Goal: Task Accomplishment & Management: Complete application form

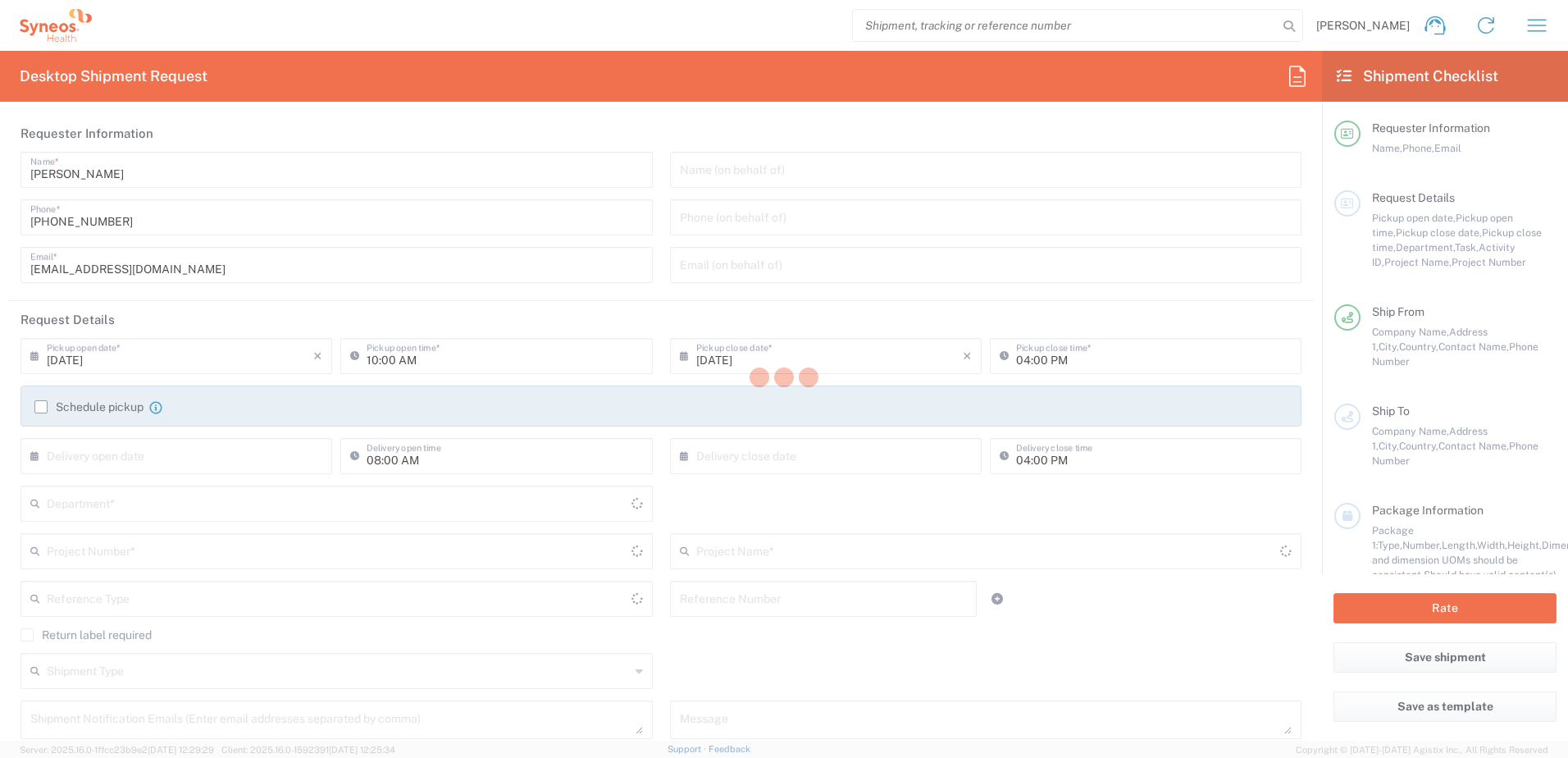
type input "Galicia"
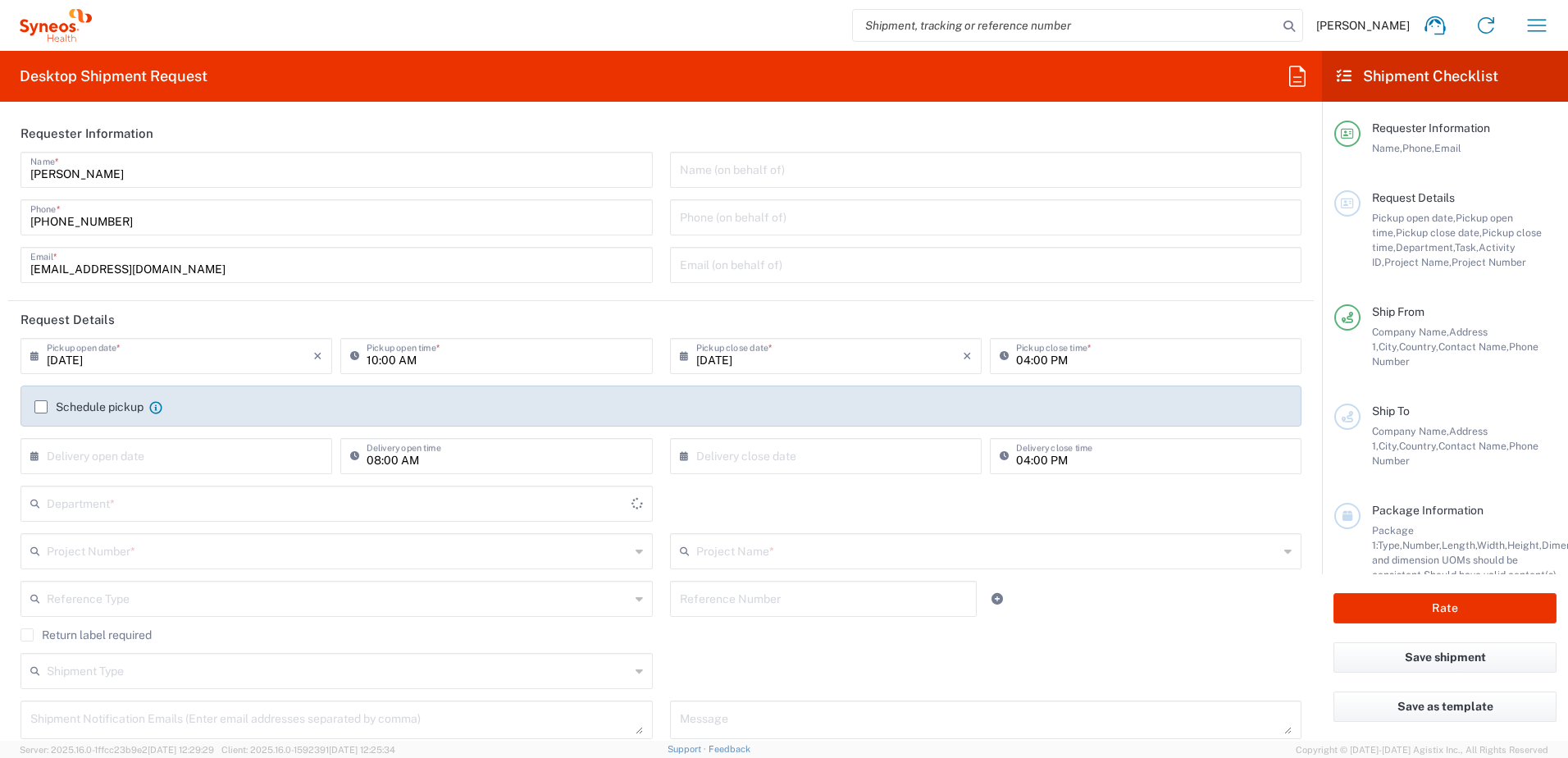
type input "Spain"
type input "Syneos Health Clinical Spain"
type input "3243"
click at [1017, 362] on input "04:00 PM" at bounding box center [1154, 354] width 275 height 29
type input "03:00 PM"
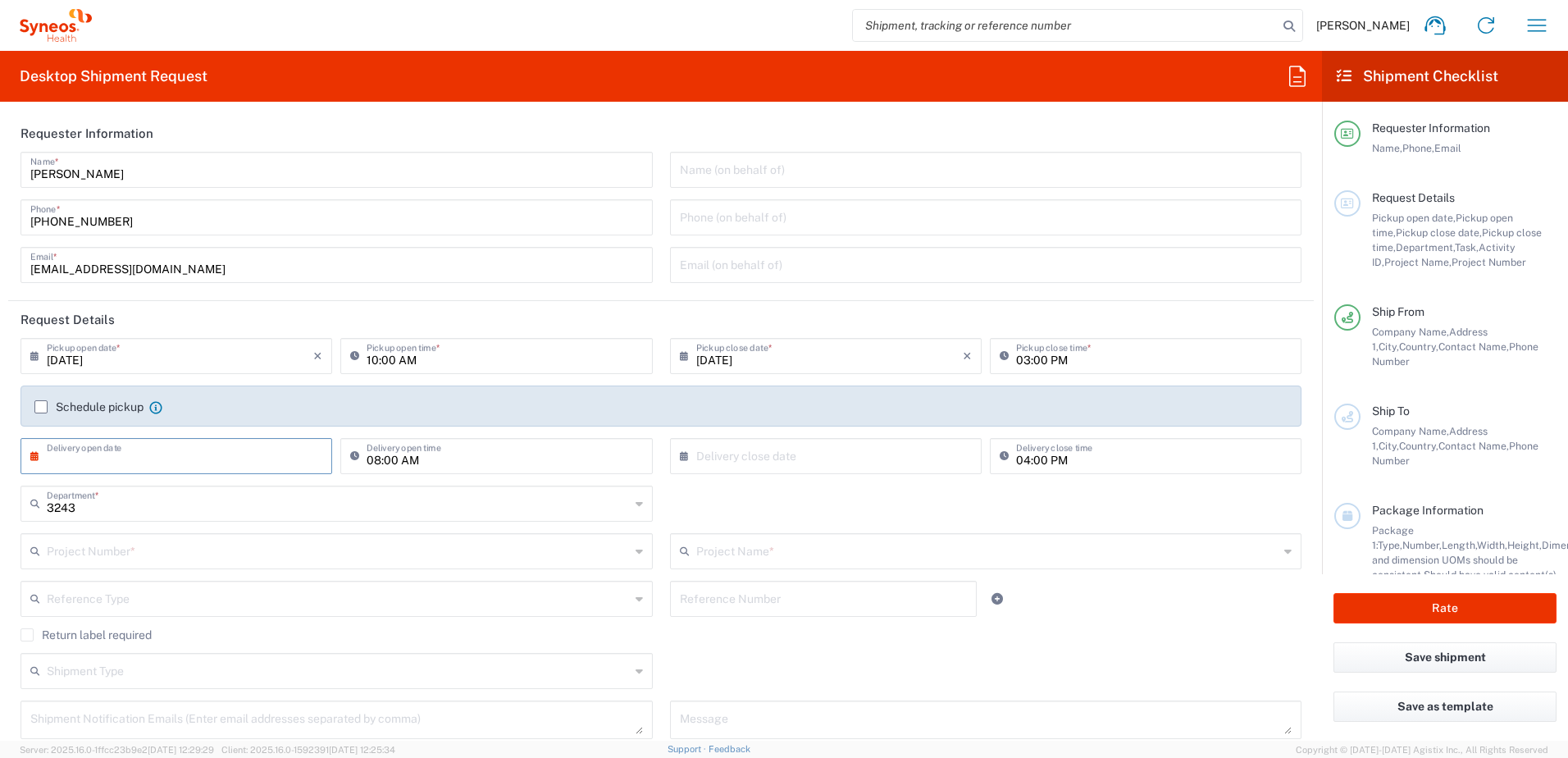
click at [150, 455] on input "text" at bounding box center [180, 455] width 266 height 29
click at [224, 585] on span "15" at bounding box center [225, 580] width 24 height 23
type input "08/15/2025"
drag, startPoint x: 42, startPoint y: 409, endPoint x: 58, endPoint y: 425, distance: 22.6
click at [42, 410] on label "Schedule pickup" at bounding box center [89, 406] width 109 height 13
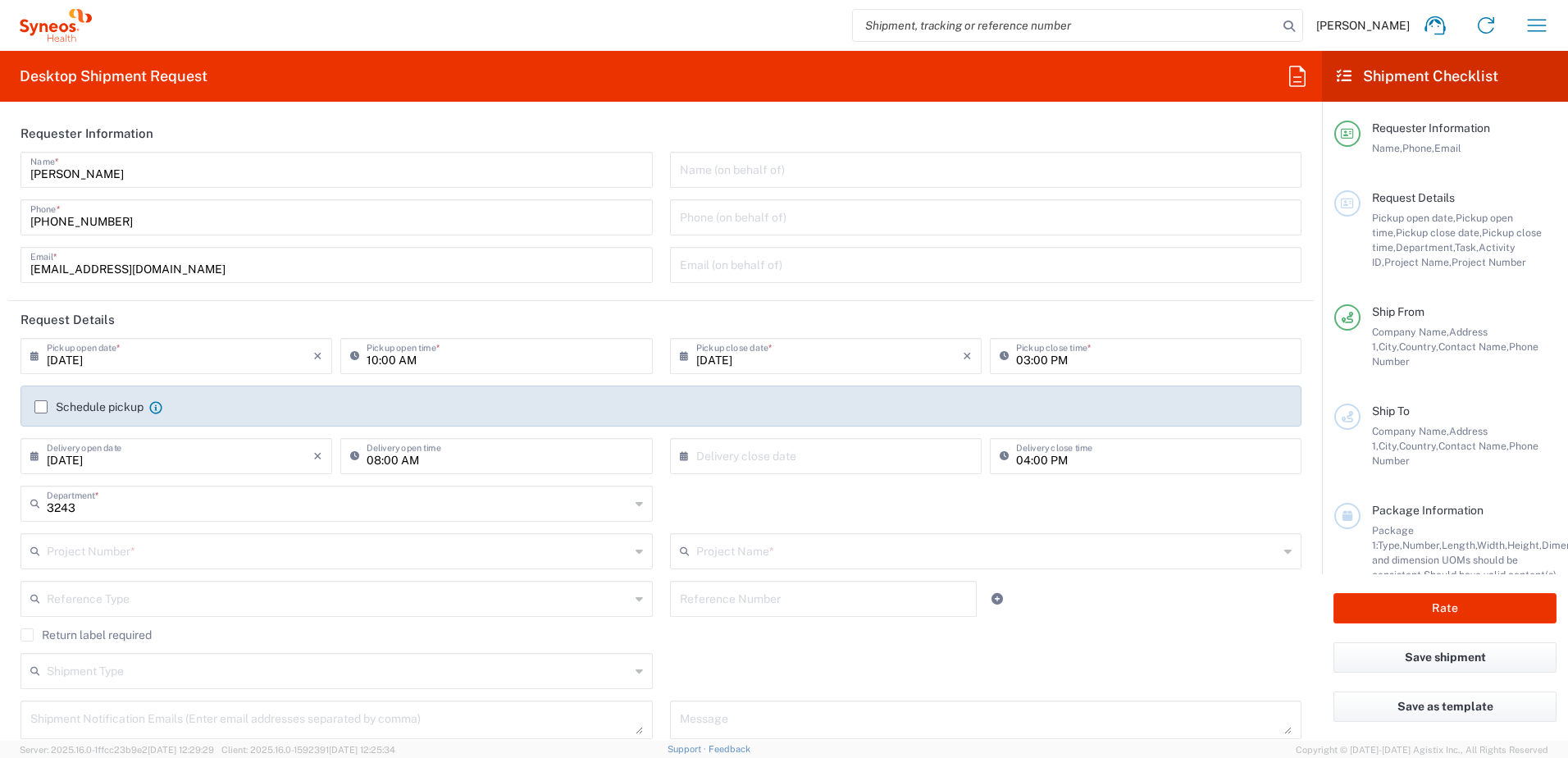
click at [41, 407] on input "Schedule pickup" at bounding box center [41, 407] width 0 height 0
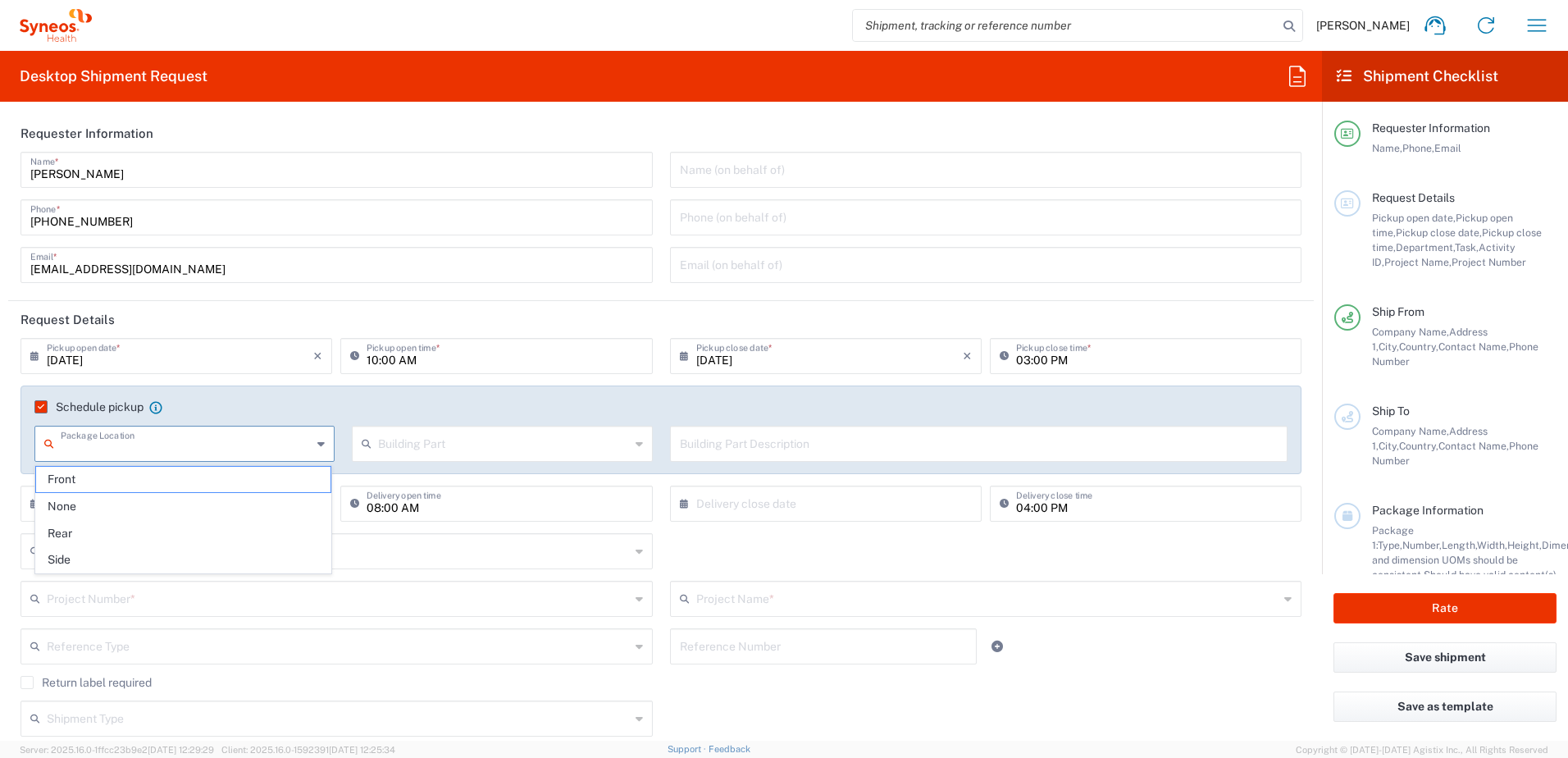
click at [95, 446] on input "text" at bounding box center [187, 442] width 251 height 29
click at [95, 445] on input "text" at bounding box center [187, 442] width 251 height 29
click at [53, 483] on span "Front" at bounding box center [183, 479] width 294 height 25
click at [326, 445] on div "Front Package Location" at bounding box center [185, 444] width 300 height 36
click at [317, 446] on icon at bounding box center [320, 444] width 7 height 26
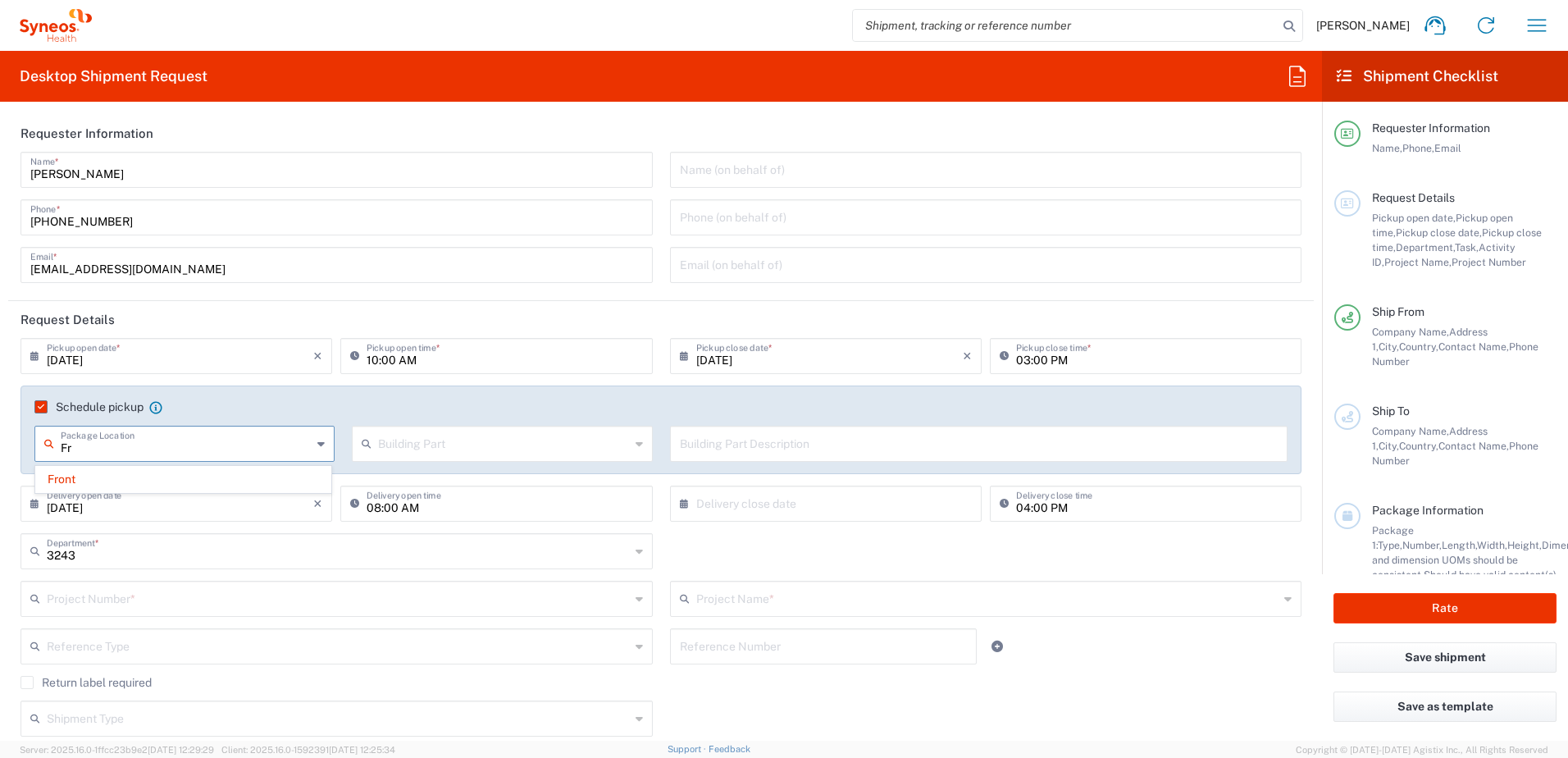
type input "F"
click at [238, 399] on div "Schedule pickup When scheduling a pickup please be sure to meet the following c…" at bounding box center [661, 429] width 1281 height 89
type input "Front"
click at [317, 447] on icon at bounding box center [320, 444] width 7 height 26
click at [170, 503] on span "None" at bounding box center [183, 506] width 294 height 25
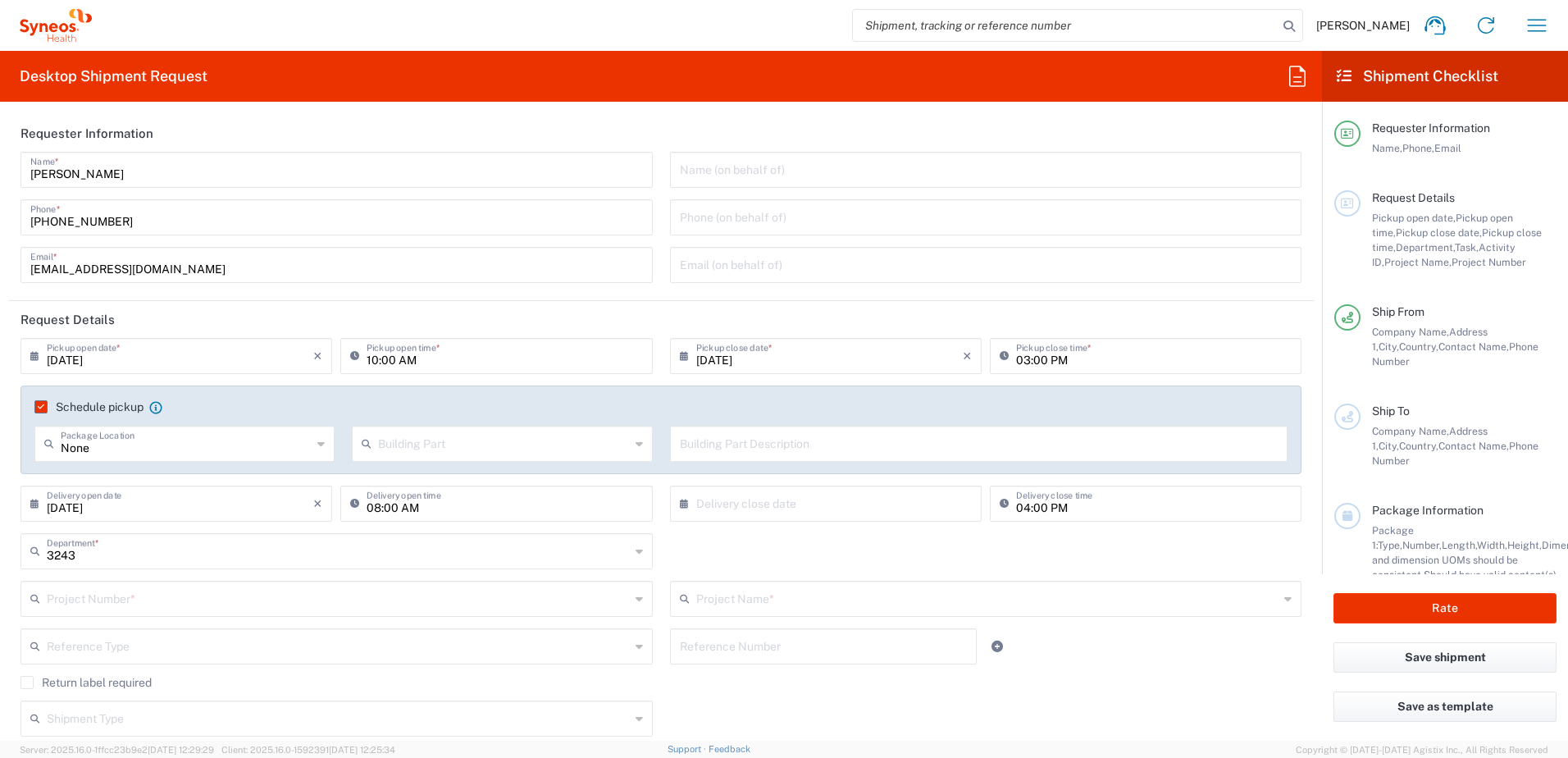
click at [318, 444] on icon at bounding box center [320, 444] width 7 height 26
click at [149, 506] on span "Front" at bounding box center [183, 506] width 294 height 25
type input "Front"
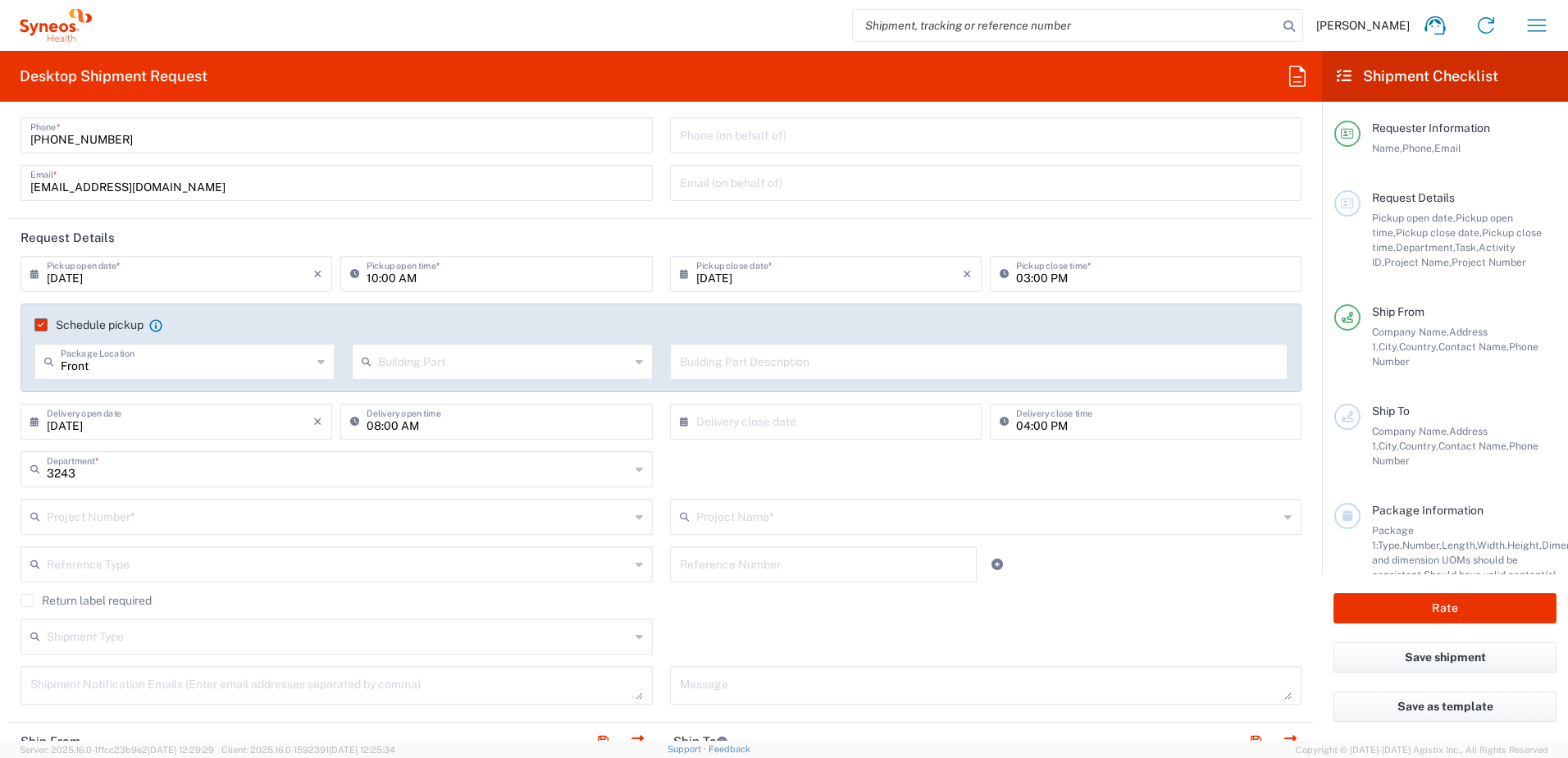
scroll to position [164, 0]
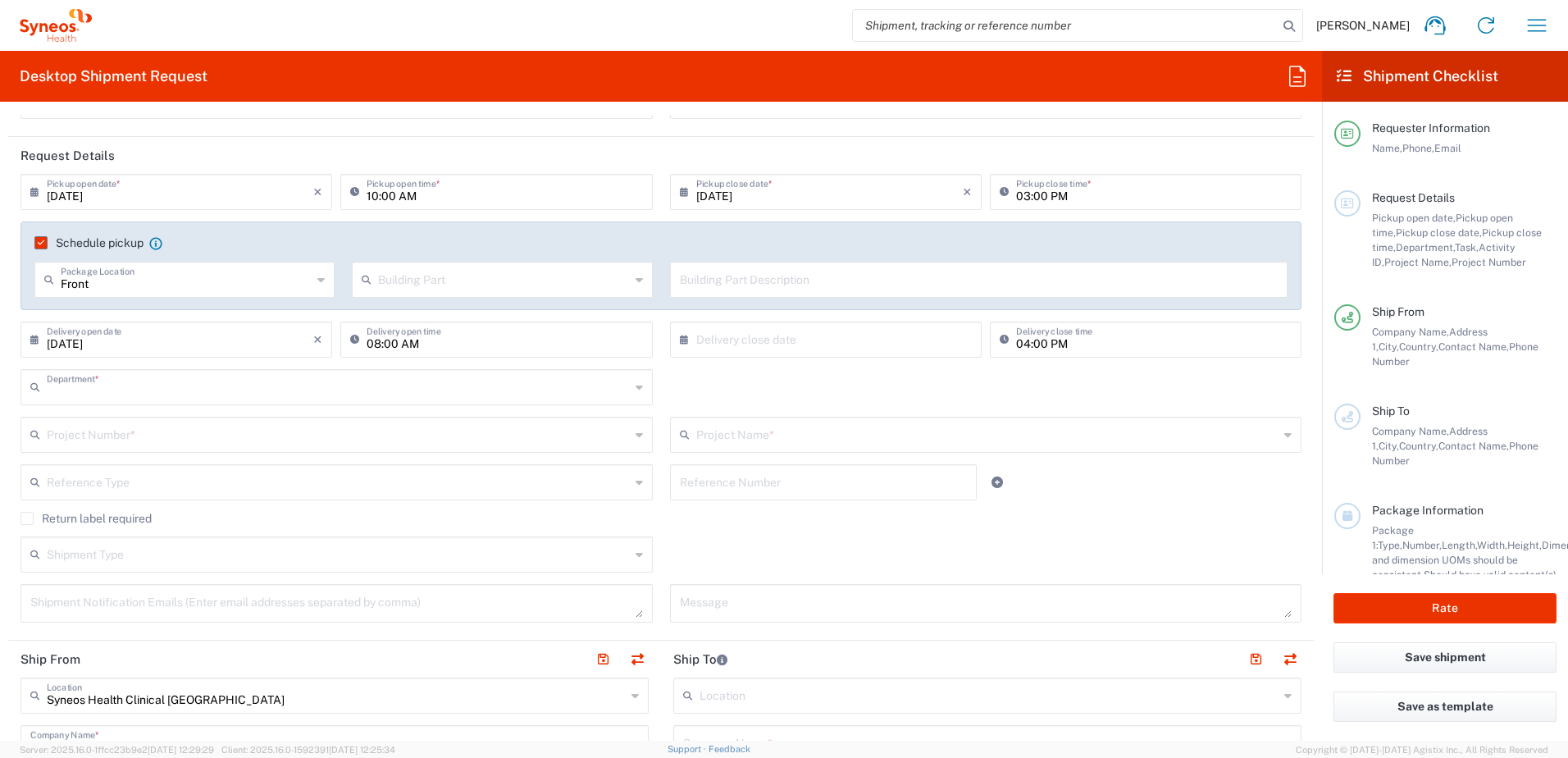
click at [81, 388] on input "text" at bounding box center [338, 385] width 584 height 29
paste input "3530"
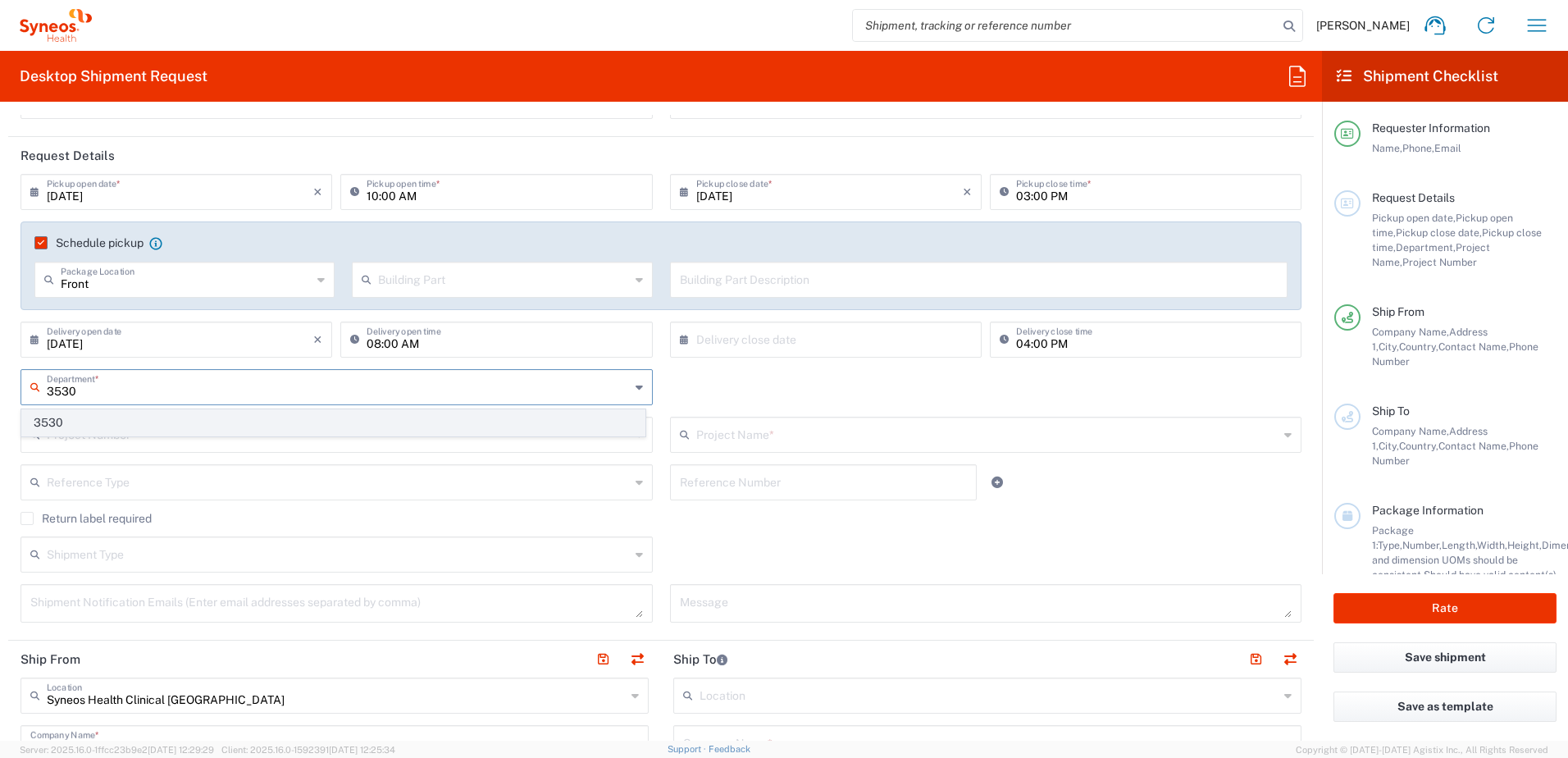
type input "3530"
click at [53, 418] on span "3530" at bounding box center [333, 422] width 622 height 25
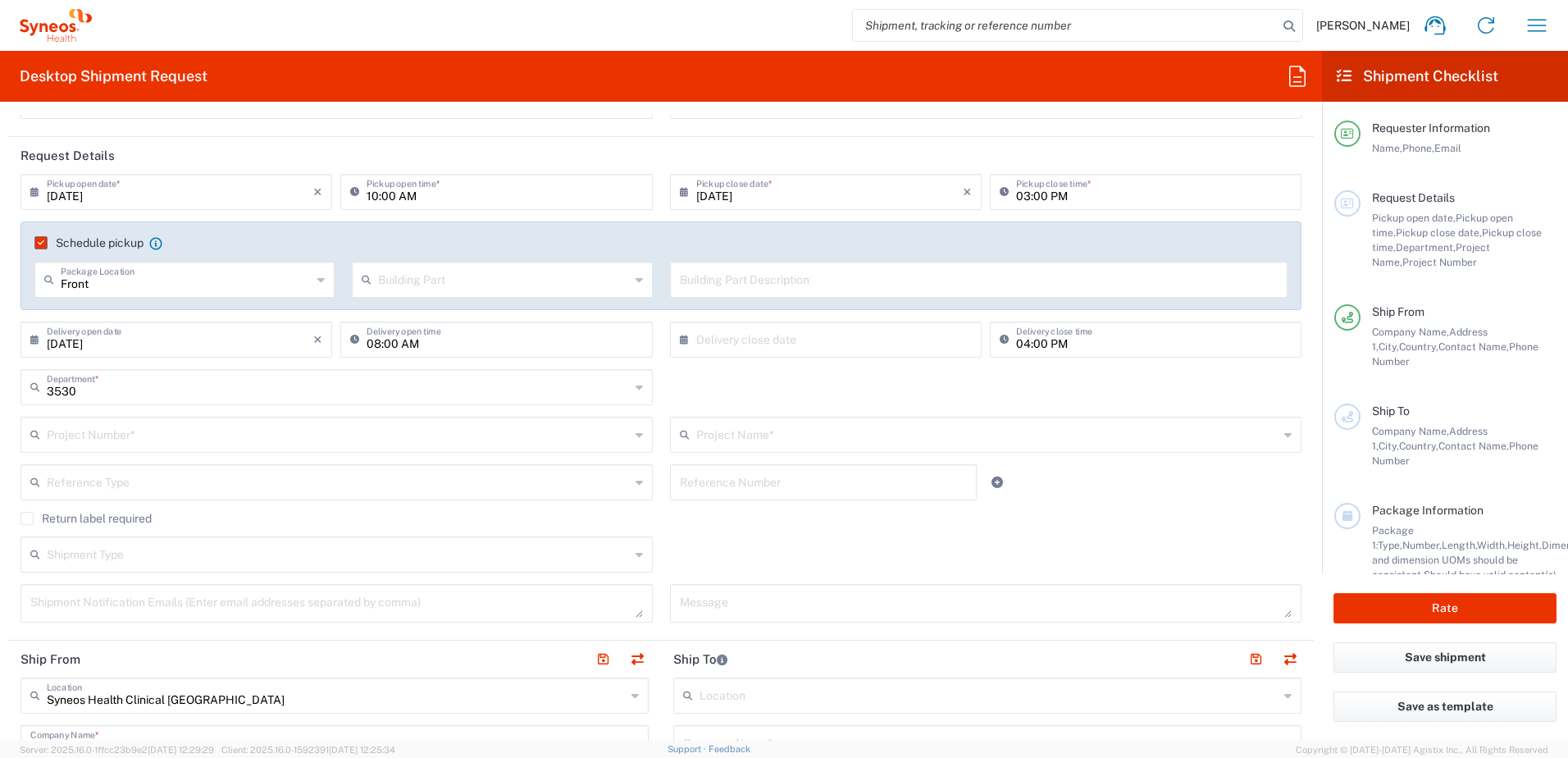
click at [118, 435] on input "text" at bounding box center [338, 433] width 584 height 29
paste input "7050681"
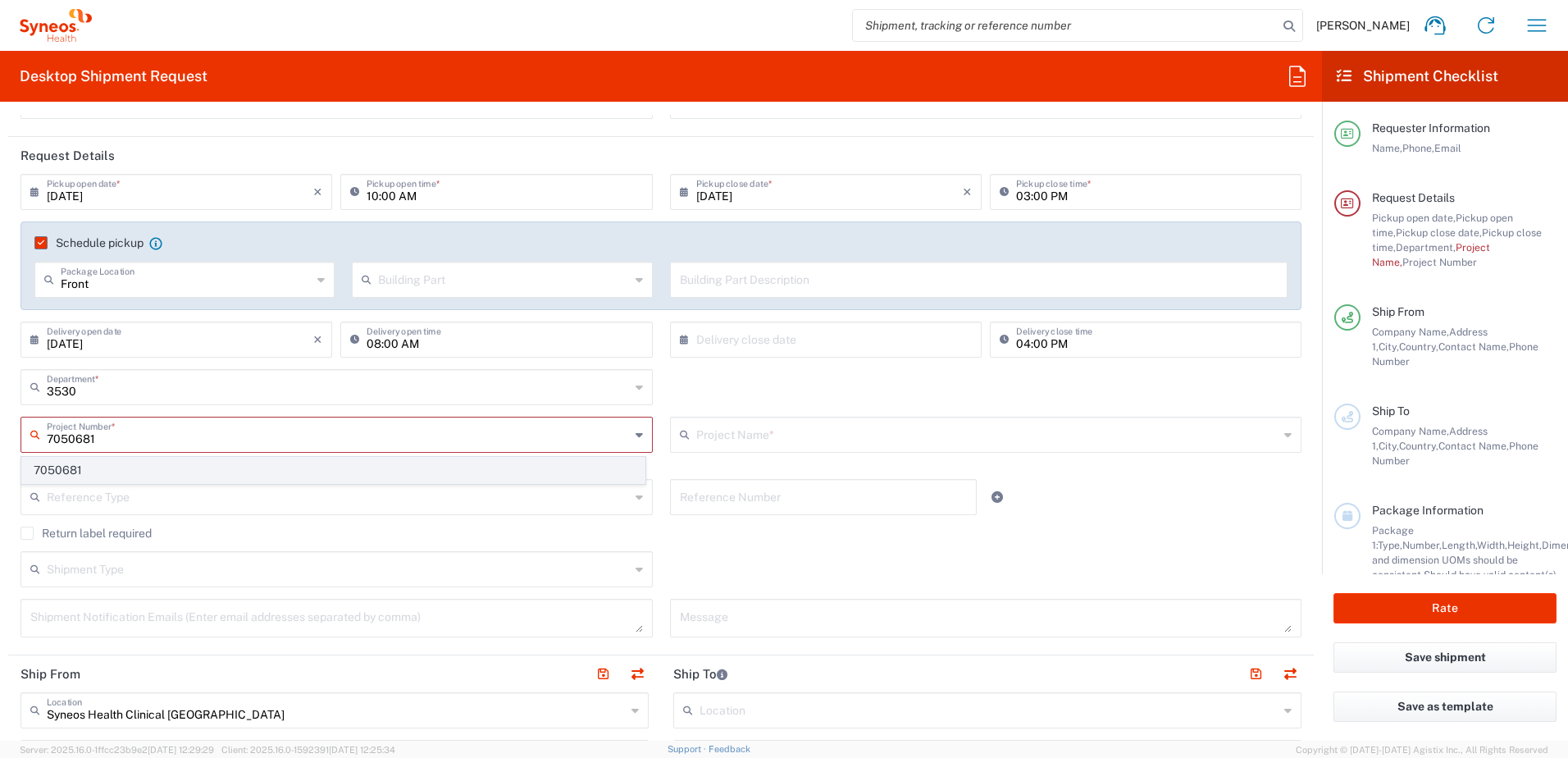
type input "7050681"
click at [70, 469] on span "7050681" at bounding box center [333, 470] width 622 height 25
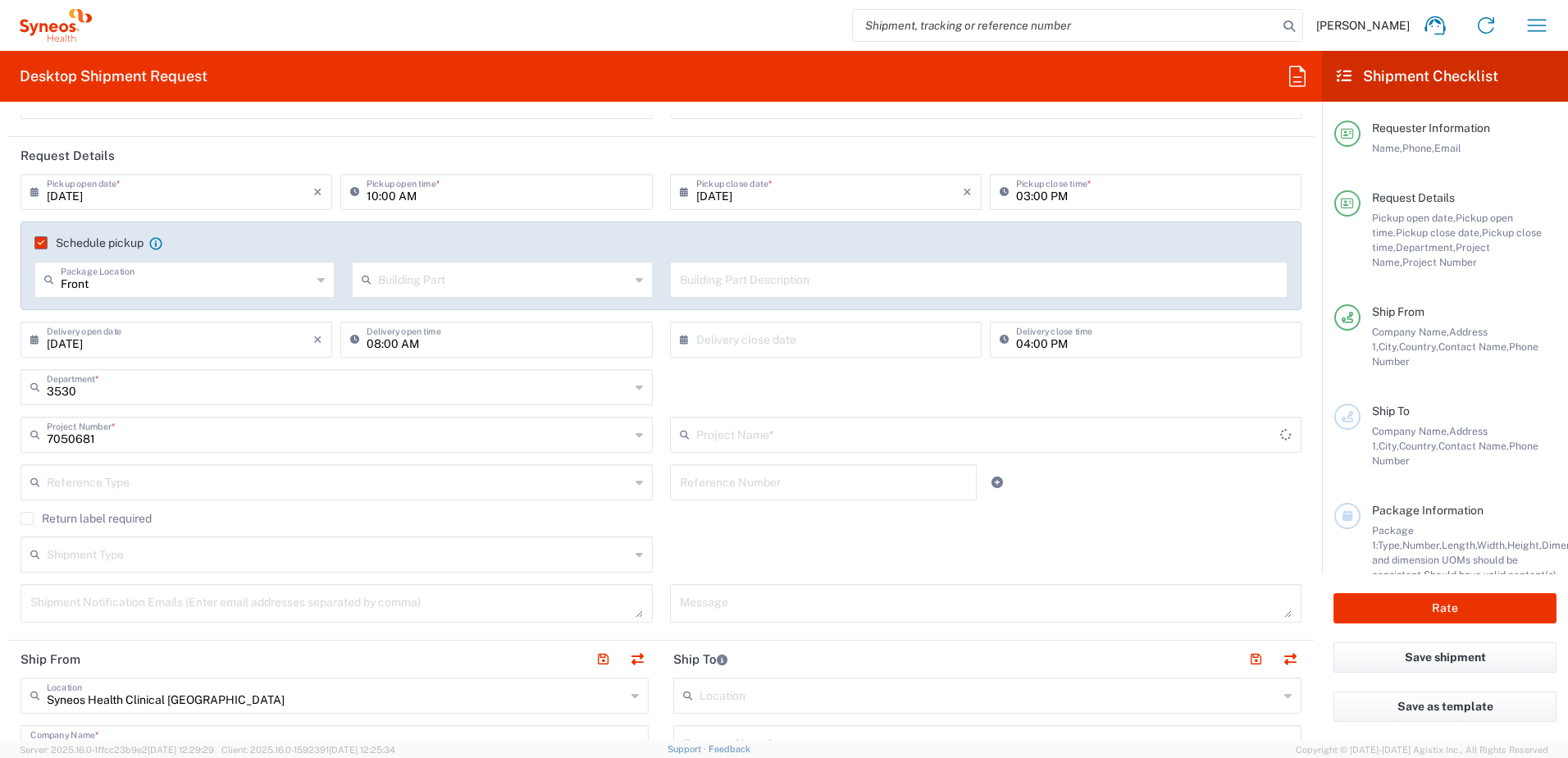
type input "Syqe 7050681"
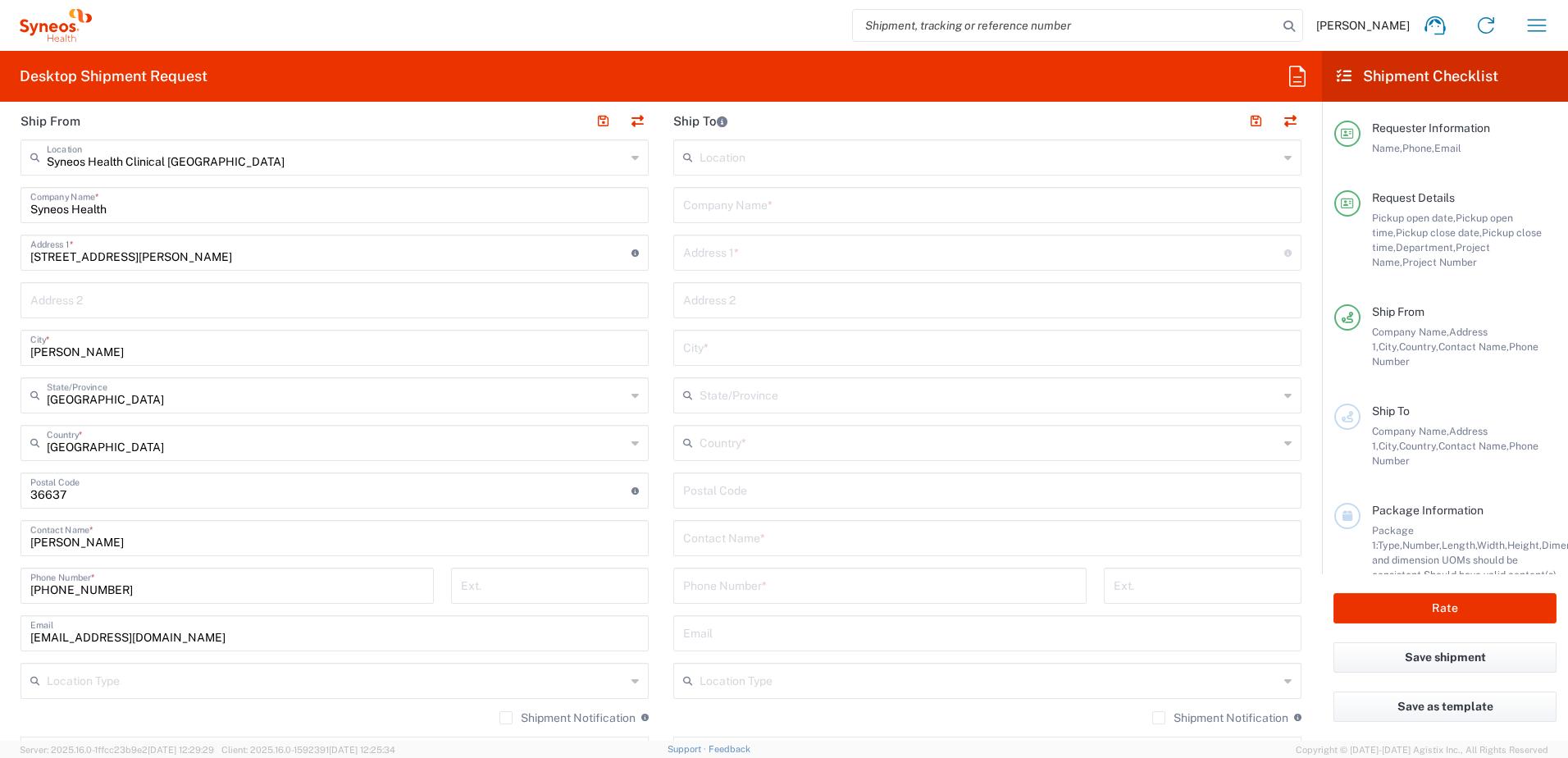
scroll to position [738, 0]
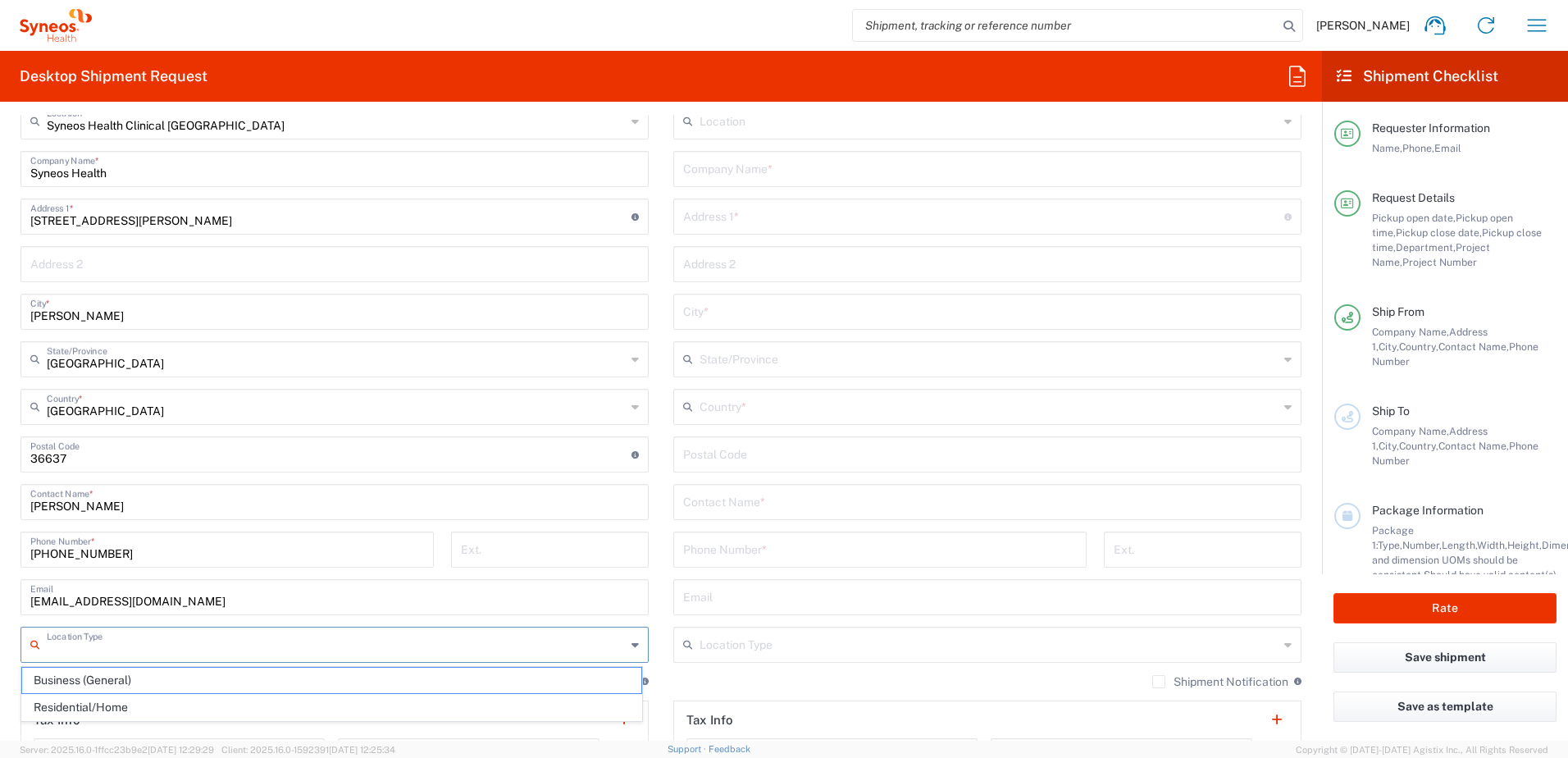
click at [70, 652] on input "text" at bounding box center [336, 643] width 579 height 29
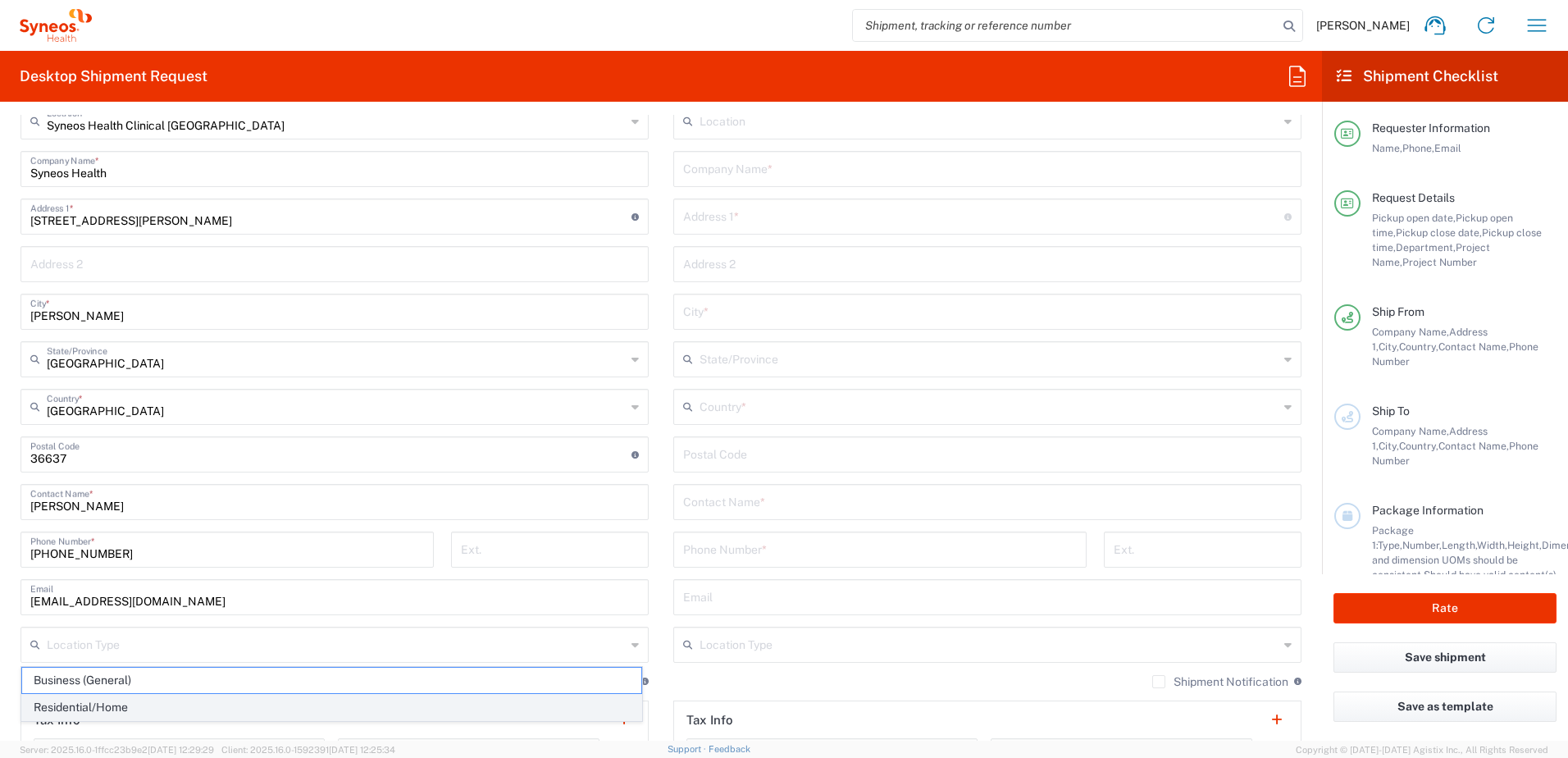
click at [77, 713] on span "Residential/Home" at bounding box center [331, 706] width 619 height 25
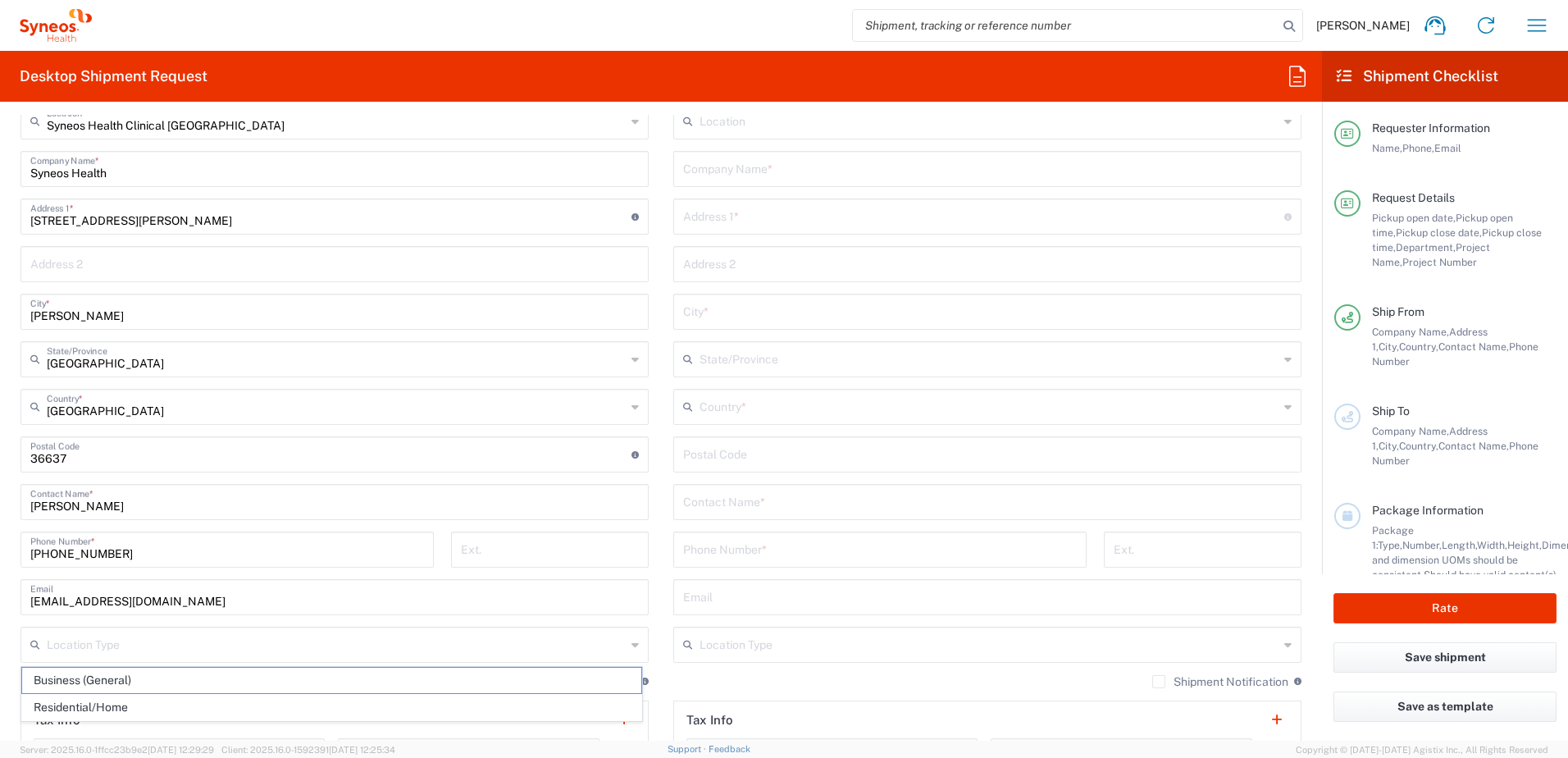
type input "Residential/Home"
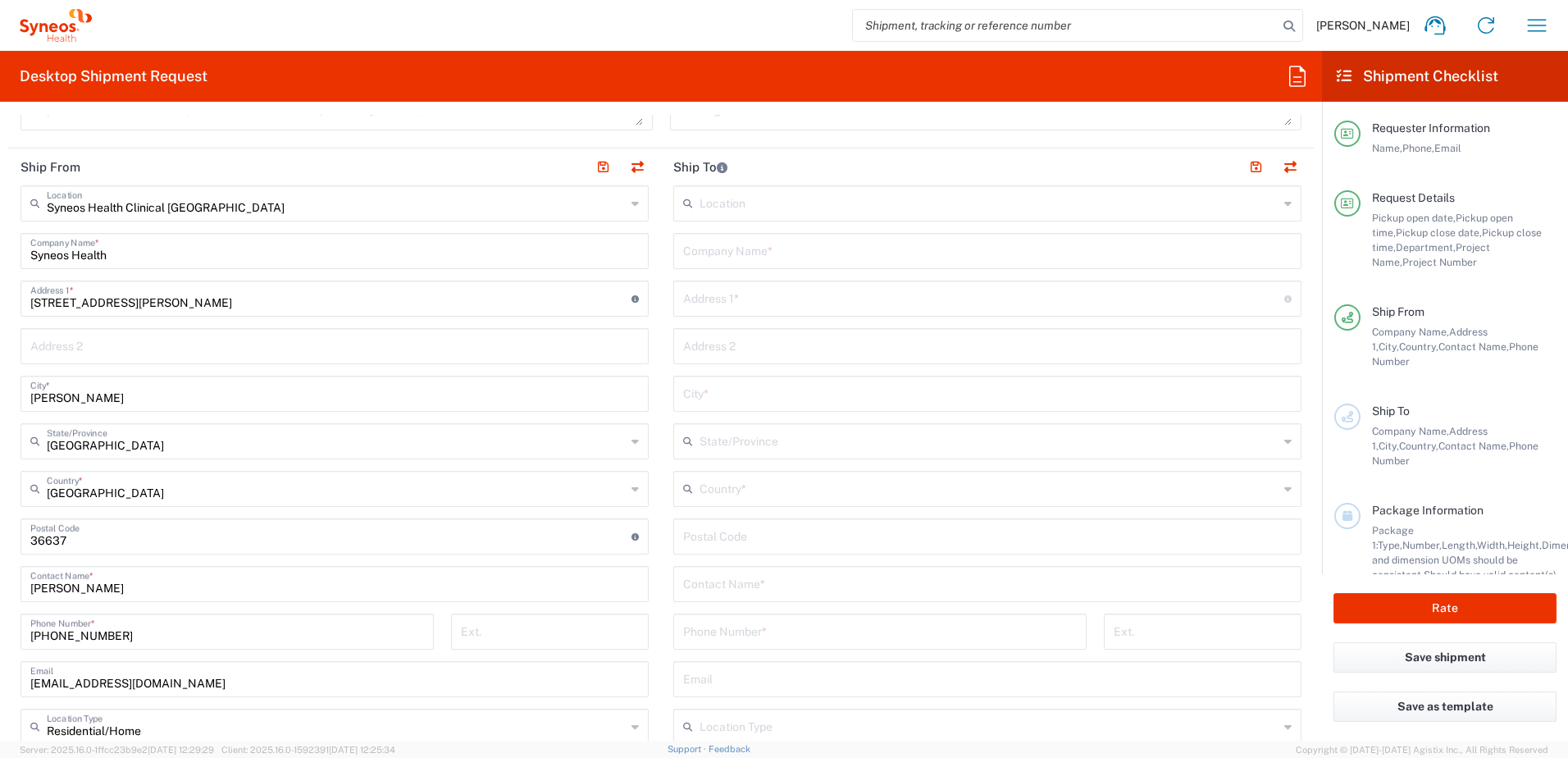
scroll to position [574, 0]
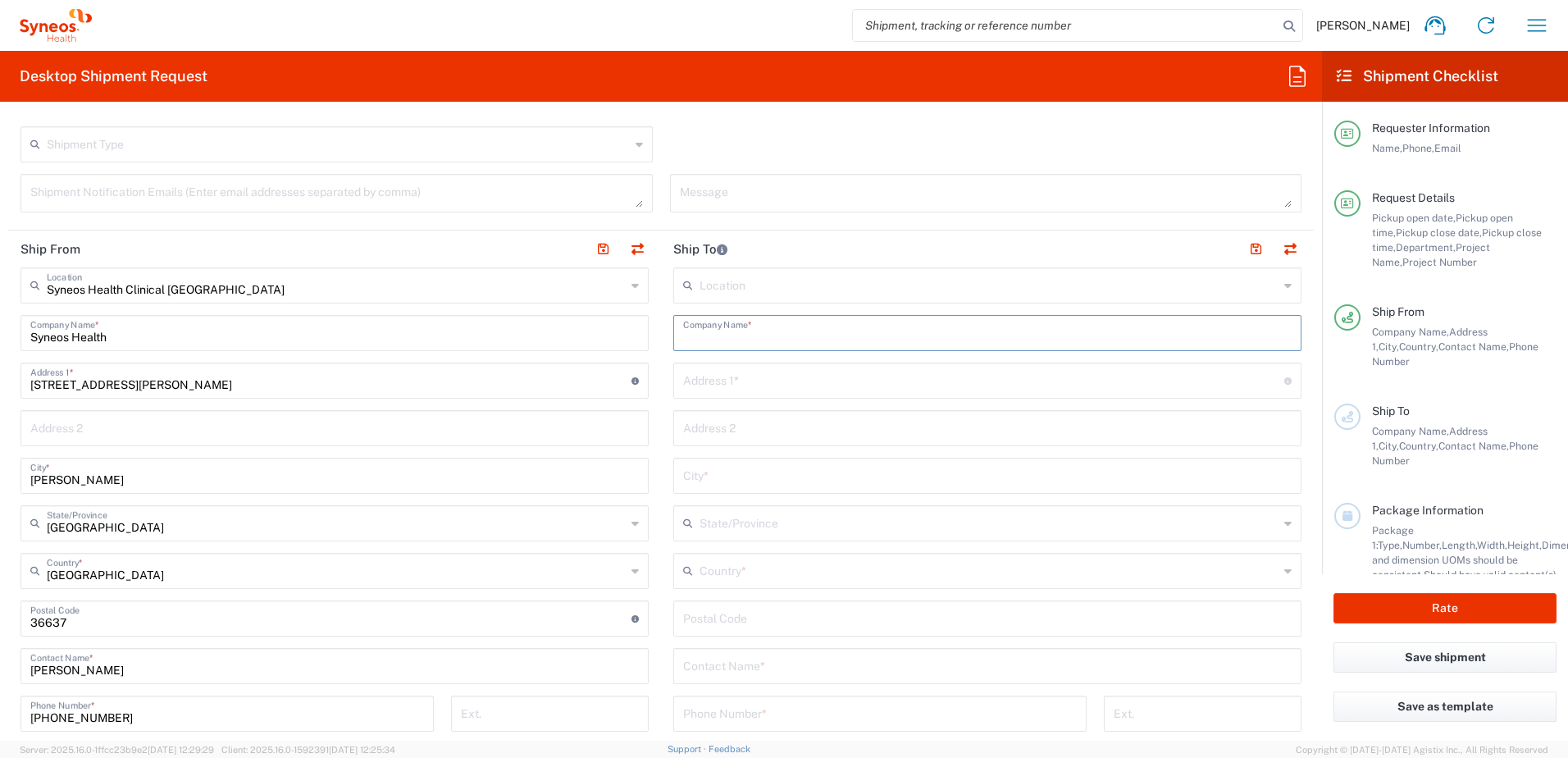
click at [744, 342] on input "text" at bounding box center [987, 331] width 608 height 29
paste input "Medicines and Medical Devices Agency"
type input "Medicines and Medical Devices Agency"
click at [708, 384] on input "text" at bounding box center [983, 379] width 601 height 29
paste input "Korolenko 2-1 str"
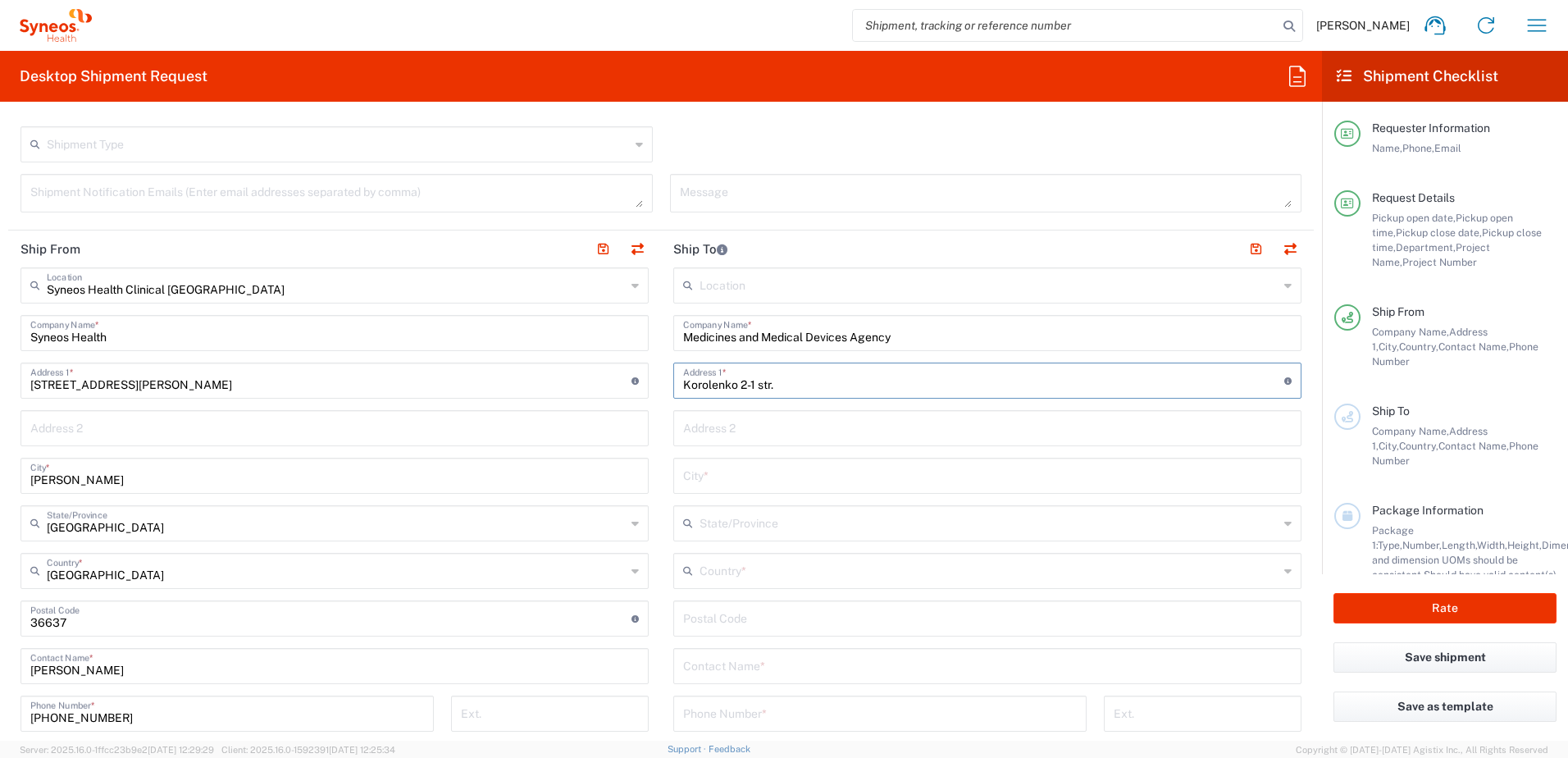
type input "Korolenko 2-1 str."
click at [661, 444] on main "Location Addison Whitney LLC-Morrisvile NC US Barcelona-Syneos Health BioSector…" at bounding box center [987, 611] width 652 height 689
click at [699, 486] on input "text" at bounding box center [987, 474] width 608 height 29
drag, startPoint x: 717, startPoint y: 482, endPoint x: 714, endPoint y: 496, distance: 14.3
click at [716, 482] on input "text" at bounding box center [987, 474] width 608 height 29
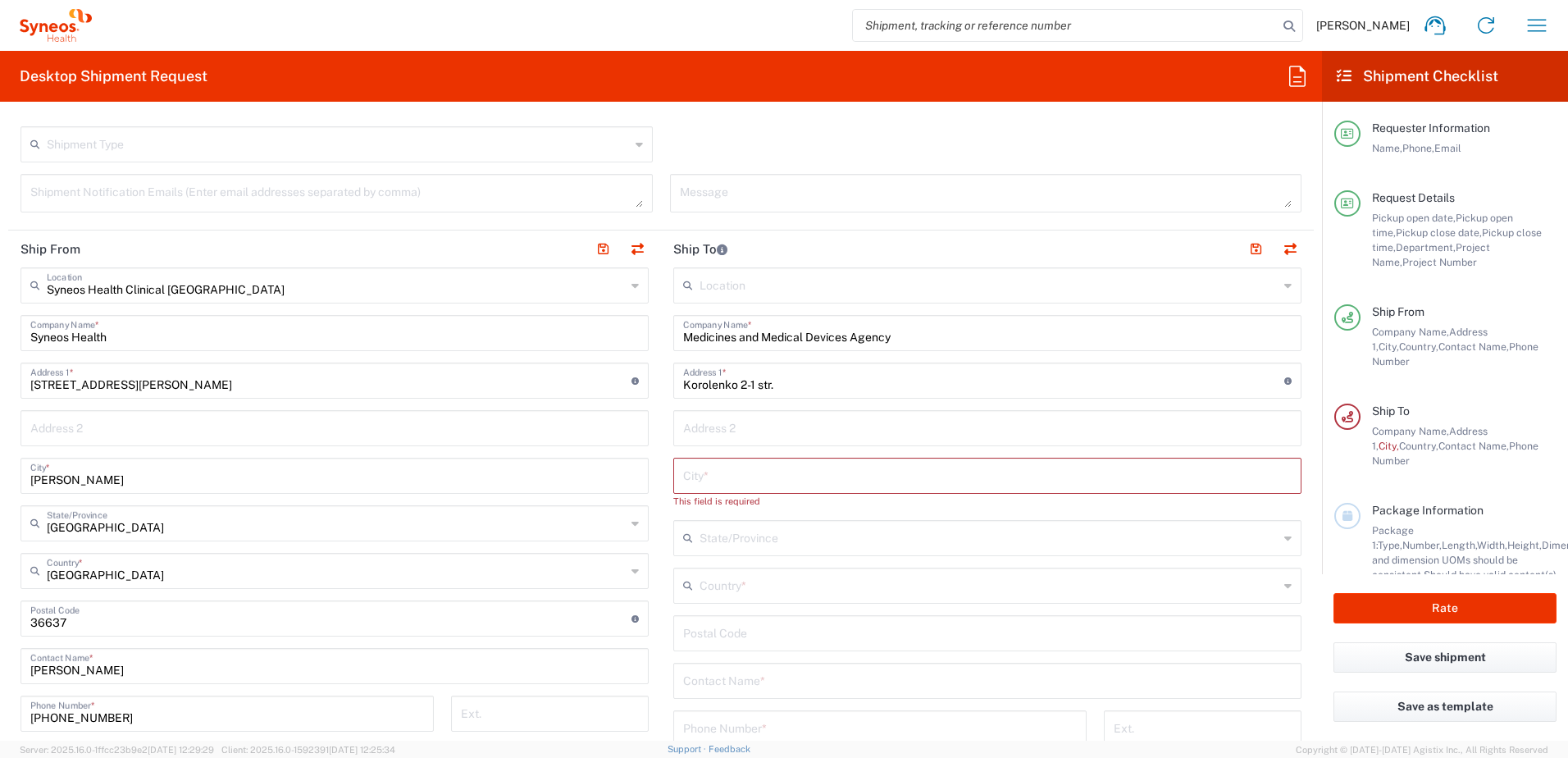
paste input "Chişinău"
type input "Chişinău"
click at [728, 572] on input "text" at bounding box center [988, 569] width 579 height 29
paste input "2028"
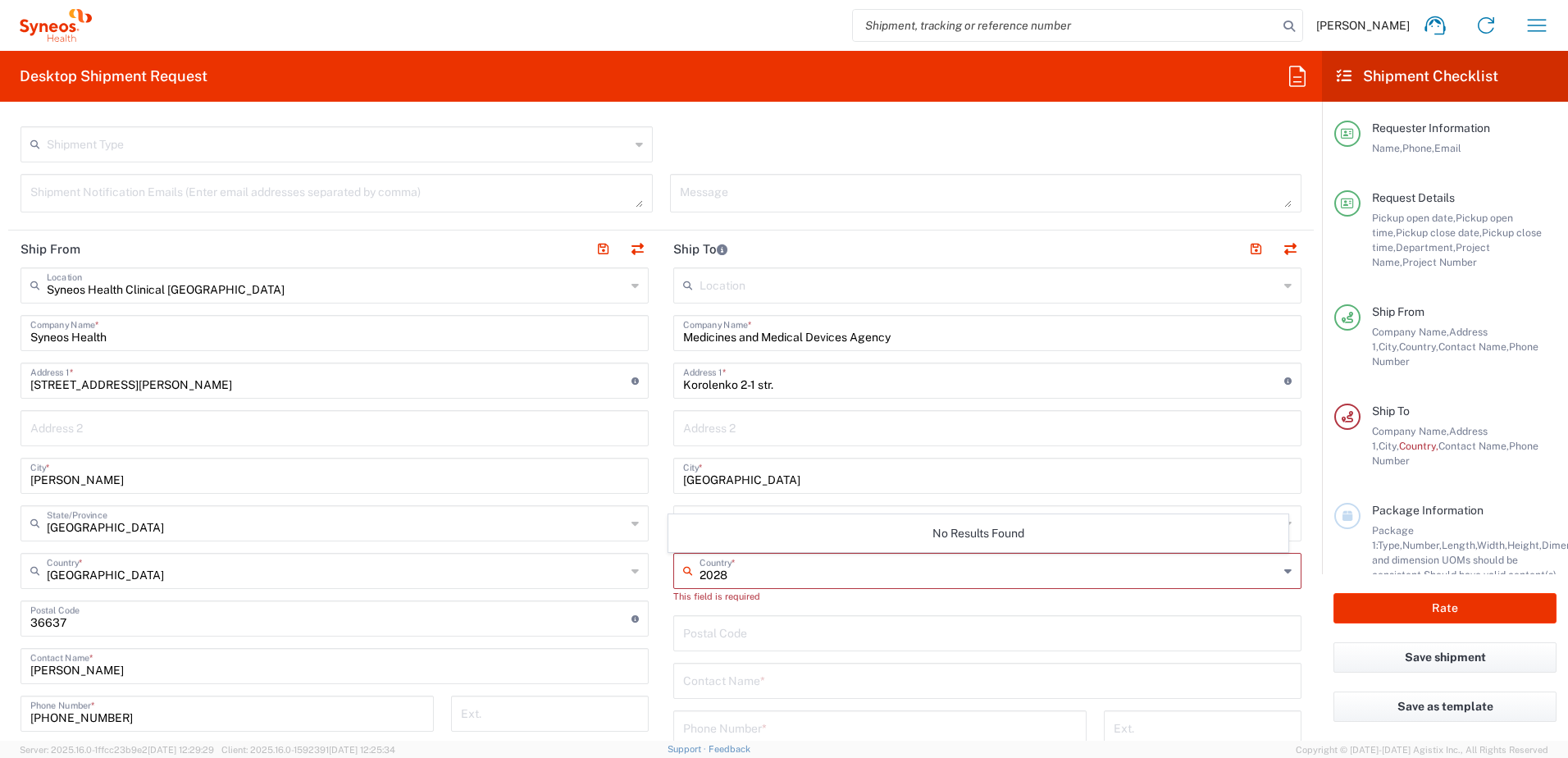
type input "2028"
click at [648, 594] on main "Syneos Health Clinical Spain Location Syneos Health Clinical Spain Addison Whit…" at bounding box center [334, 659] width 652 height 784
click at [707, 530] on input "text" at bounding box center [988, 522] width 579 height 29
drag, startPoint x: 700, startPoint y: 639, endPoint x: 683, endPoint y: 579, distance: 62.4
click at [700, 639] on input "undefined" at bounding box center [987, 631] width 608 height 29
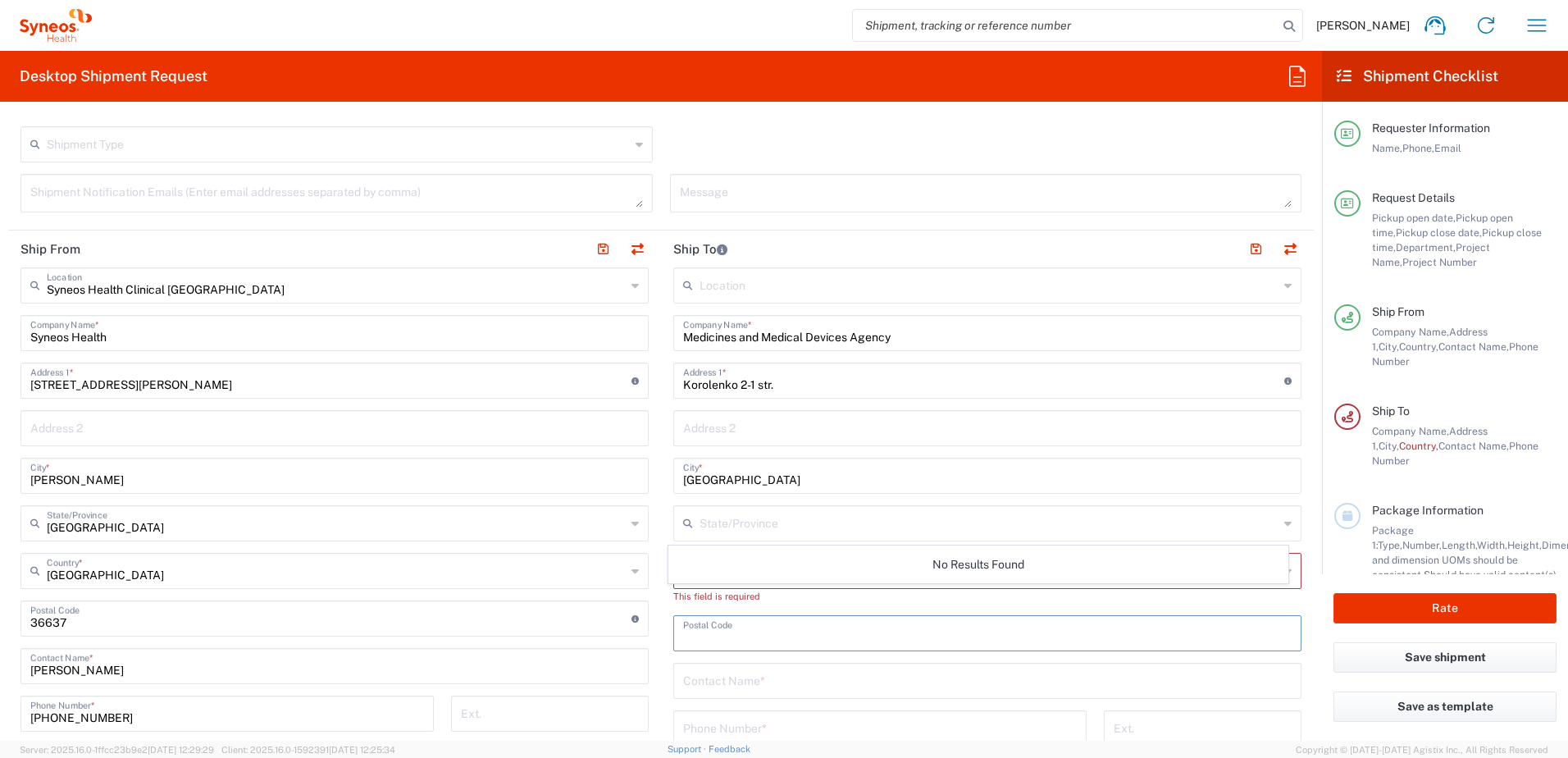
paste input "2028"
type input "2028"
click at [699, 574] on input "text" at bounding box center [988, 569] width 579 height 29
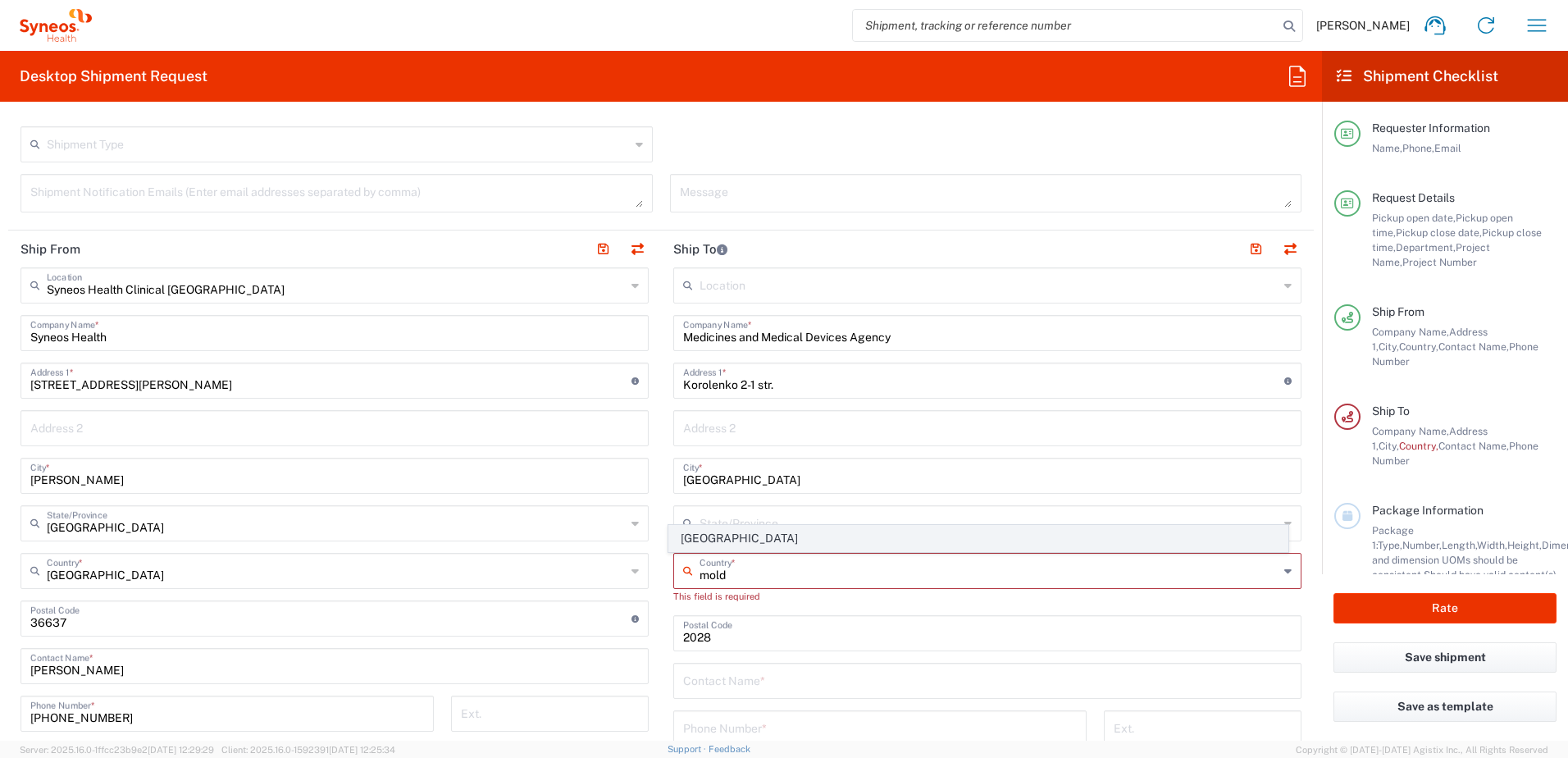
click at [696, 540] on span "Moldova" at bounding box center [979, 538] width 619 height 25
type input "Moldova"
type input "Sender/Shipper"
type input "Delivery Duty Paid"
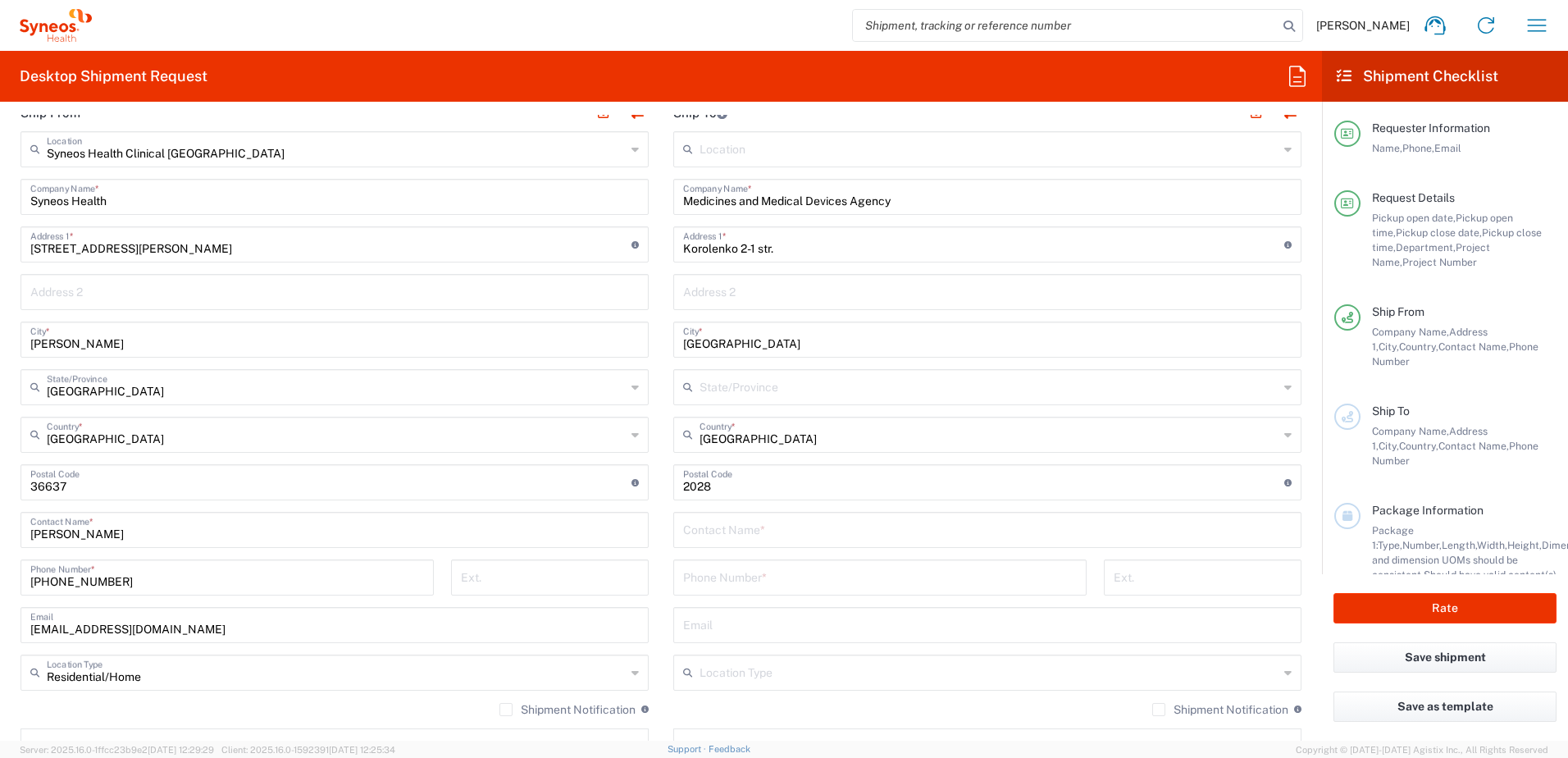
scroll to position [738, 0]
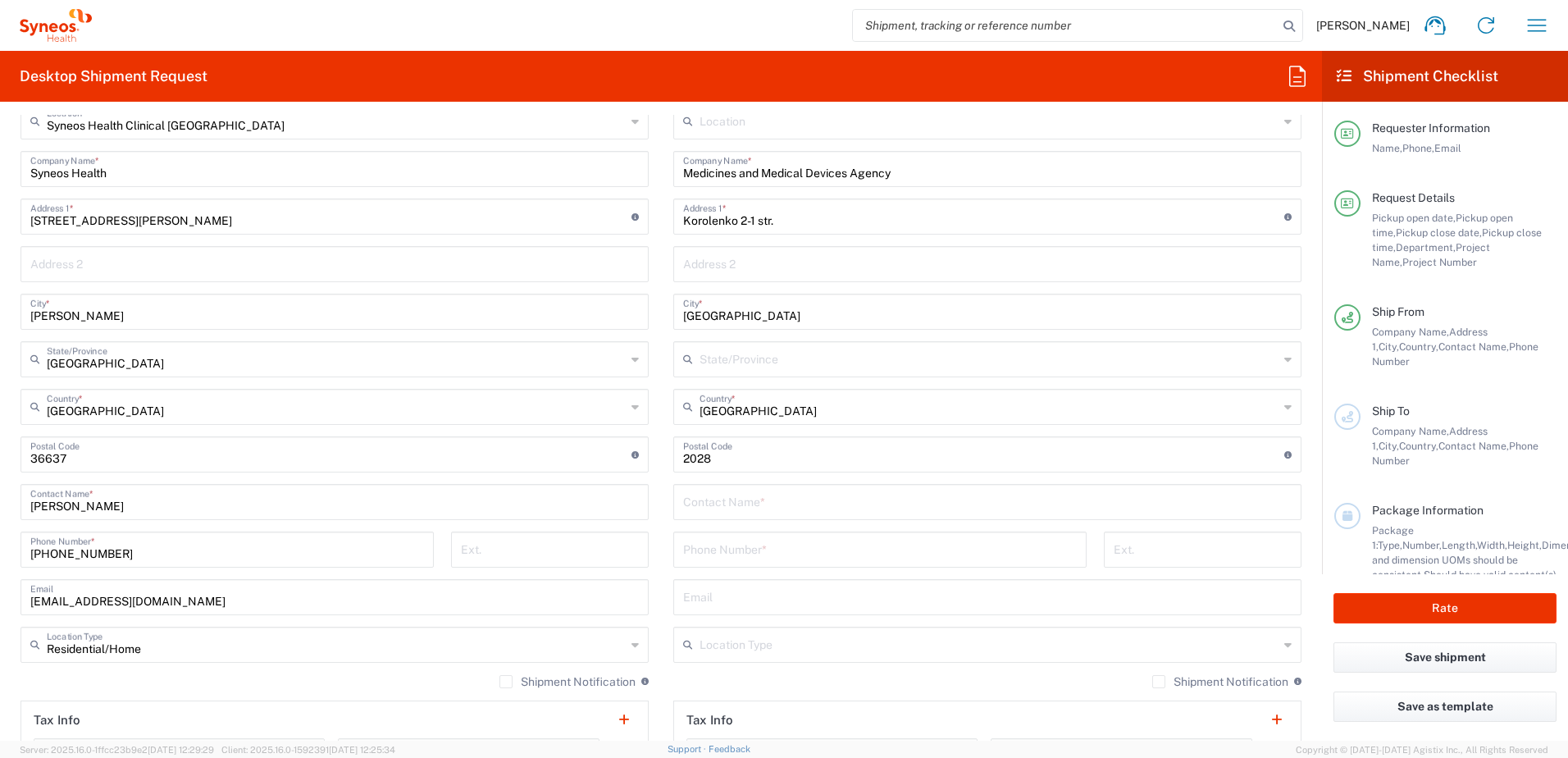
drag, startPoint x: 723, startPoint y: 599, endPoint x: 701, endPoint y: 556, distance: 48.3
click at [723, 599] on input "text" at bounding box center [987, 595] width 608 height 29
paste input "marcelina.cebanovschi@amdm.gov.md"
type input "marcelina.cebanovschi@amdm.gov.md"
click at [716, 552] on input "tel" at bounding box center [880, 548] width 394 height 29
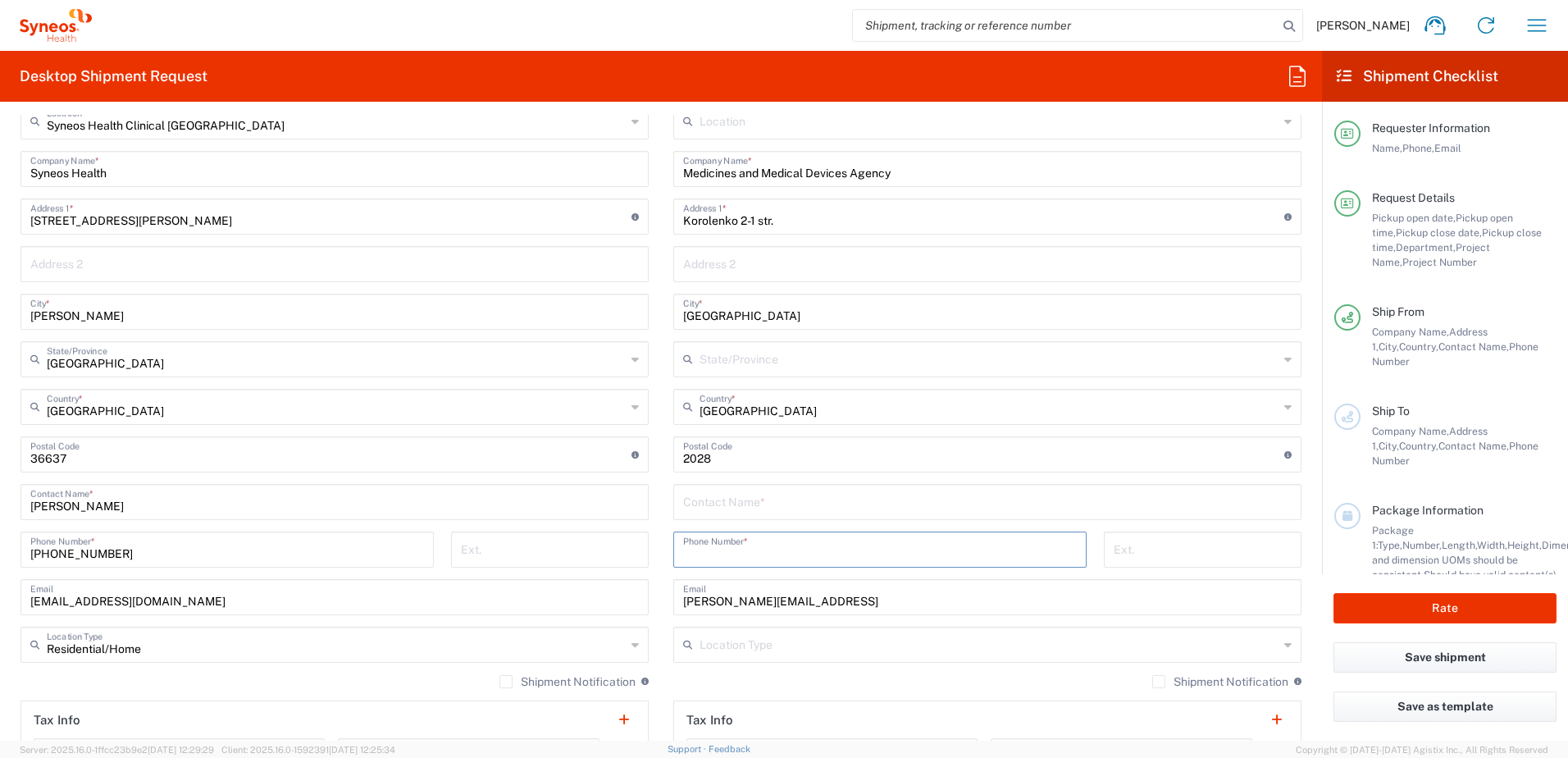
paste input "37322884328"
type input "37322884328"
click at [915, 605] on input "marcelina.cebanovschi@amdm.gov.md" at bounding box center [987, 595] width 608 height 29
drag, startPoint x: 910, startPoint y: 606, endPoint x: 1023, endPoint y: 580, distance: 116.0
click at [1026, 580] on div "marcelina.cebanovschi@amdm.gov.md Email" at bounding box center [987, 596] width 628 height 36
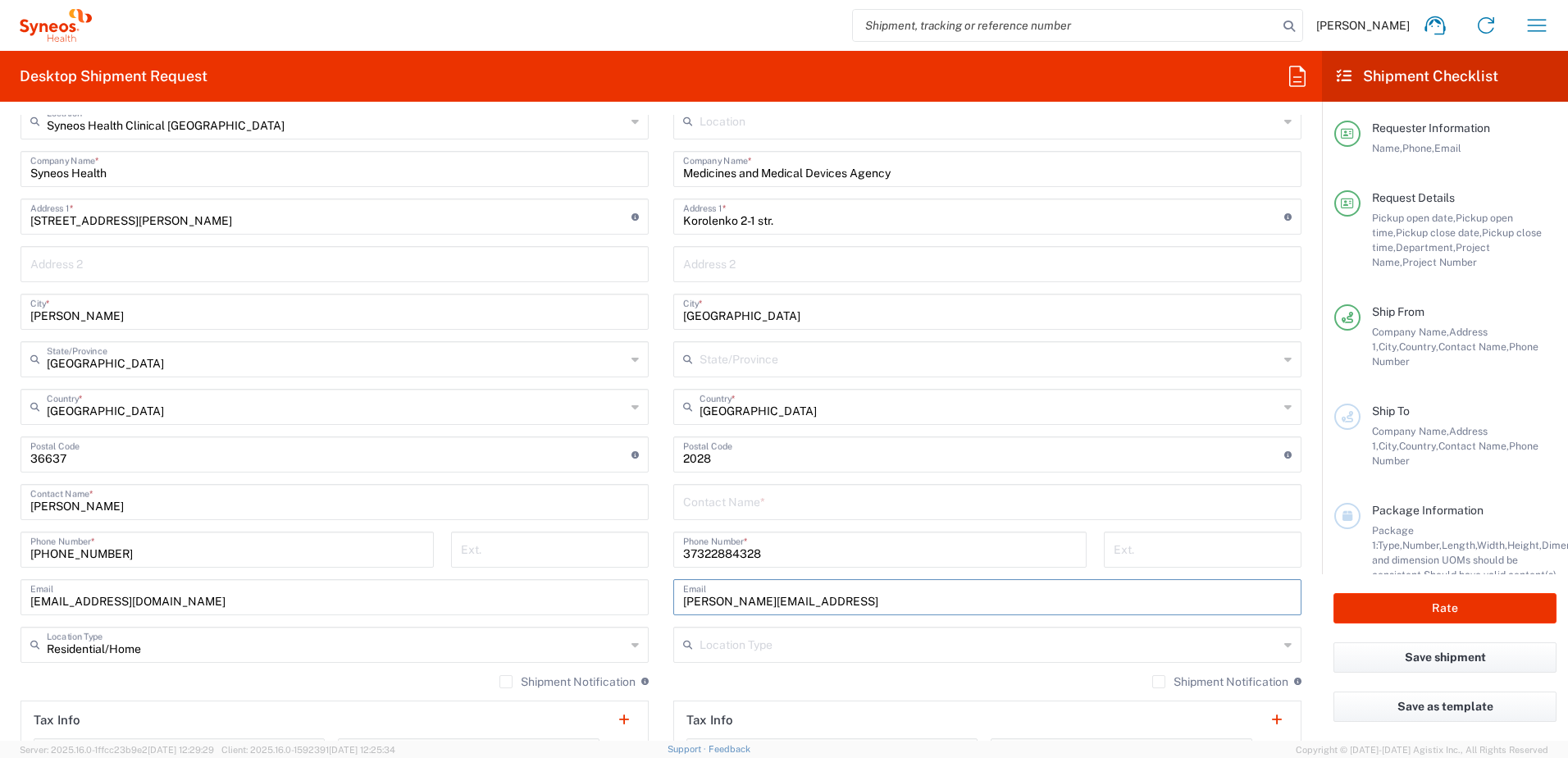
drag, startPoint x: 893, startPoint y: 599, endPoint x: 730, endPoint y: 508, distance: 186.7
click at [661, 593] on main "Location Addison Whitney LLC-Morrisvile NC US Barcelona-Syneos Health BioSector…" at bounding box center [987, 448] width 652 height 689
type input "marcelina.cebanovschi@amdm.gov.md"
click at [730, 508] on input "text" at bounding box center [987, 501] width 608 height 29
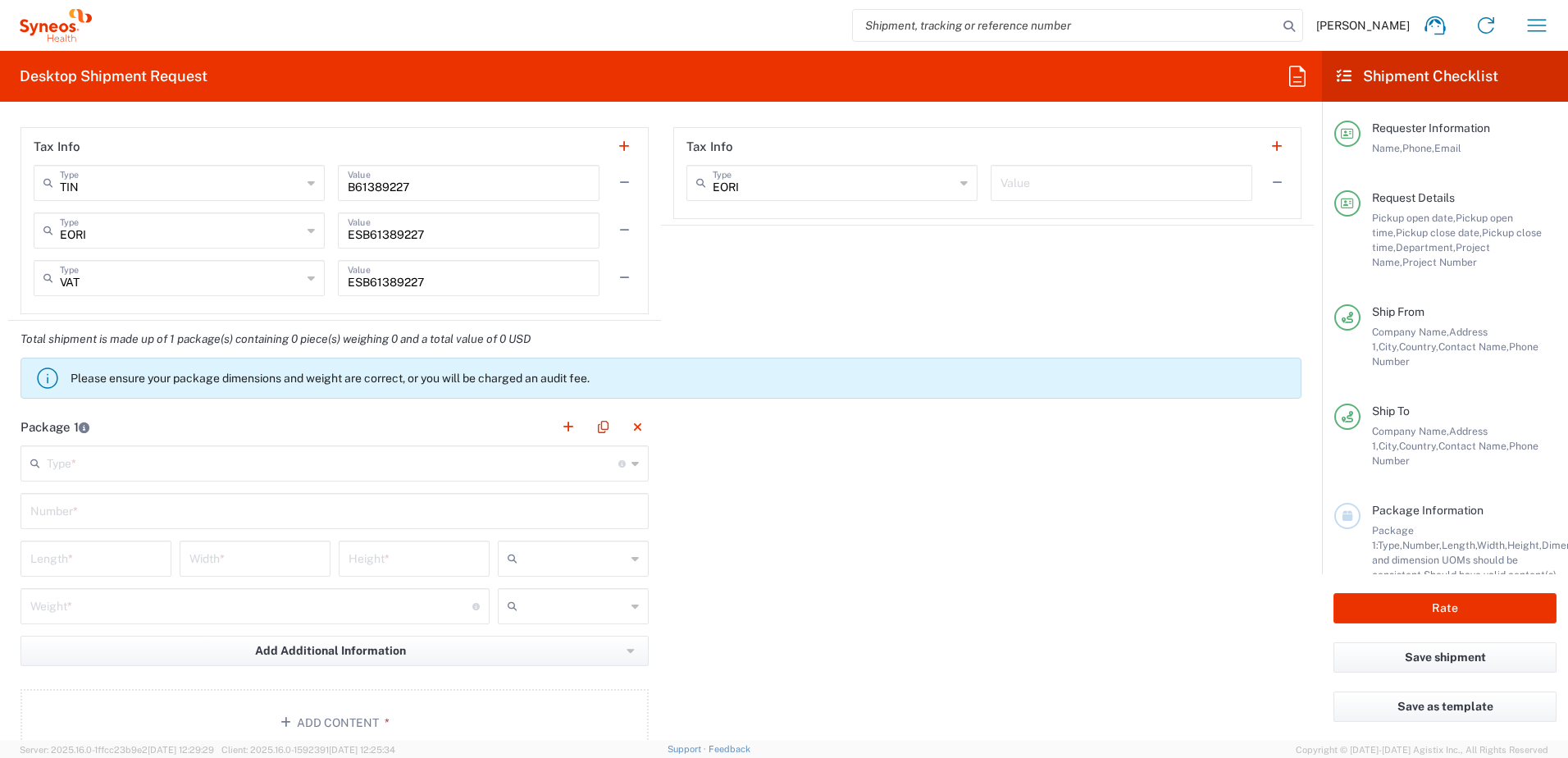
scroll to position [1313, 0]
type input "Marcelina Cevanovschi"
click at [95, 468] on input "text" at bounding box center [332, 461] width 572 height 29
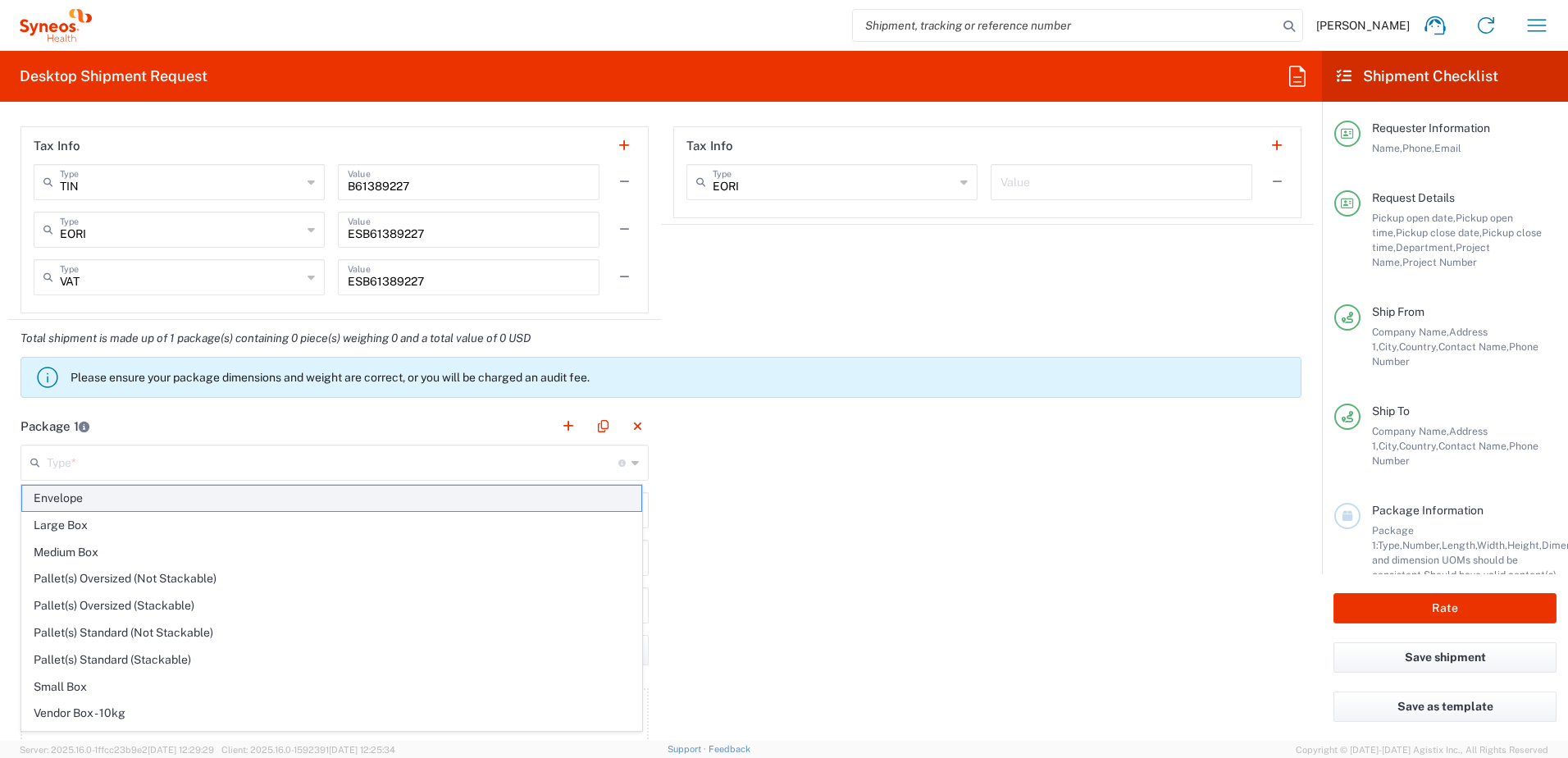
click at [79, 495] on span "Envelope" at bounding box center [331, 498] width 619 height 25
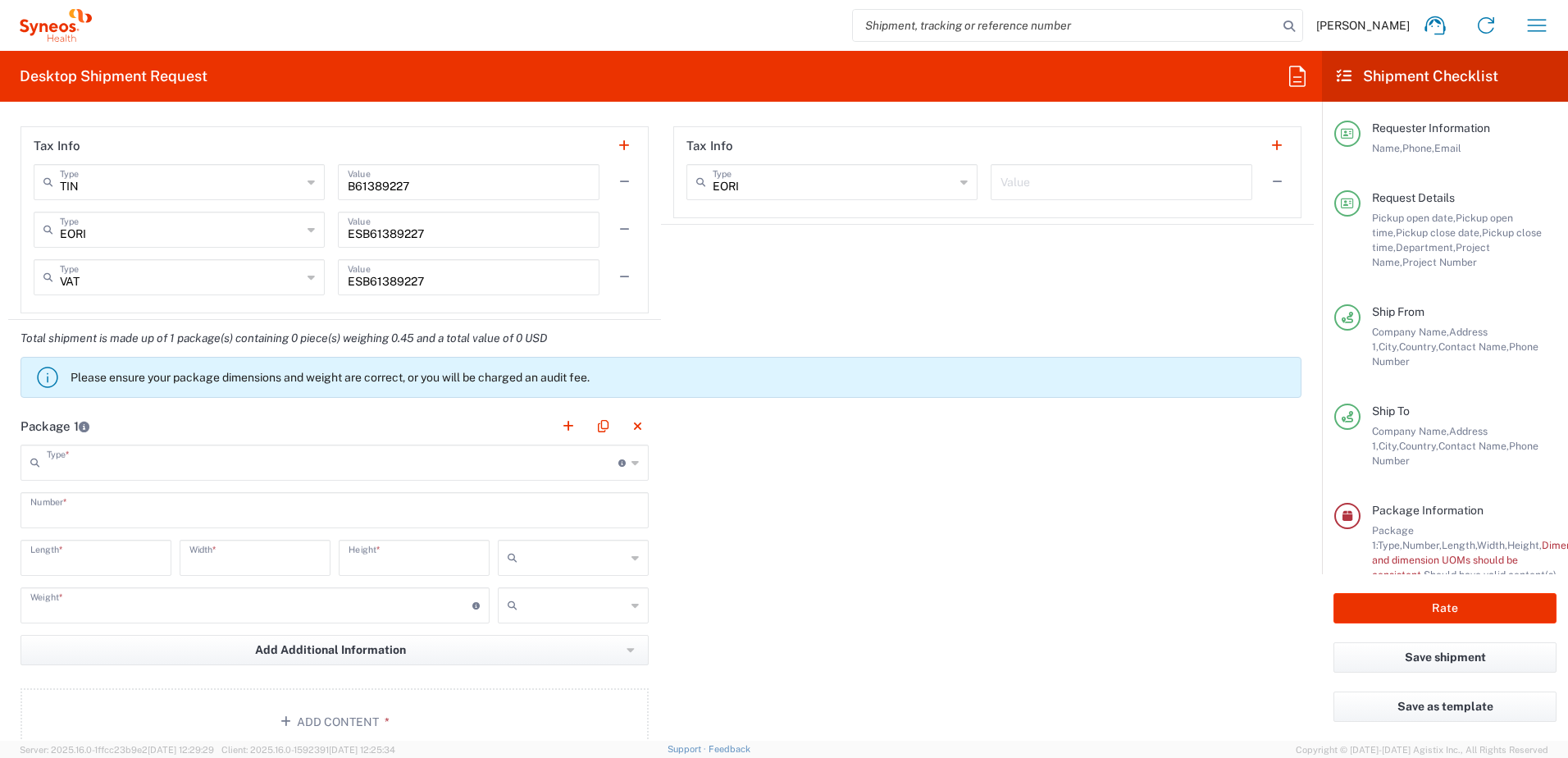
type input "Envelope"
type input "1"
type input "9.5"
type input "12.5"
type input "0.25"
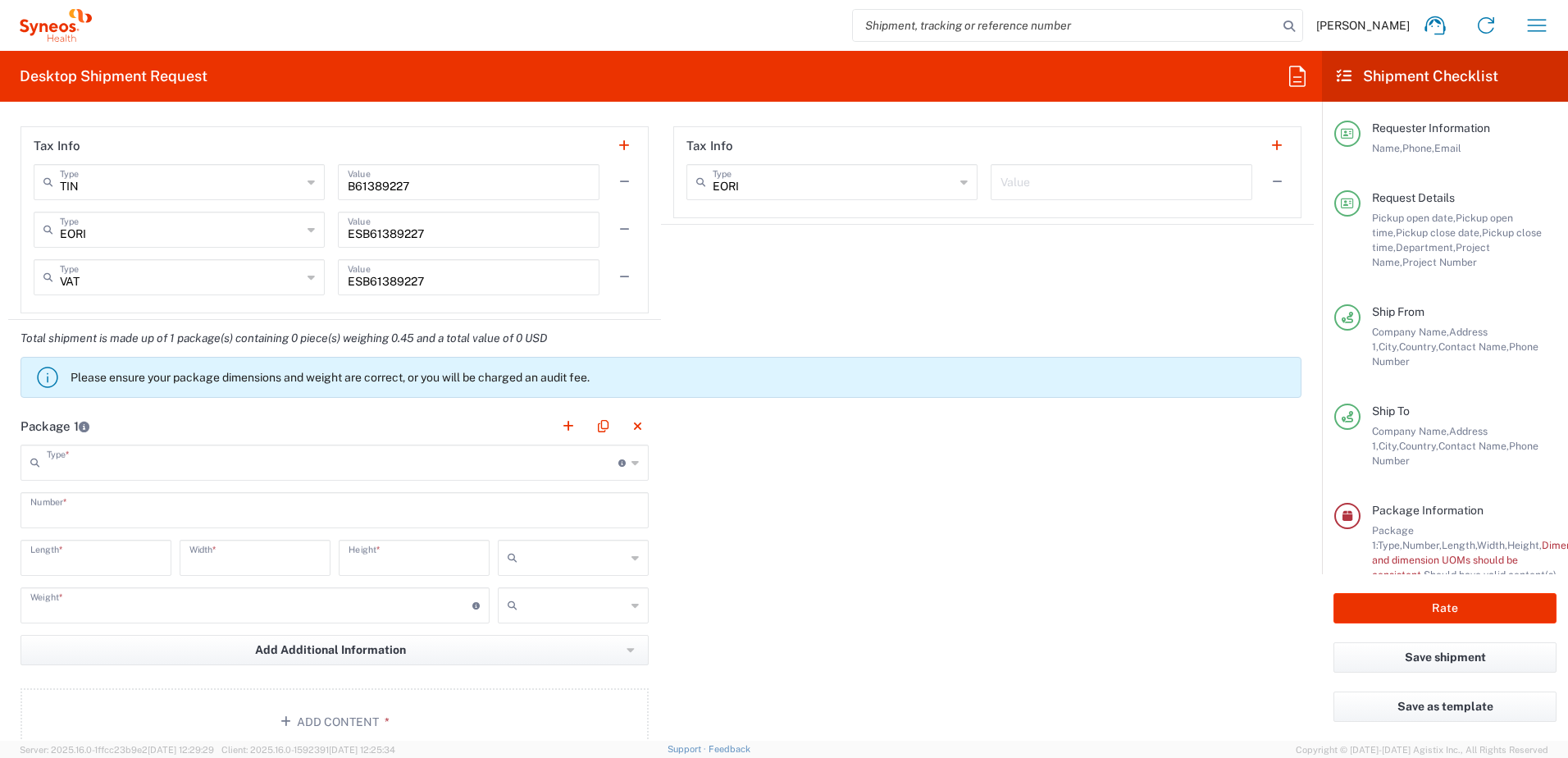
type input "in"
type input "0.45"
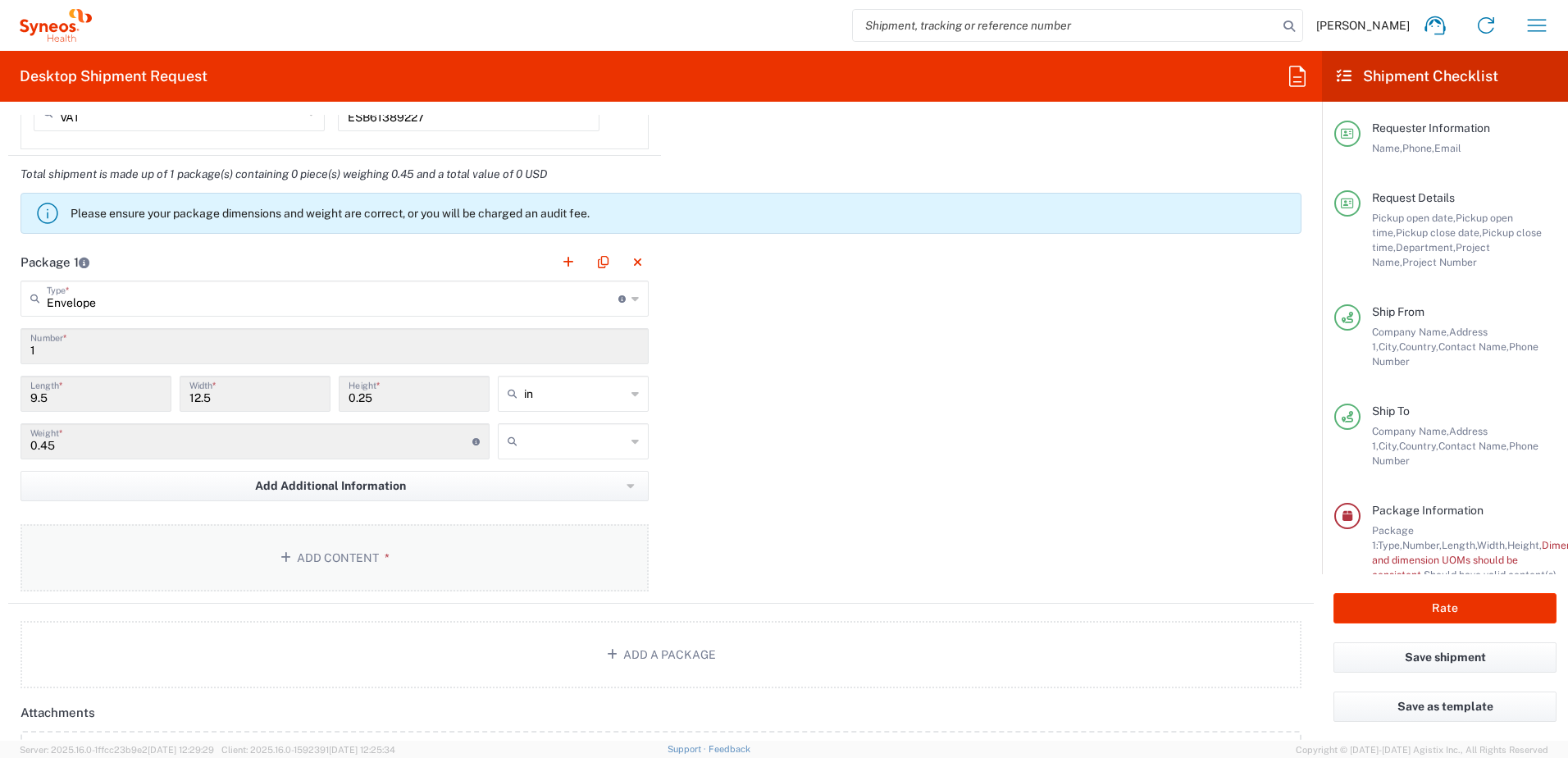
click at [342, 560] on button "Add Content *" at bounding box center [335, 557] width 628 height 67
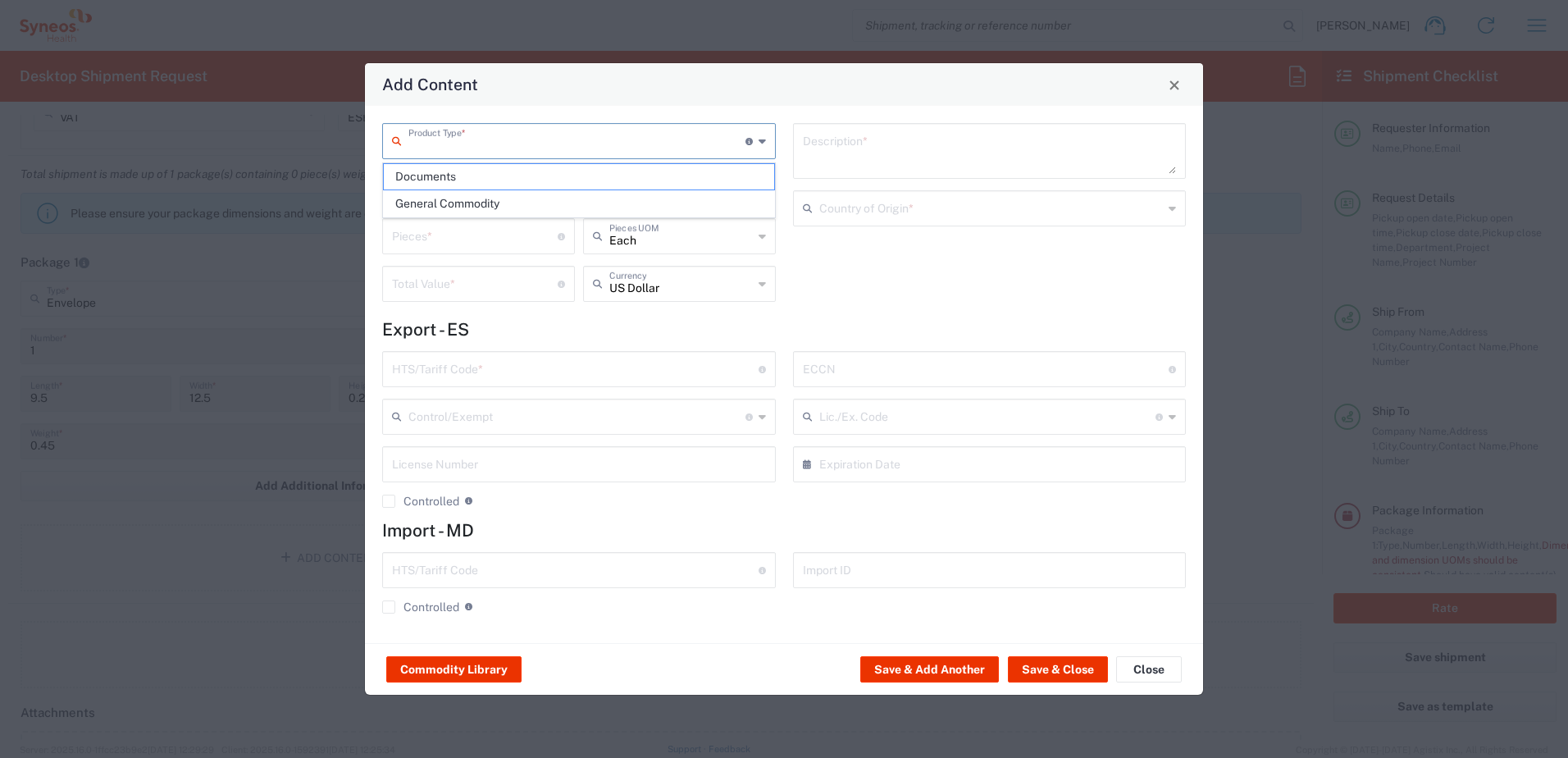
click at [453, 141] on input "text" at bounding box center [577, 140] width 337 height 29
click at [447, 181] on span "Documents" at bounding box center [579, 176] width 390 height 25
type input "Documents"
type input "1"
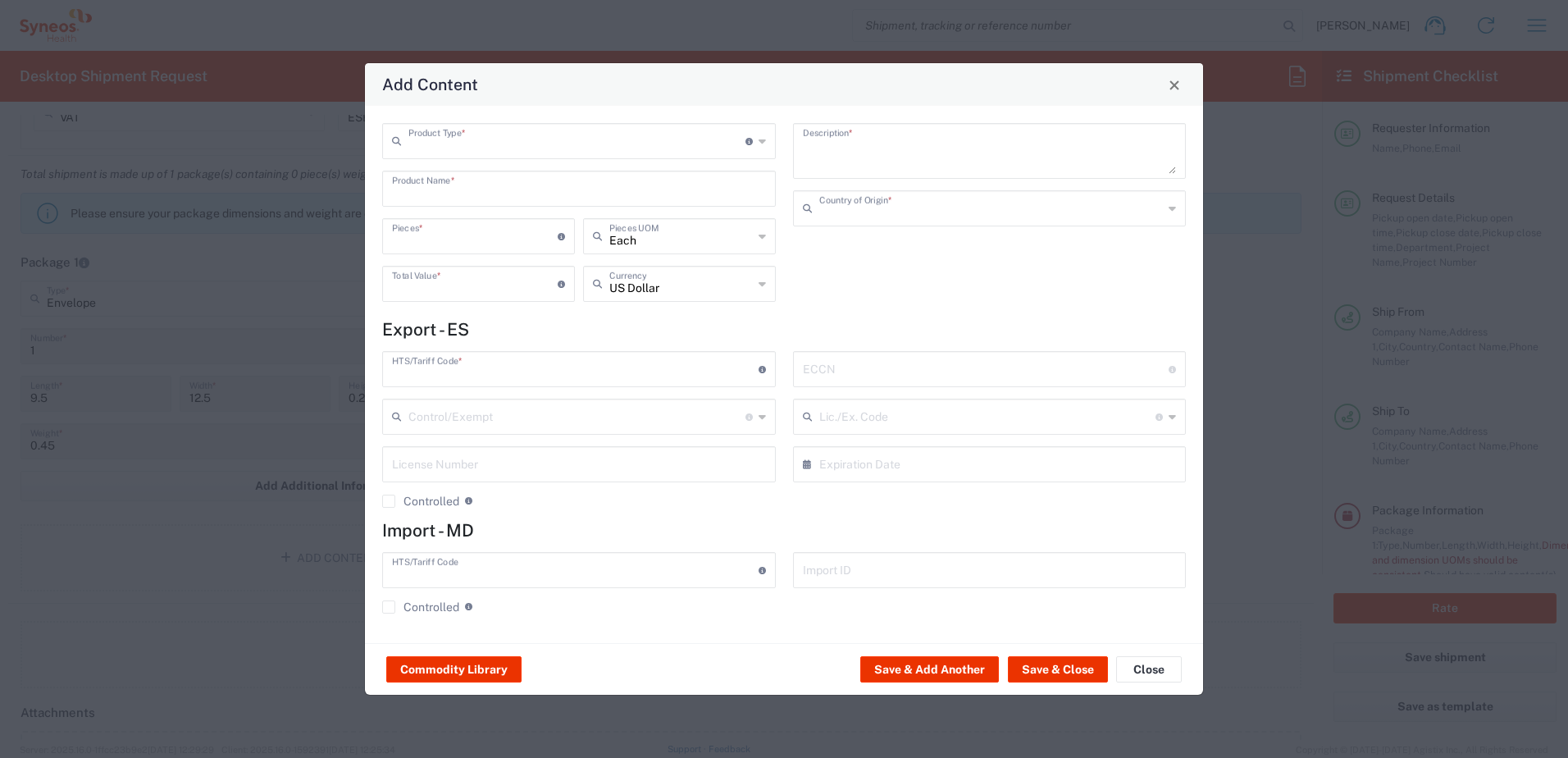
type input "1"
type textarea "Documents"
type input "Spain"
type input "0000.00.0000"
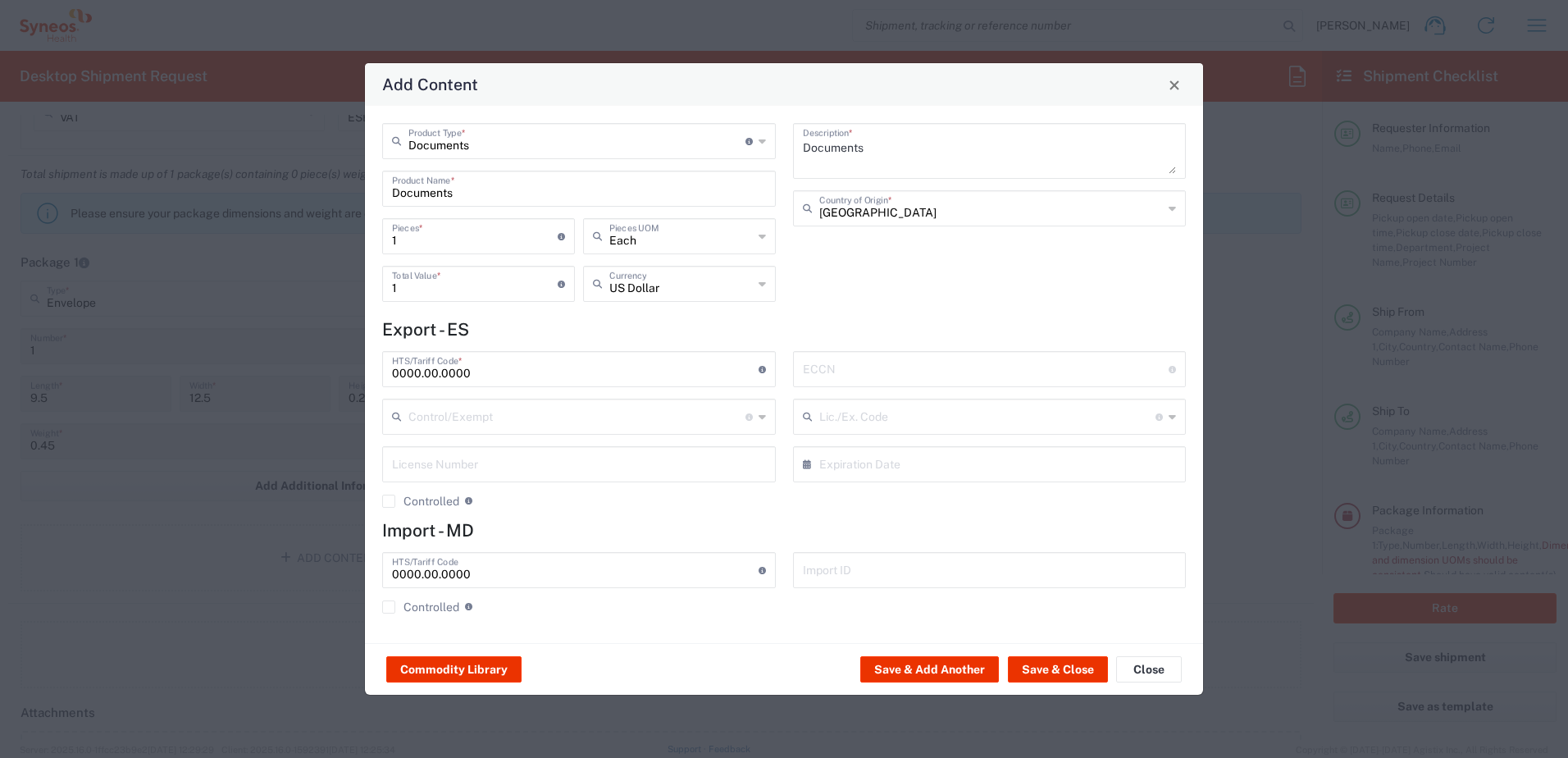
click at [856, 151] on textarea "Documents" at bounding box center [989, 151] width 374 height 46
click at [855, 151] on textarea "Documents" at bounding box center [989, 151] width 374 height 46
click at [855, 150] on textarea "Documents" at bounding box center [989, 151] width 374 height 46
click at [888, 157] on textarea "Documents" at bounding box center [989, 151] width 374 height 46
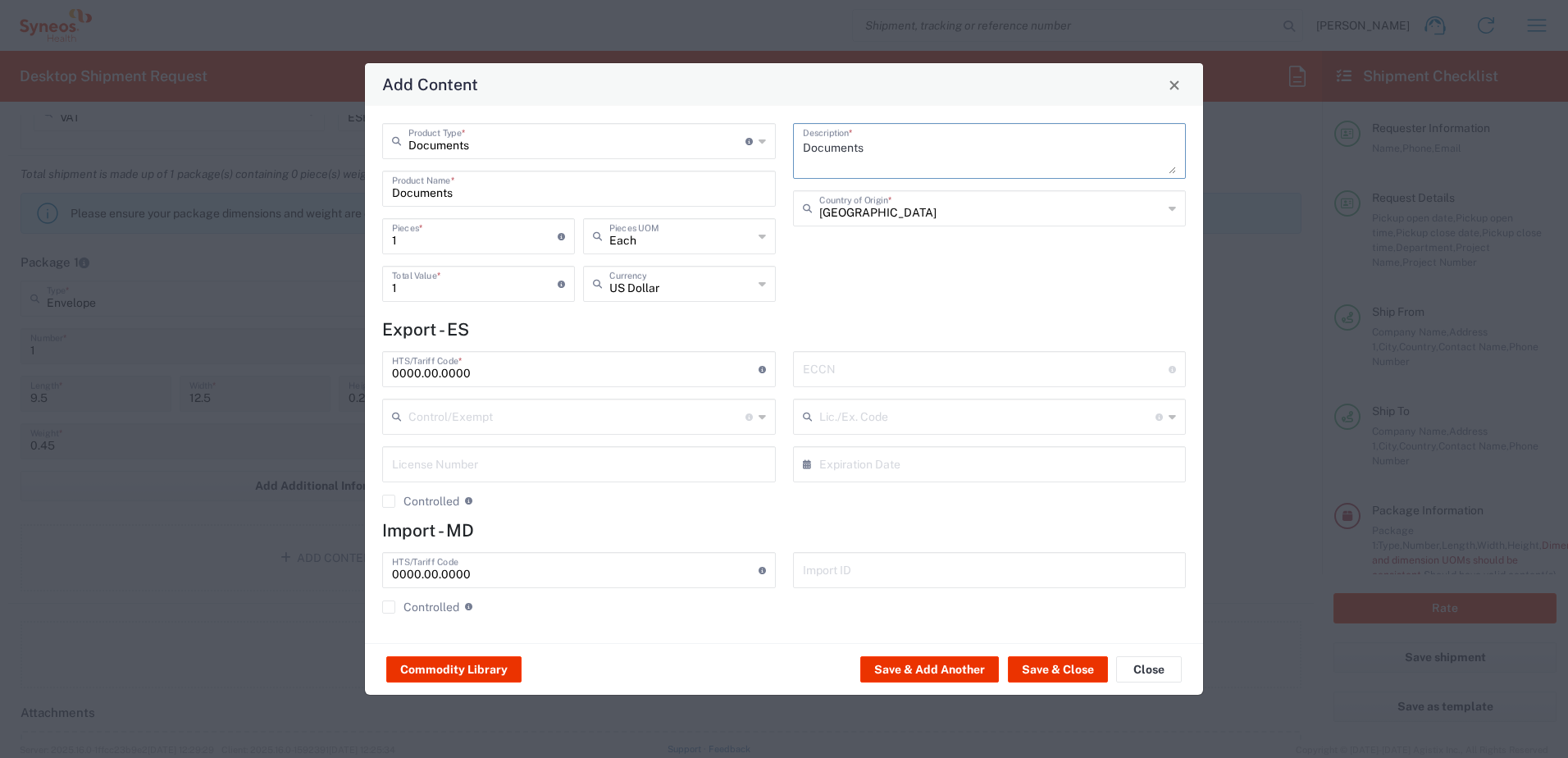
click at [880, 147] on textarea "Documents" at bounding box center [989, 151] width 374 height 46
drag, startPoint x: 871, startPoint y: 150, endPoint x: 750, endPoint y: 156, distance: 121.1
click at [750, 156] on div "Documents Product Type * Document: Paper document generated internally by Syneo…" at bounding box center [784, 217] width 821 height 190
type textarea "DSUR"
click at [926, 670] on button "Save & Add Another" at bounding box center [930, 669] width 139 height 26
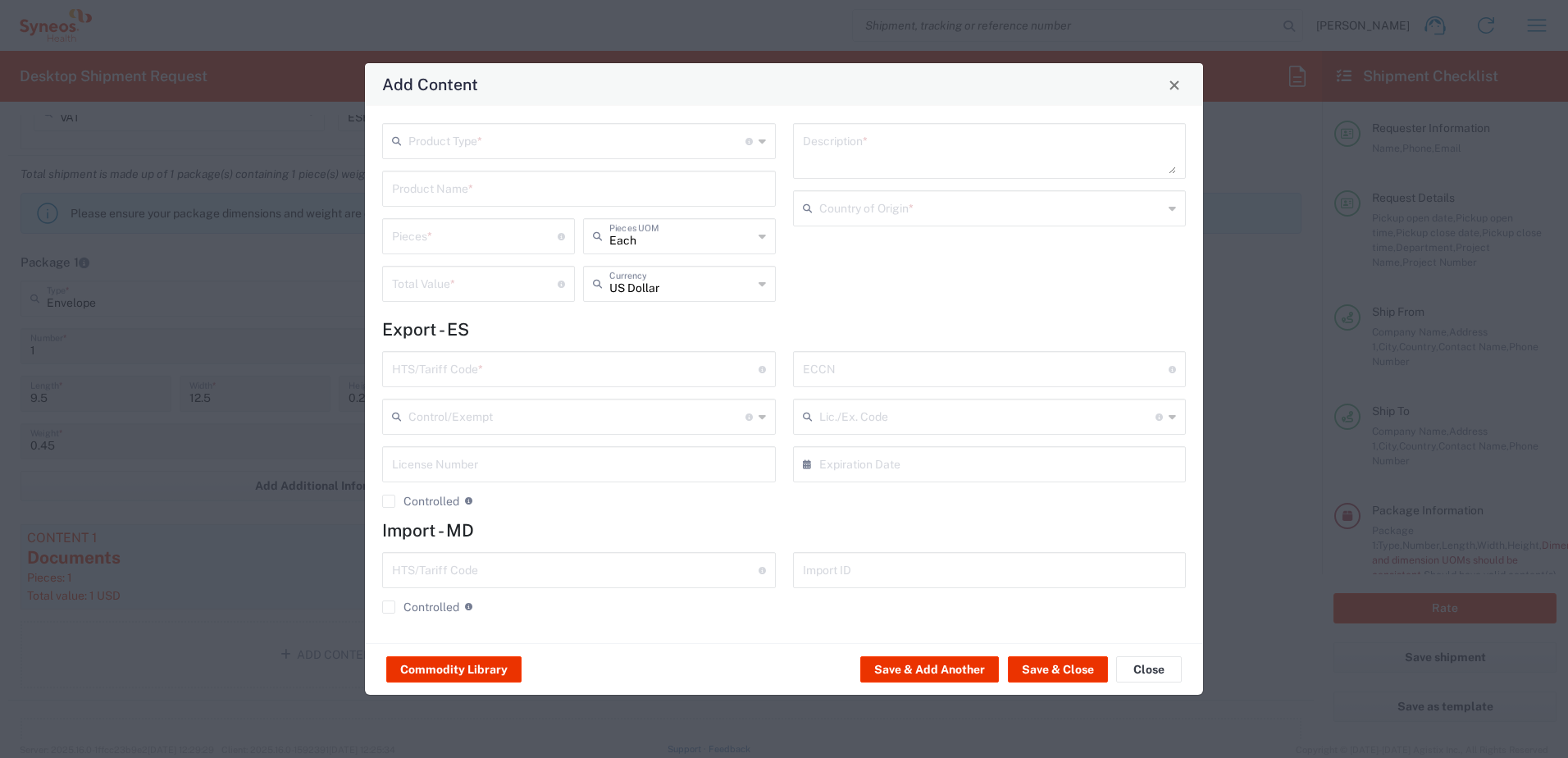
click at [450, 147] on input "text" at bounding box center [577, 140] width 337 height 29
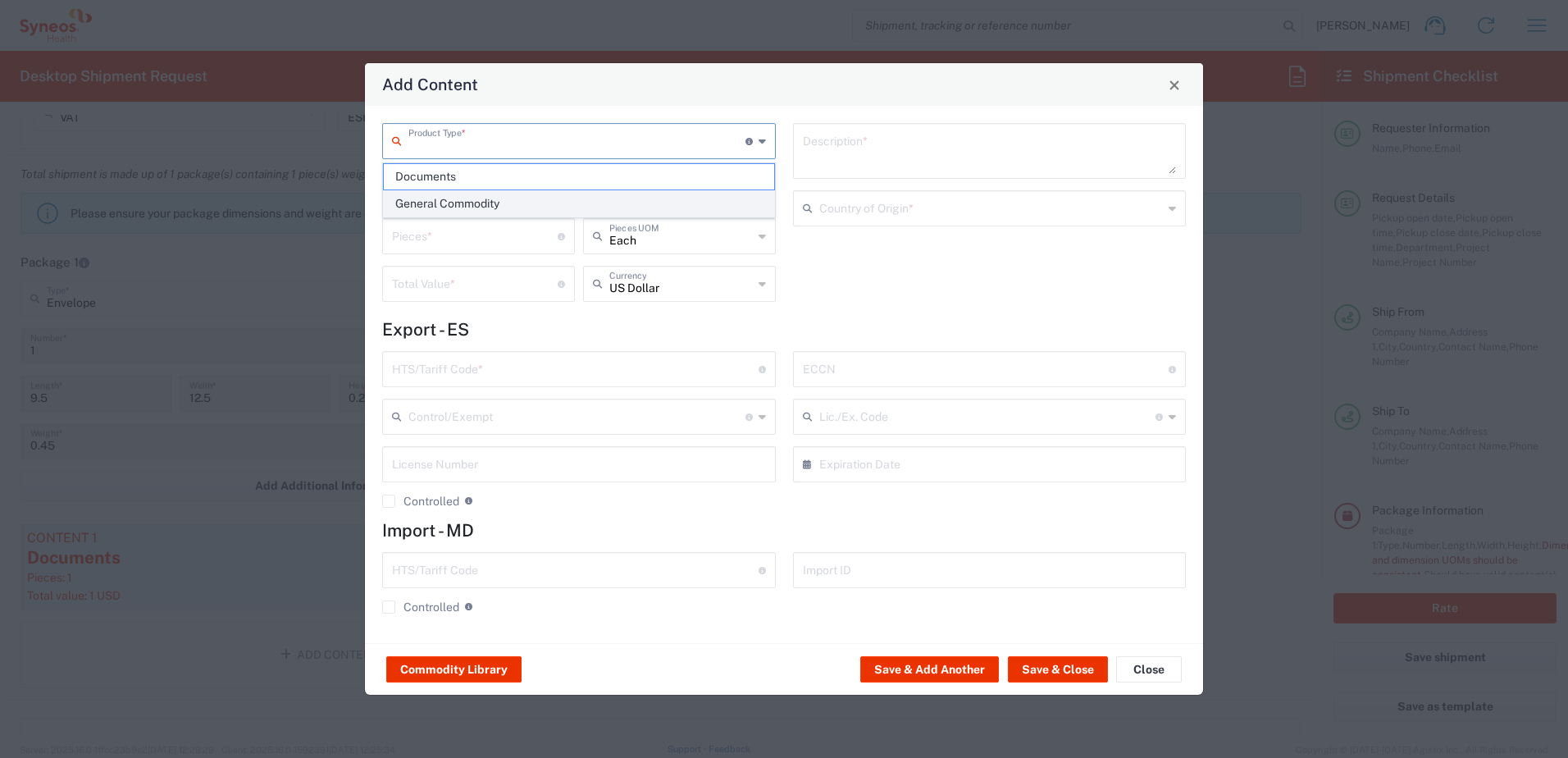
click at [440, 197] on span "General Commodity" at bounding box center [579, 203] width 390 height 25
type input "General Commodity"
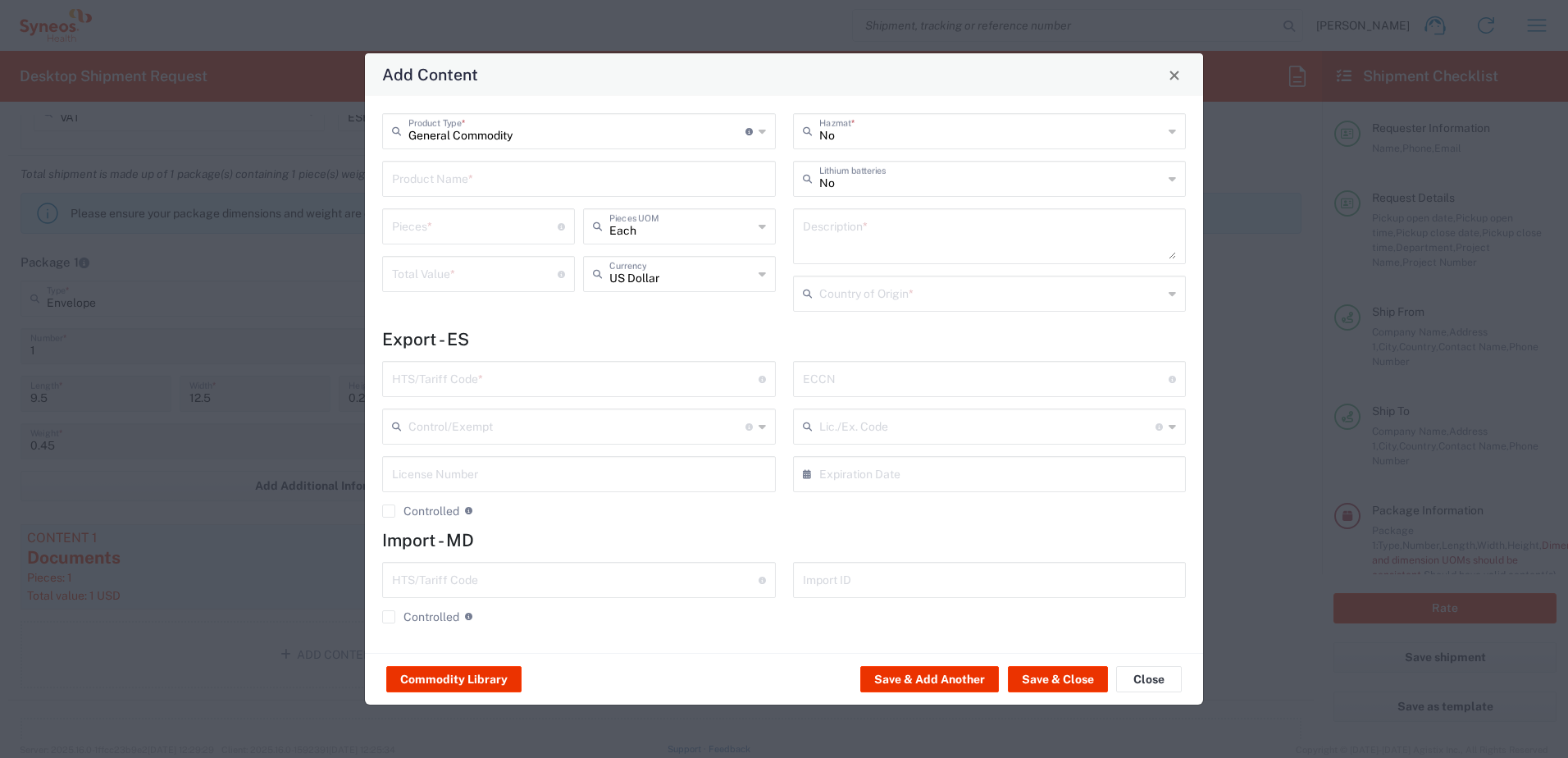
click at [456, 178] on input "text" at bounding box center [579, 178] width 374 height 29
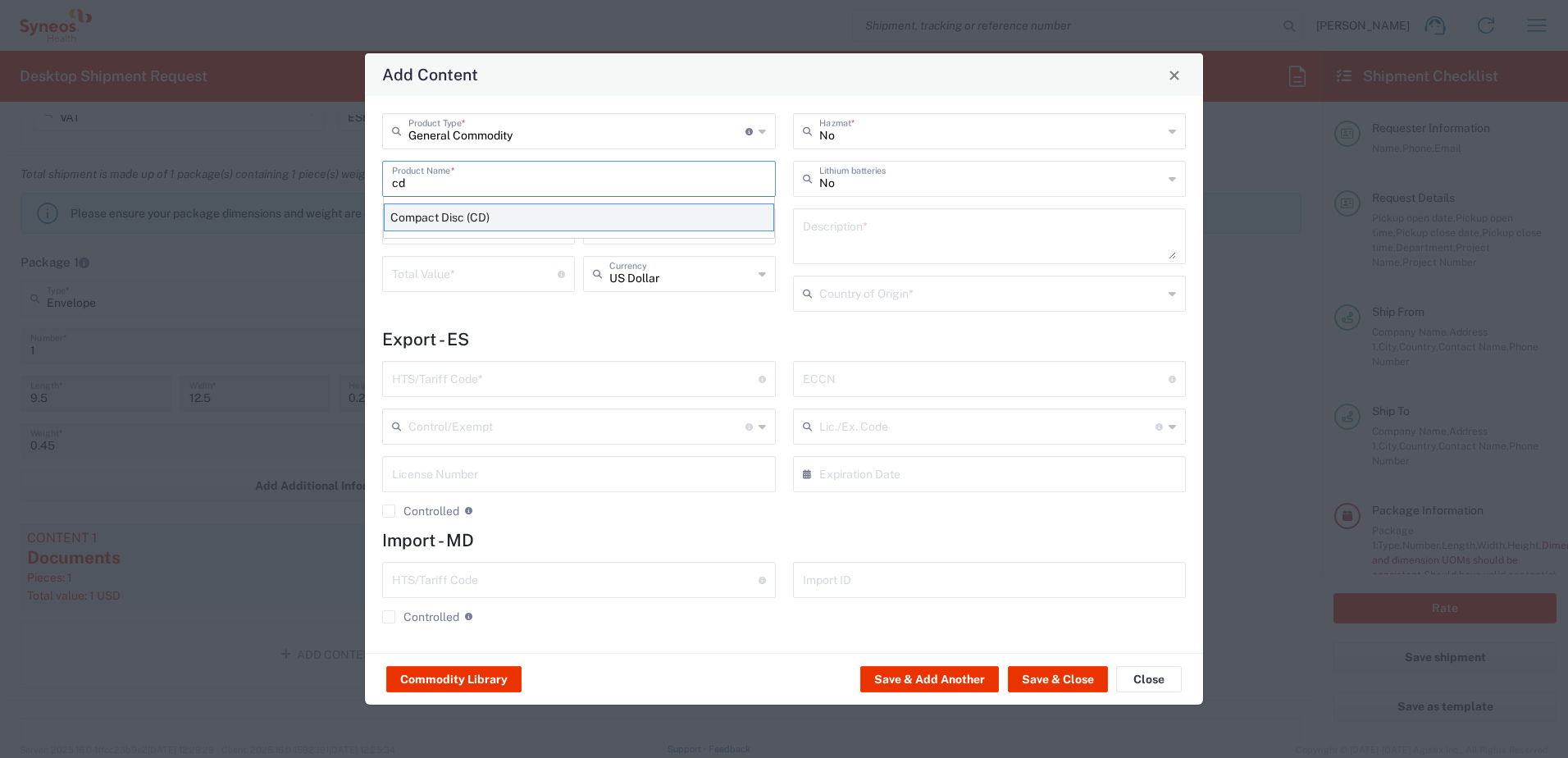
click at [443, 219] on div "Compact Disc (CD)" at bounding box center [579, 217] width 390 height 28
type input "Compact Disc (CD)"
type input "1"
type input "2"
type textarea "Business correspondence on a compact disc"
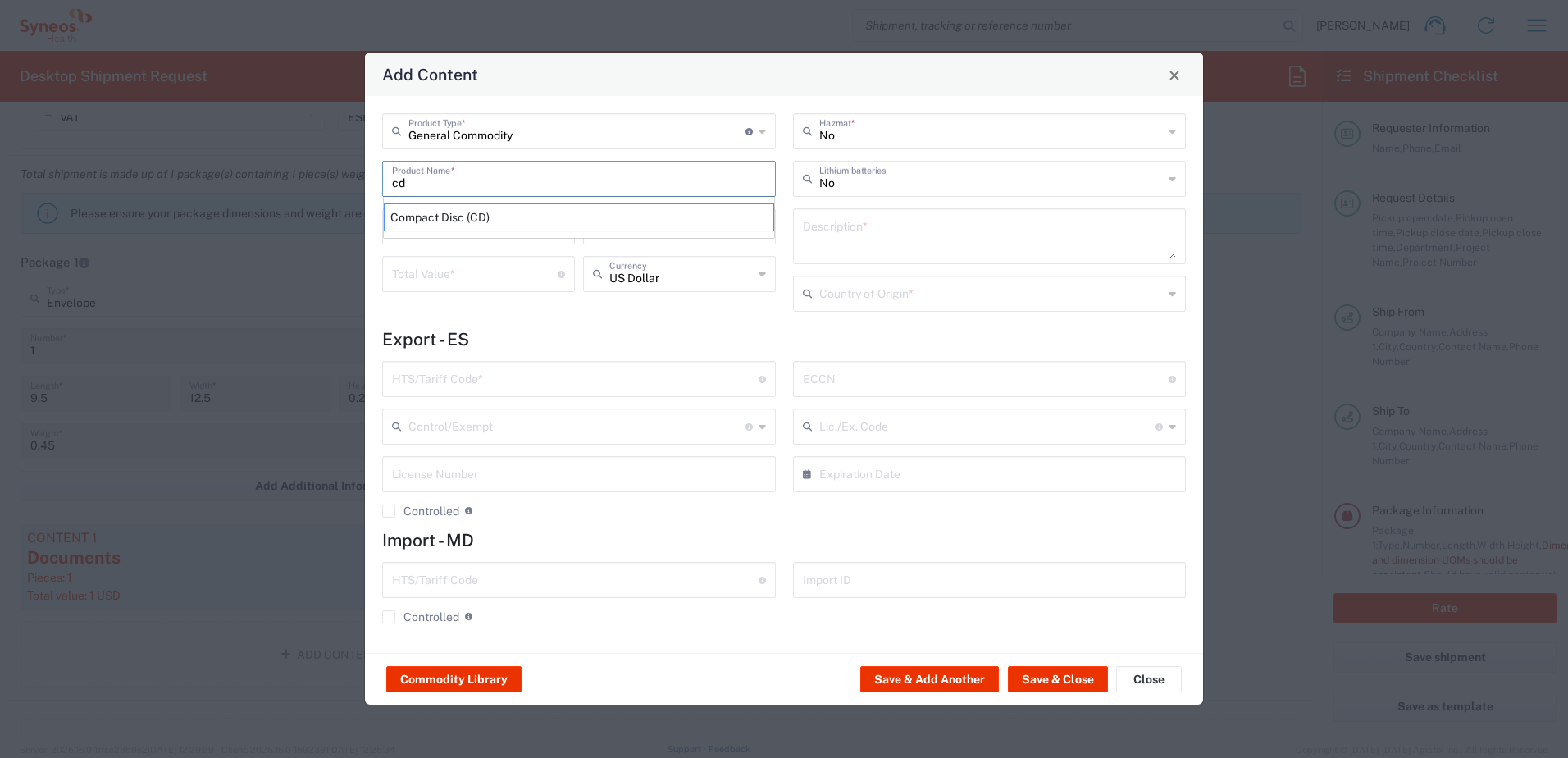
type input "China"
type input "8523.49.4000"
type input "BIS"
type input "EAR99"
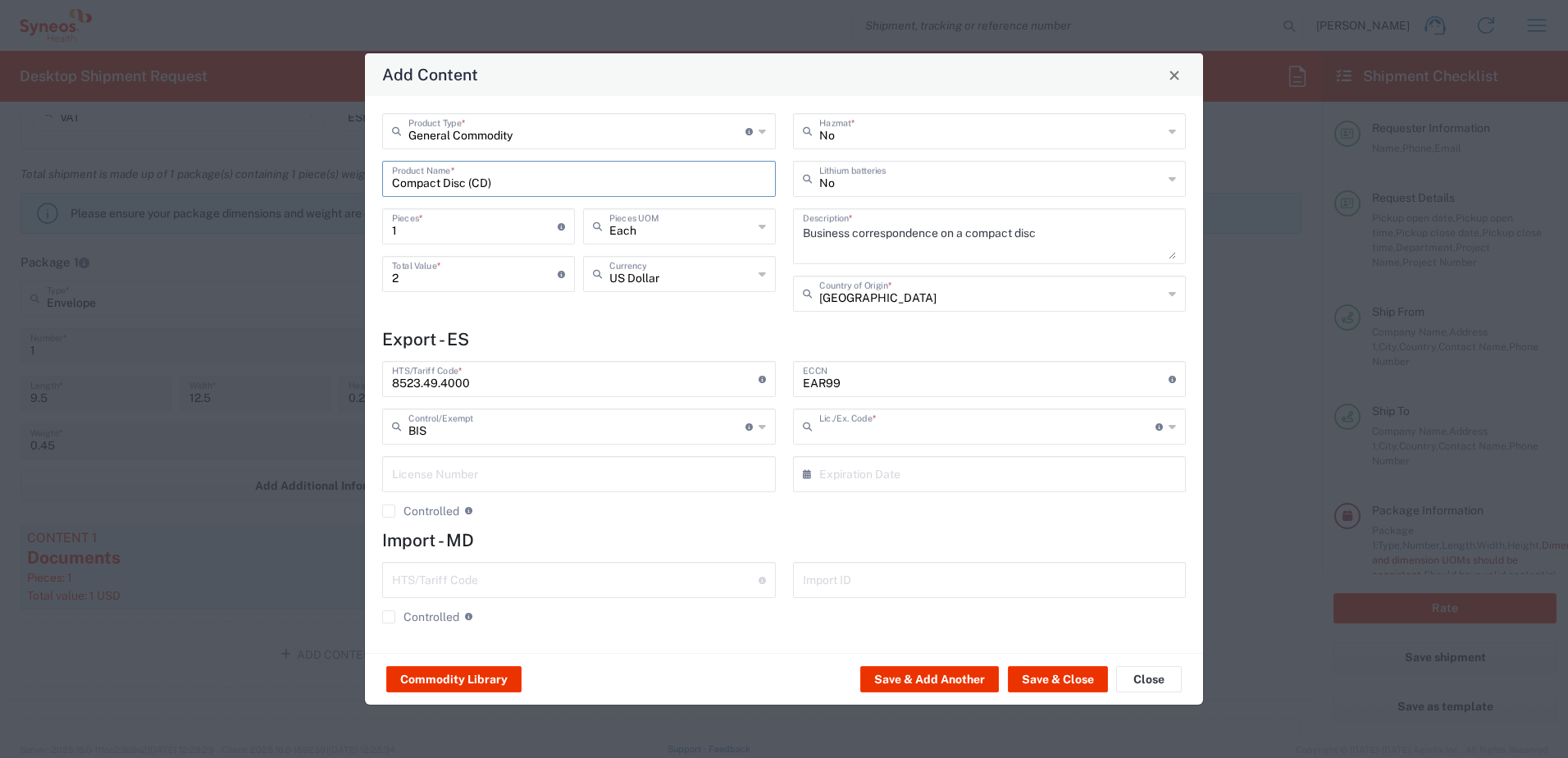
type input "NLR - No License Required"
click at [849, 302] on input "text" at bounding box center [990, 292] width 344 height 29
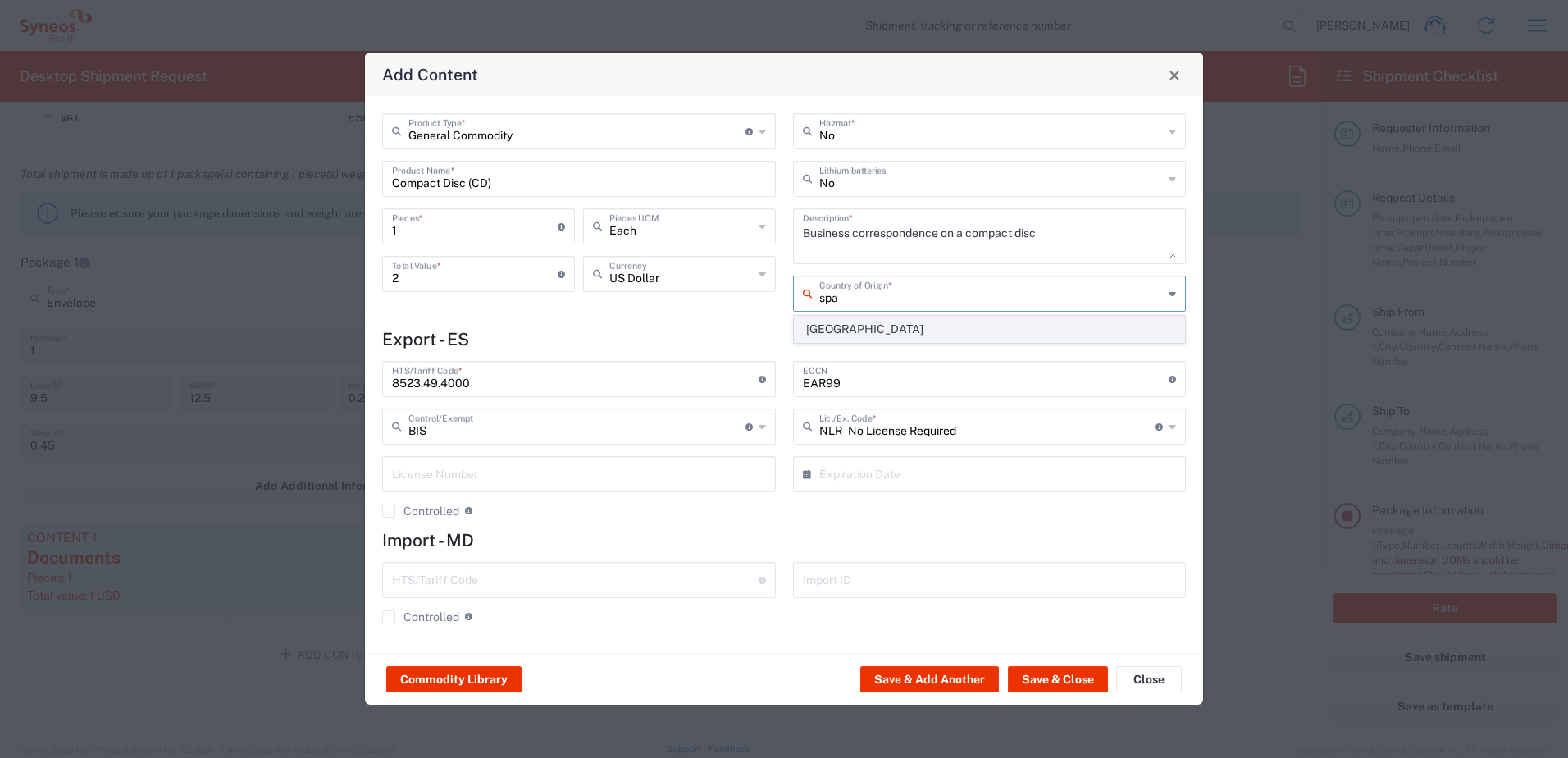
click at [824, 329] on span "Spain" at bounding box center [989, 328] width 390 height 25
type input "Spain"
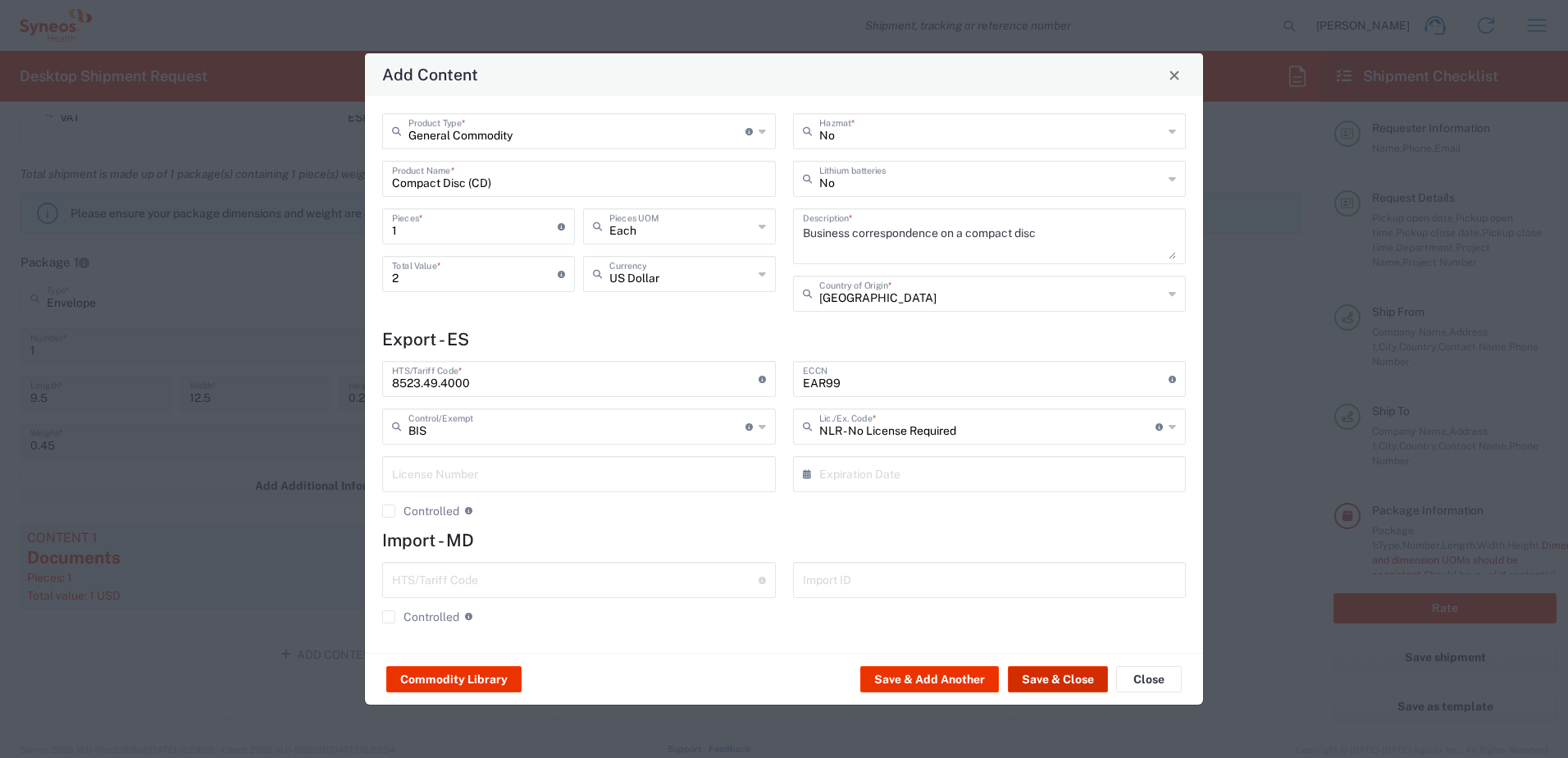
click at [1065, 683] on button "Save & Close" at bounding box center [1057, 679] width 100 height 26
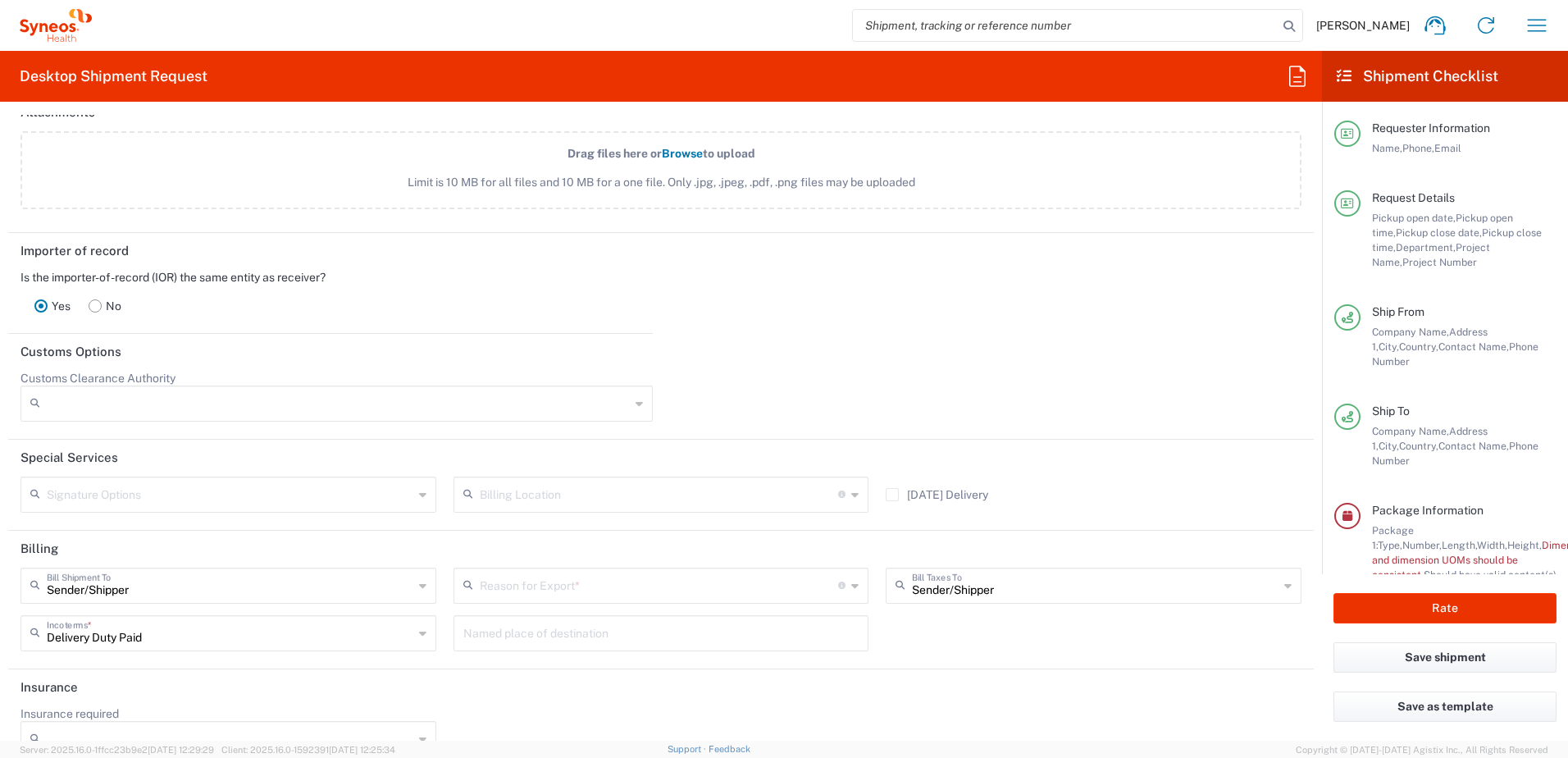
scroll to position [2249, 0]
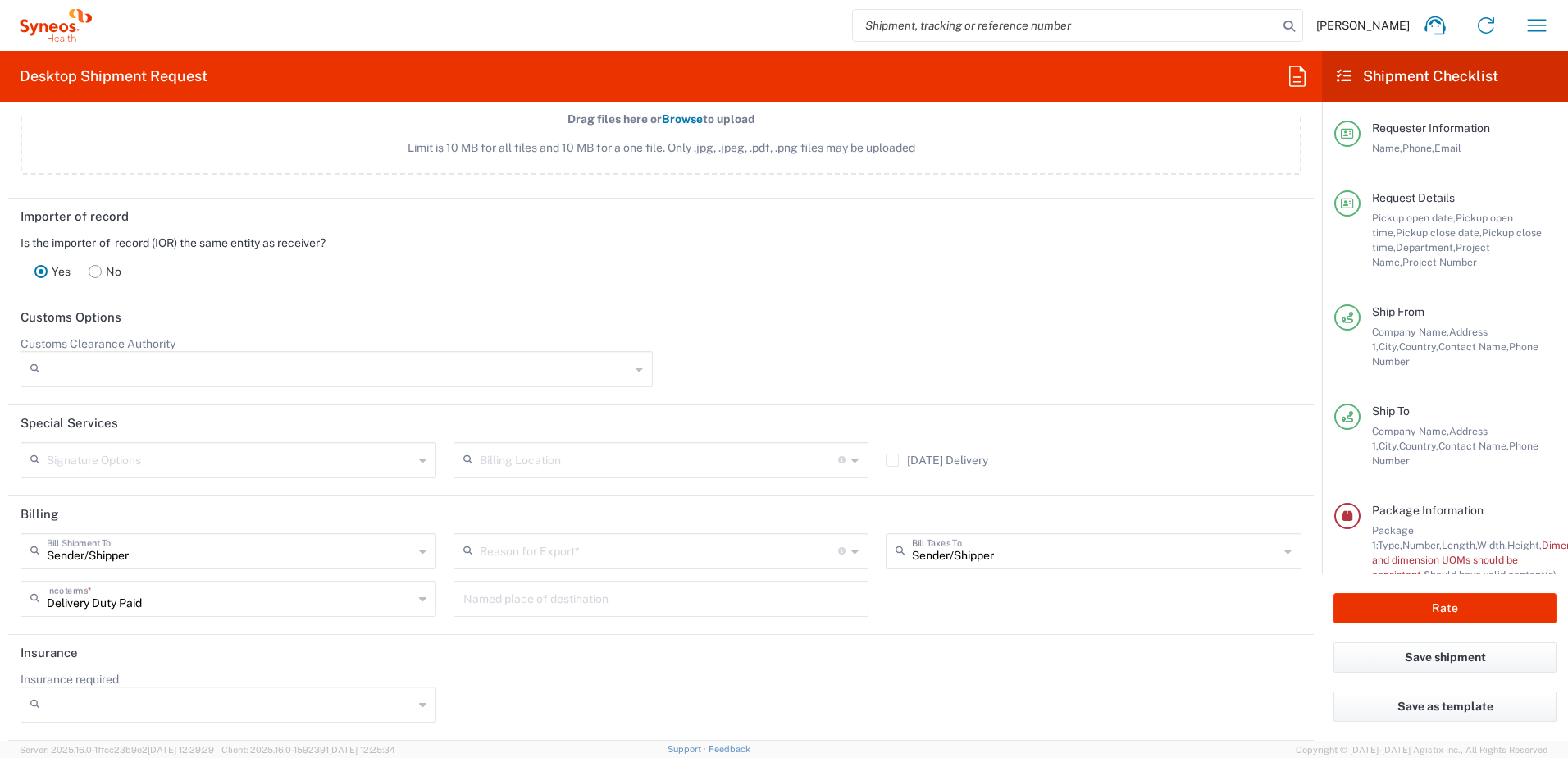
drag, startPoint x: 556, startPoint y: 562, endPoint x: 549, endPoint y: 569, distance: 9.9
click at [556, 563] on input "text" at bounding box center [659, 550] width 359 height 29
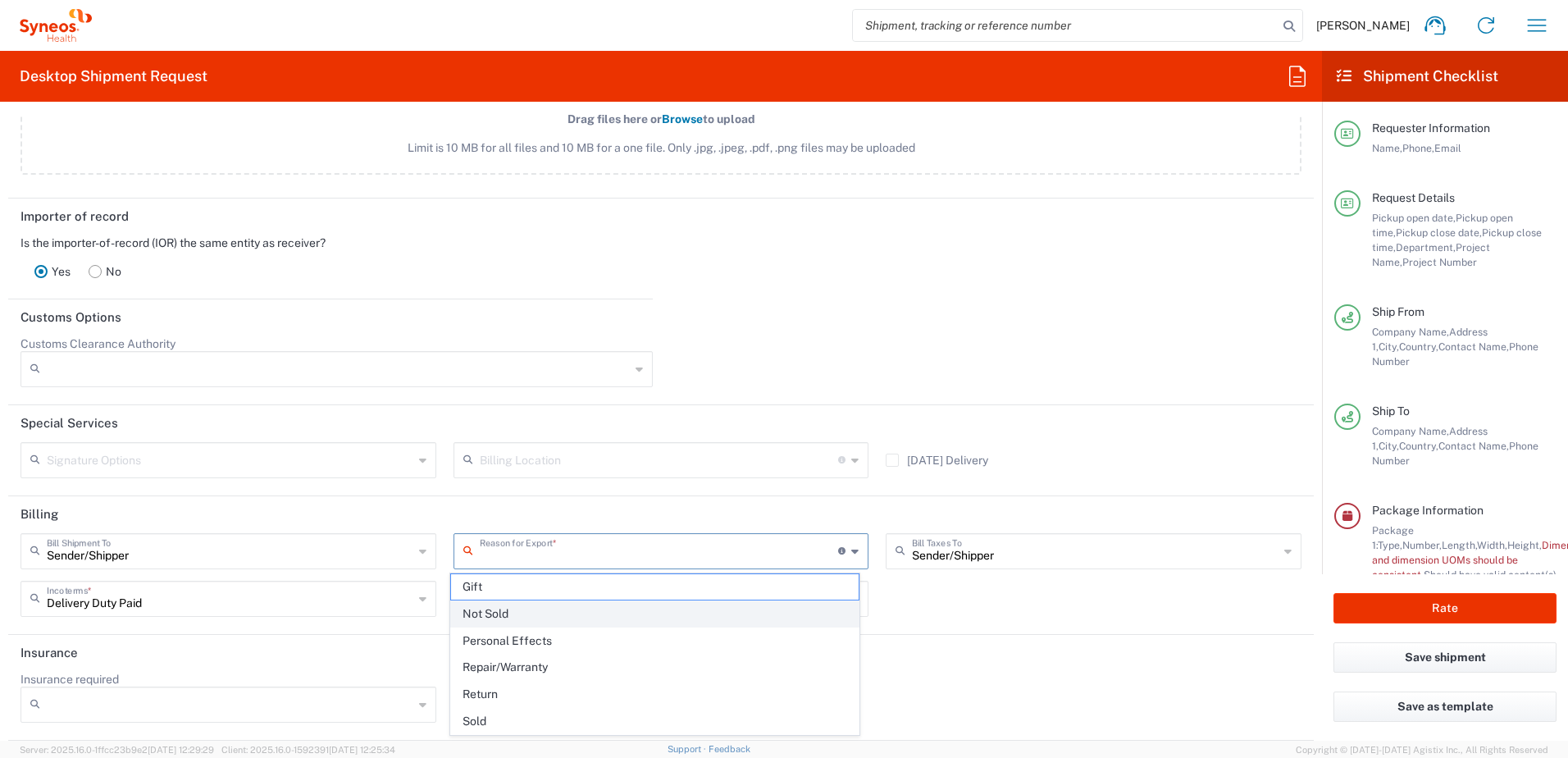
click at [496, 619] on span "Not Sold" at bounding box center [654, 613] width 408 height 25
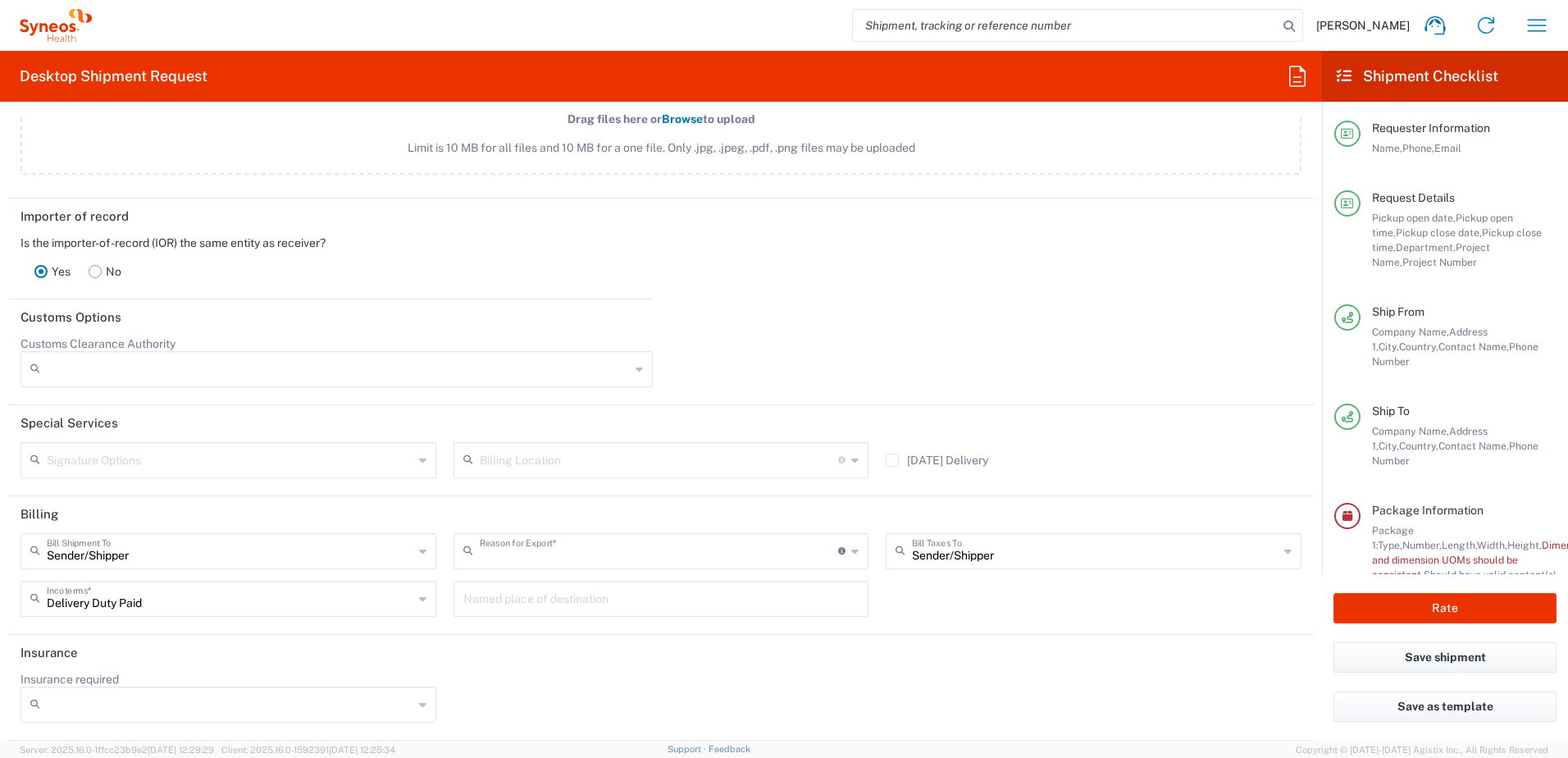
type input "Not Sold"
click at [487, 603] on input "text" at bounding box center [661, 597] width 396 height 29
click at [482, 665] on header "Insurance" at bounding box center [660, 652] width 1306 height 37
click at [126, 599] on input "text" at bounding box center [230, 597] width 367 height 29
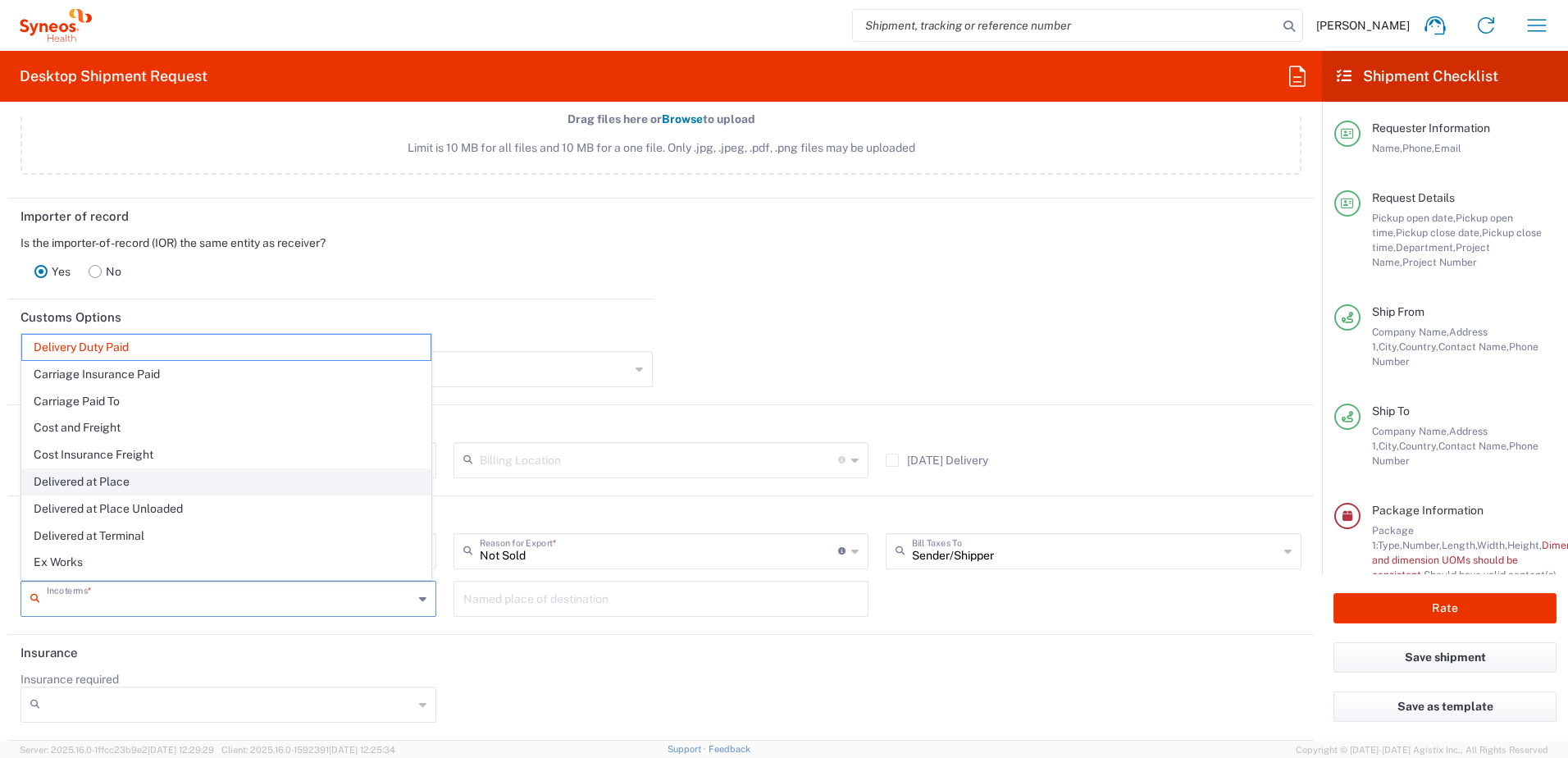
click at [107, 487] on span "Delivered at Place" at bounding box center [225, 481] width 408 height 25
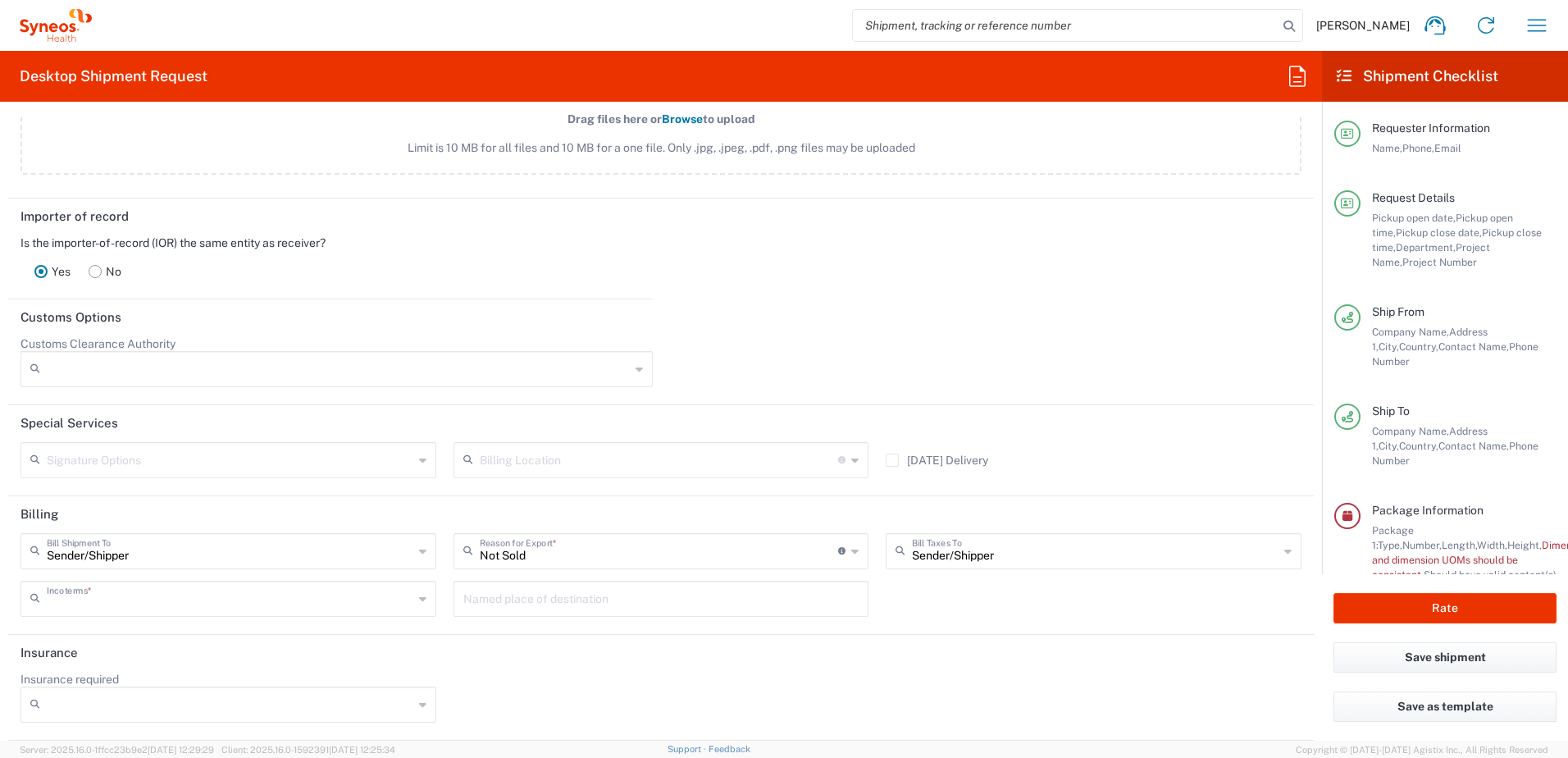
type input "Recipient Account"
type input "Delivered at Place"
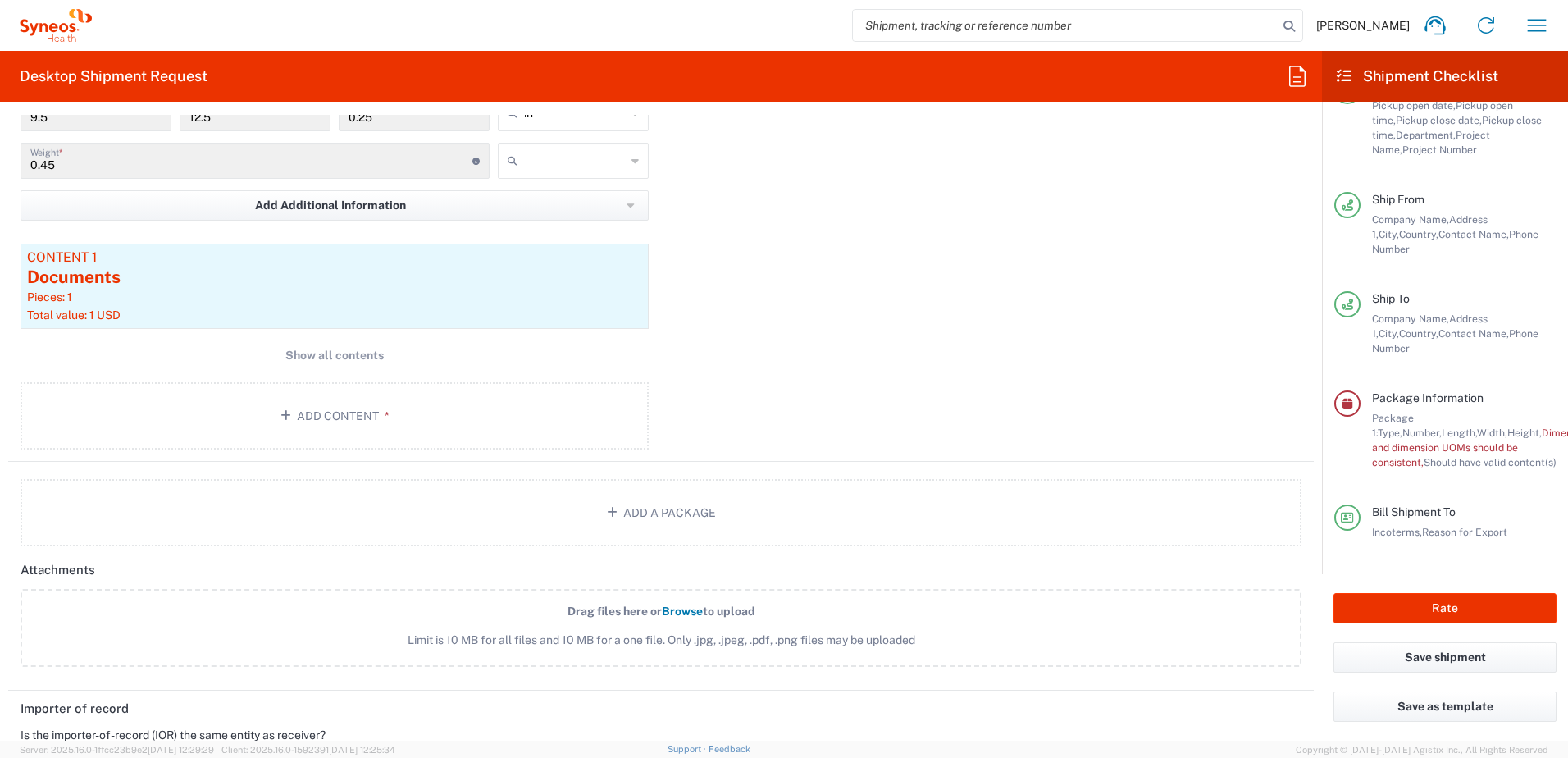
scroll to position [1511, 0]
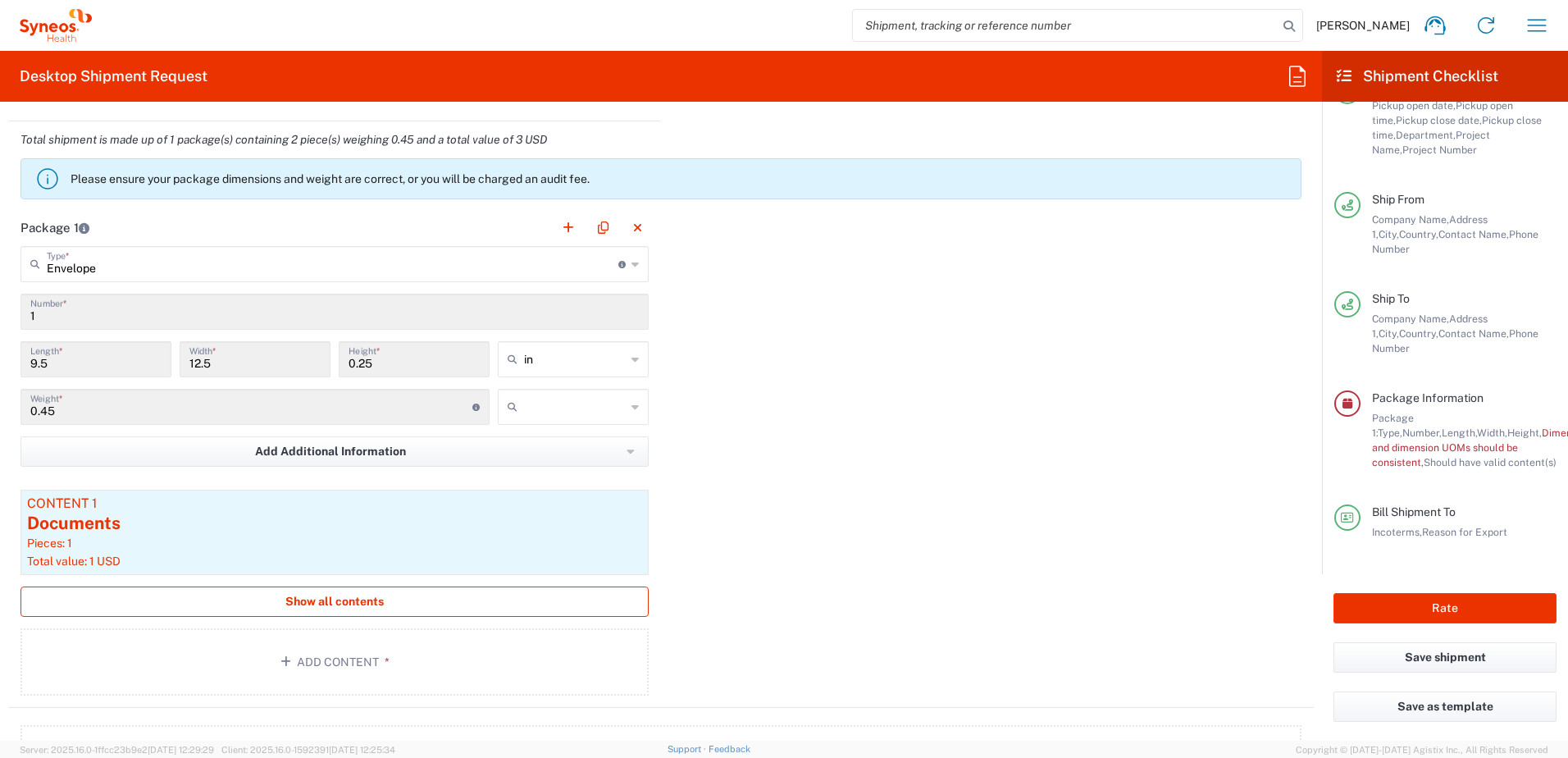
click at [300, 597] on span "Show all contents" at bounding box center [334, 601] width 99 height 16
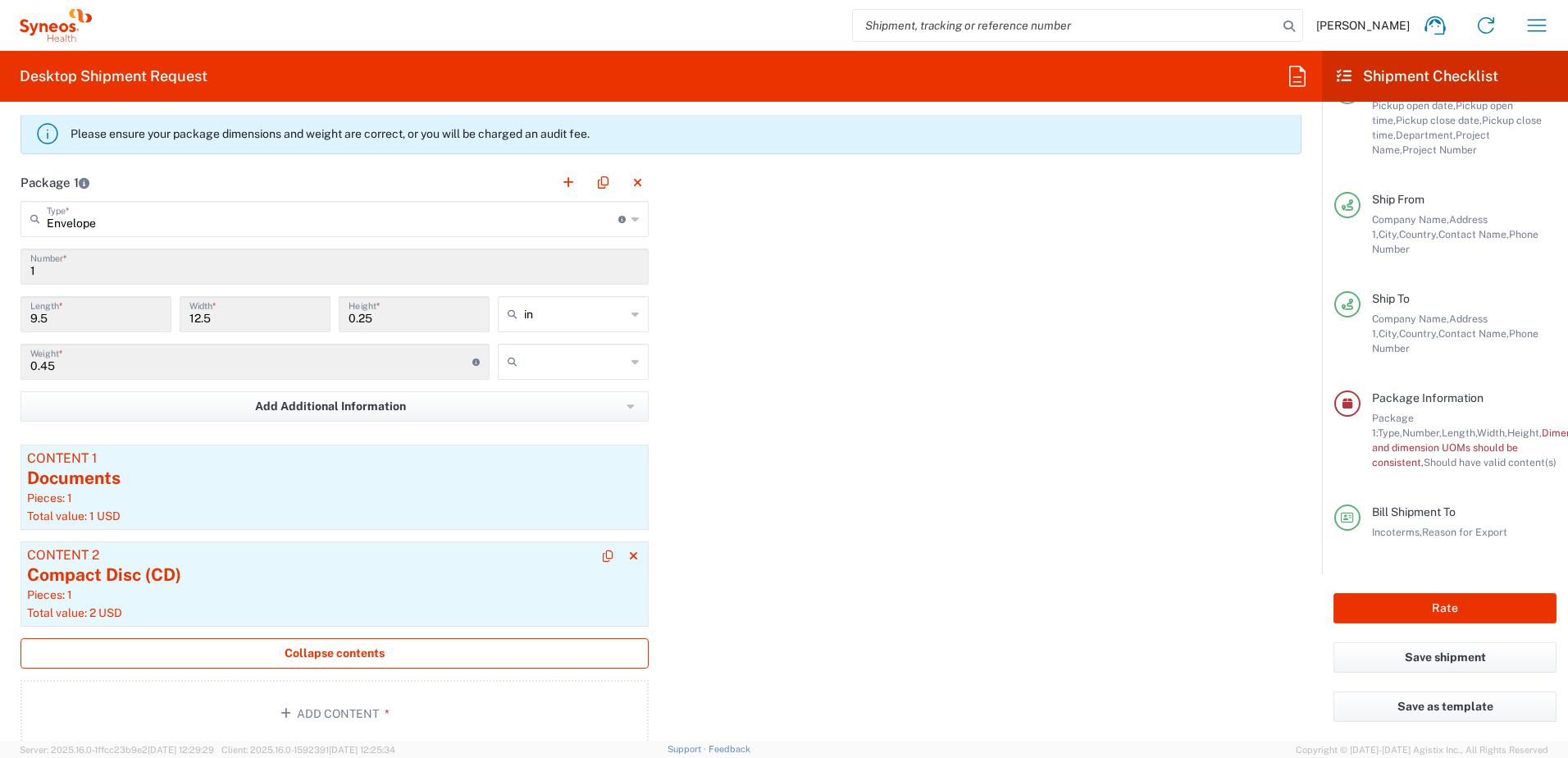
scroll to position [1593, 0]
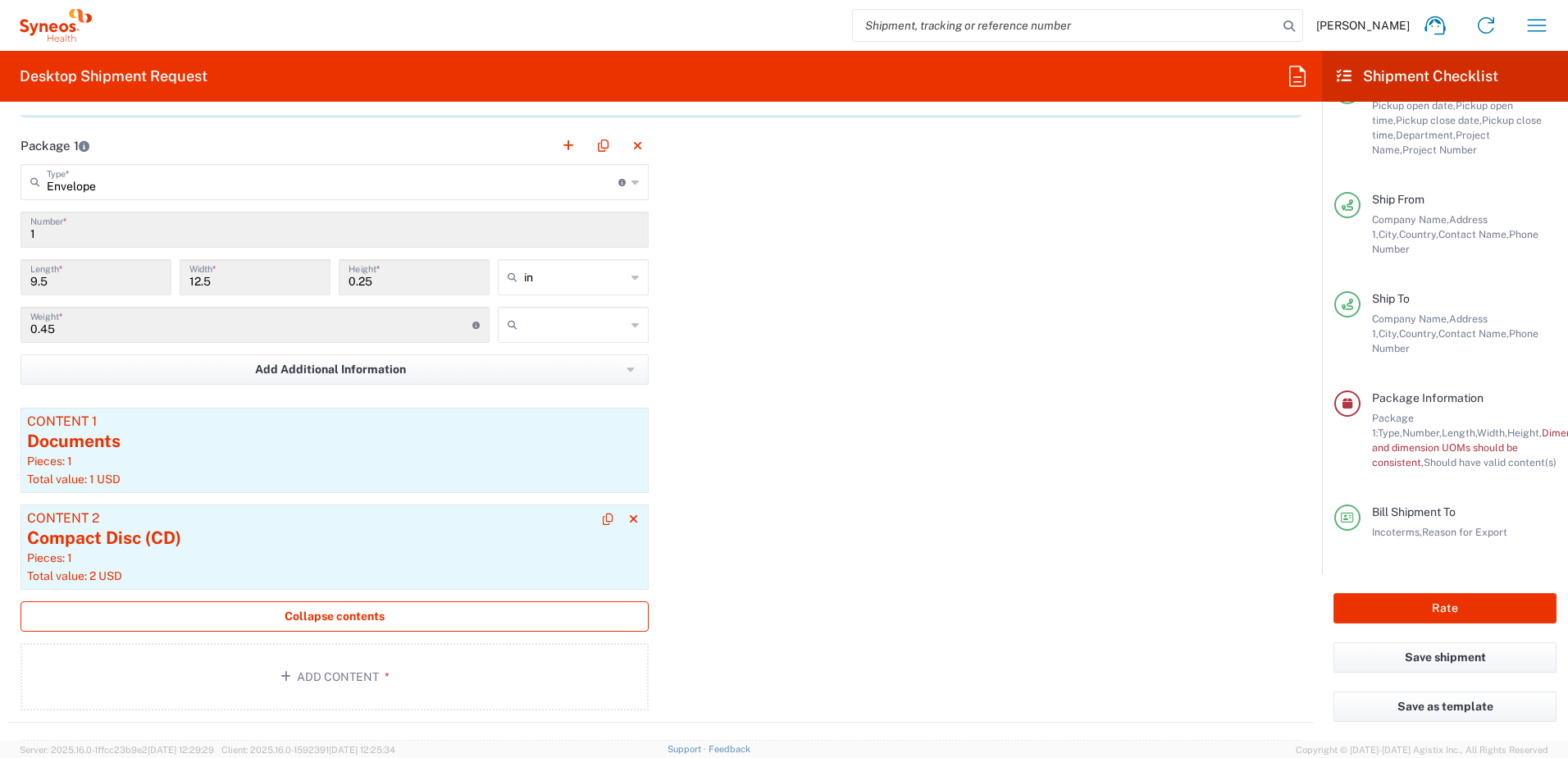
click at [260, 531] on div "Compact Disc (CD)" at bounding box center [334, 538] width 615 height 25
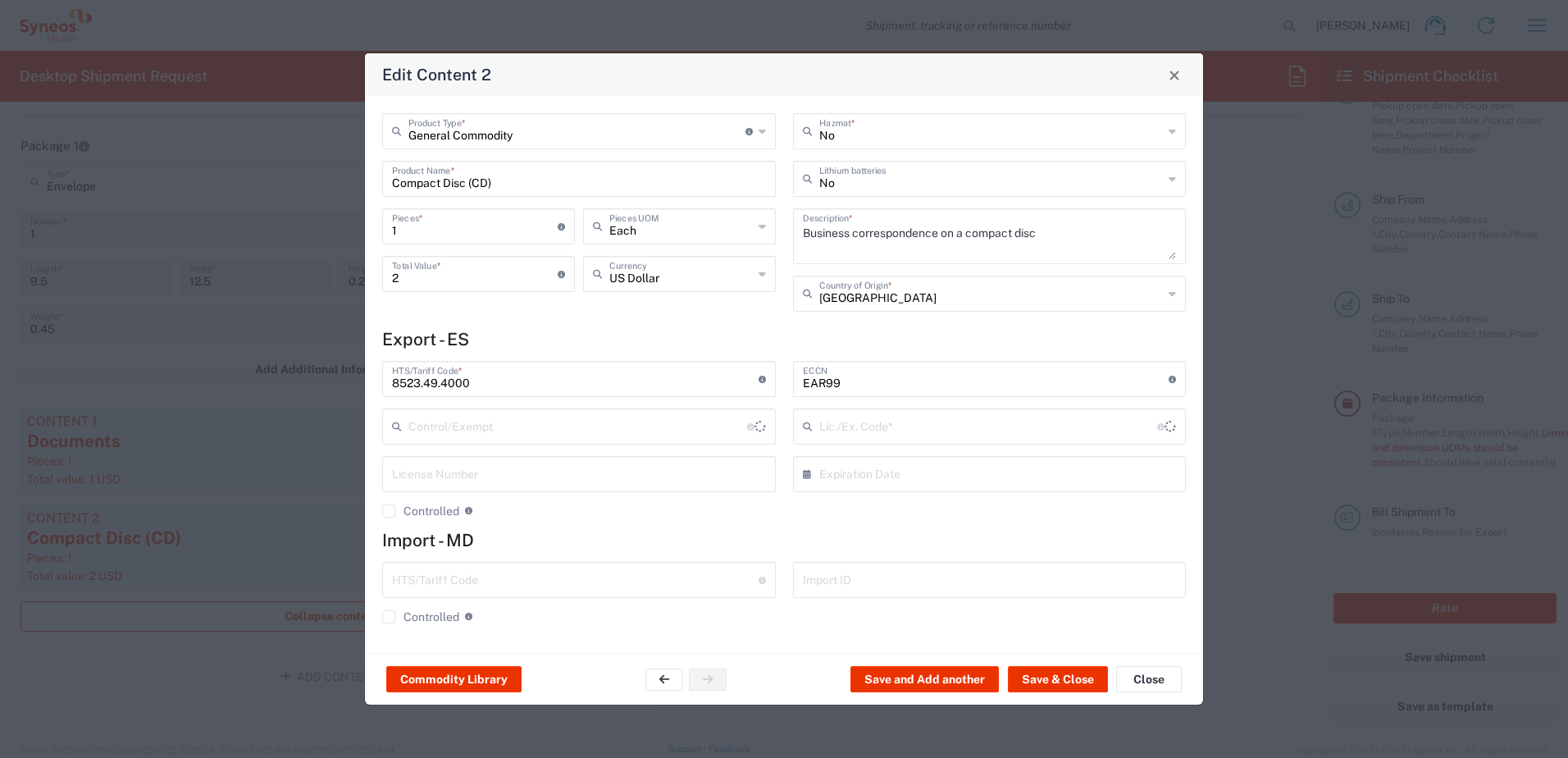
type input "BIS"
type input "NLR - No License Required"
click at [1083, 676] on button "Save & Close" at bounding box center [1057, 679] width 100 height 26
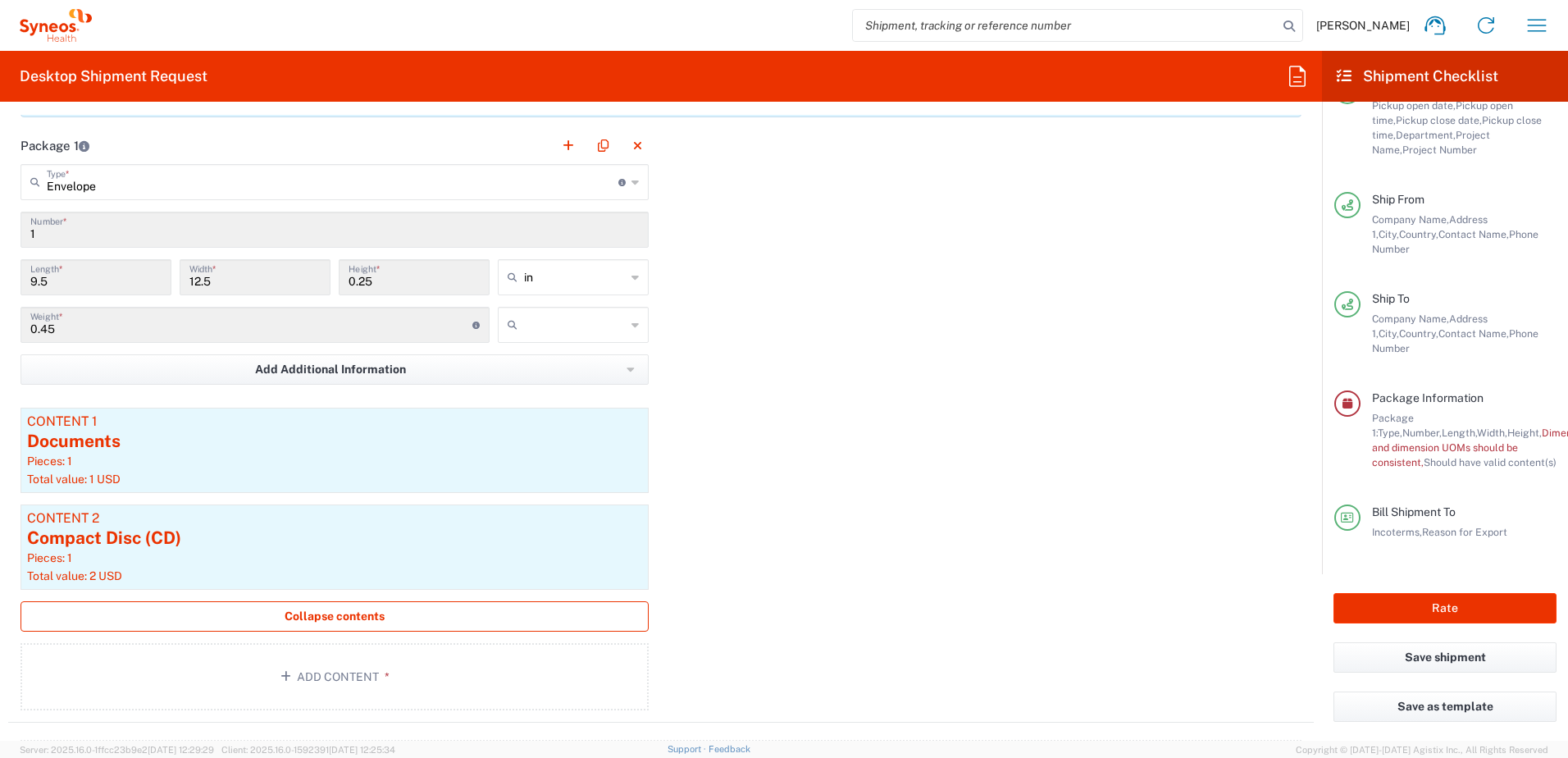
click at [1349, 398] on icon at bounding box center [1348, 404] width 10 height 12
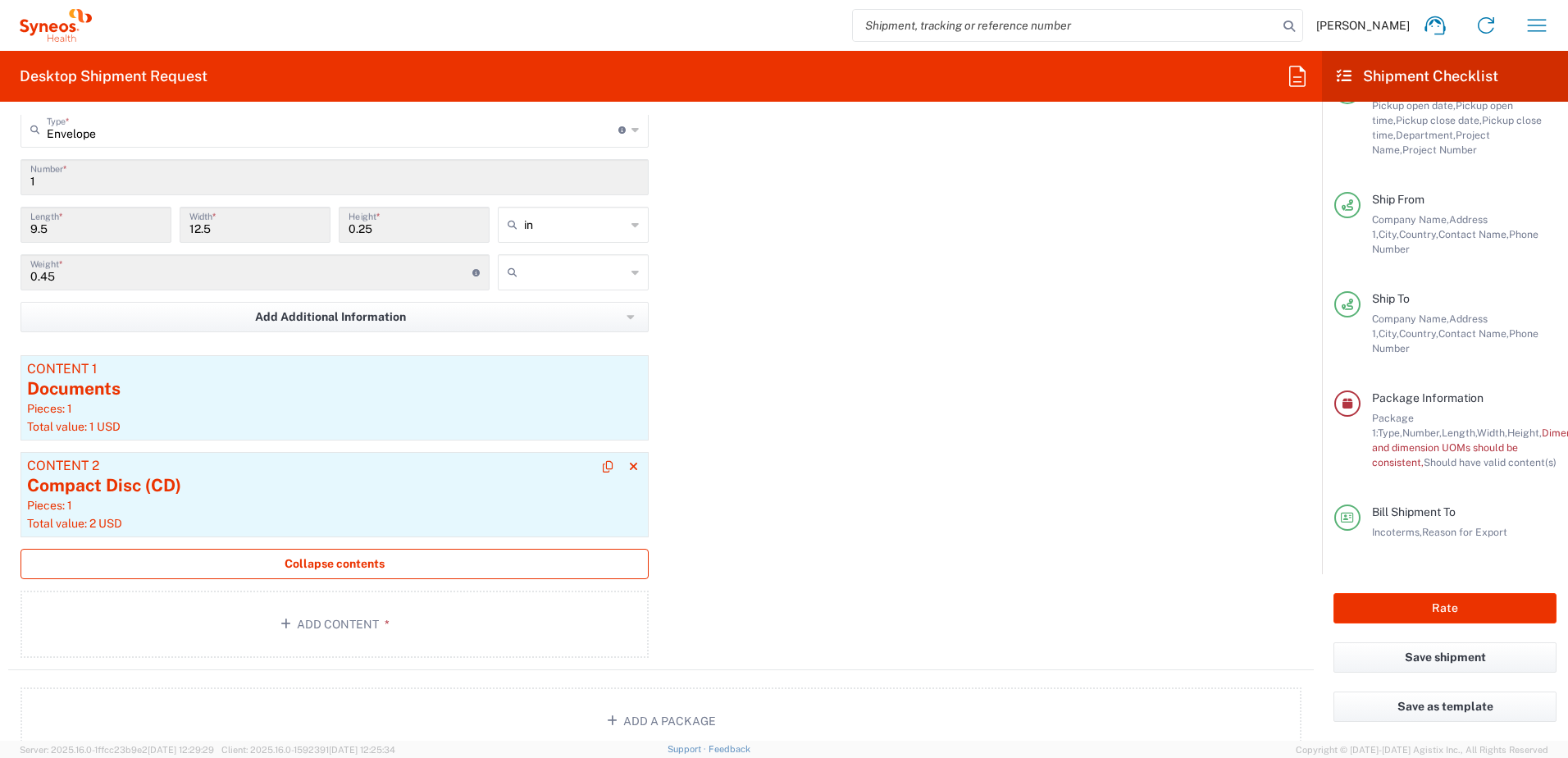
scroll to position [1756, 0]
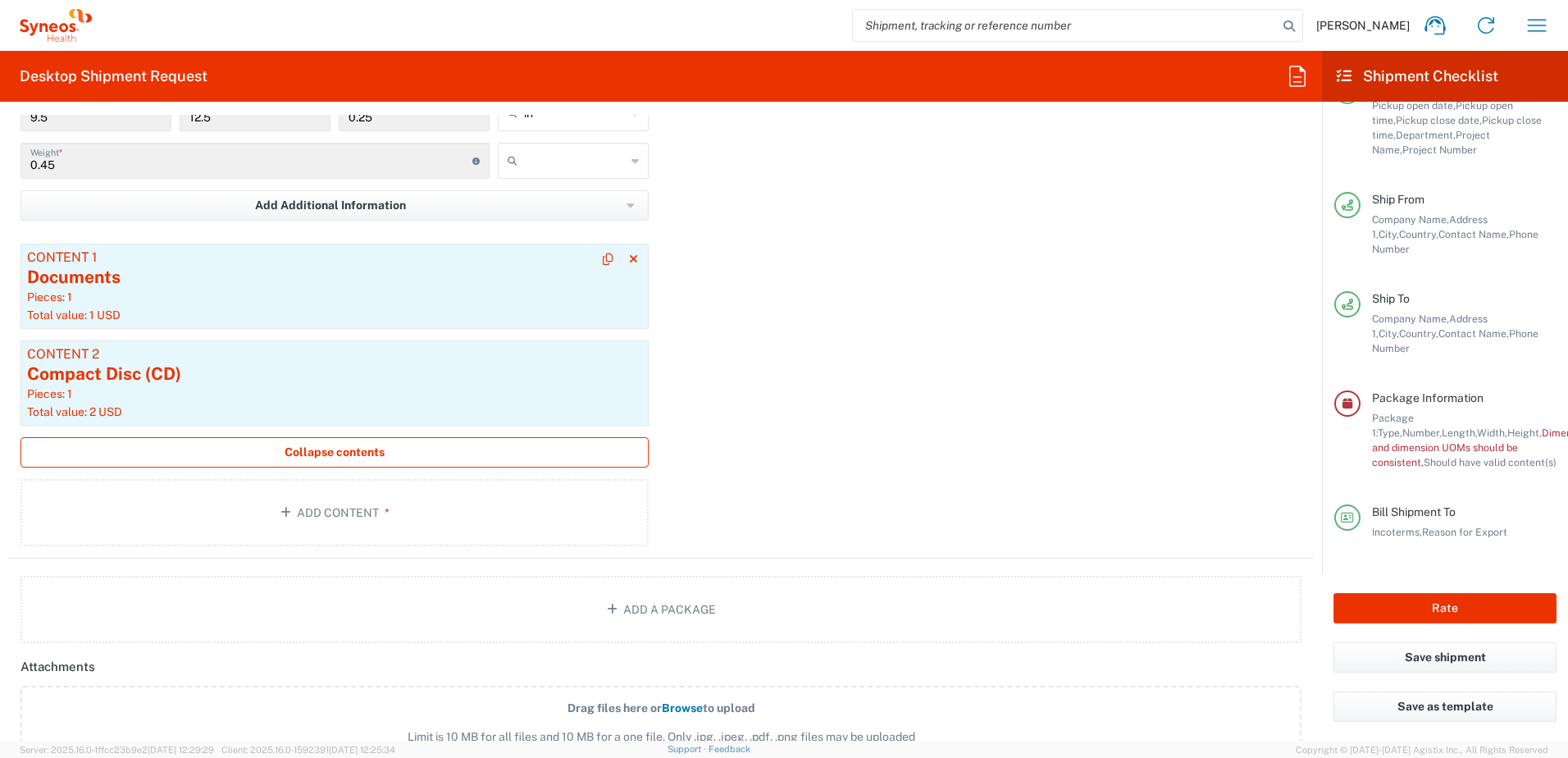
click at [244, 281] on div "Documents" at bounding box center [334, 277] width 615 height 25
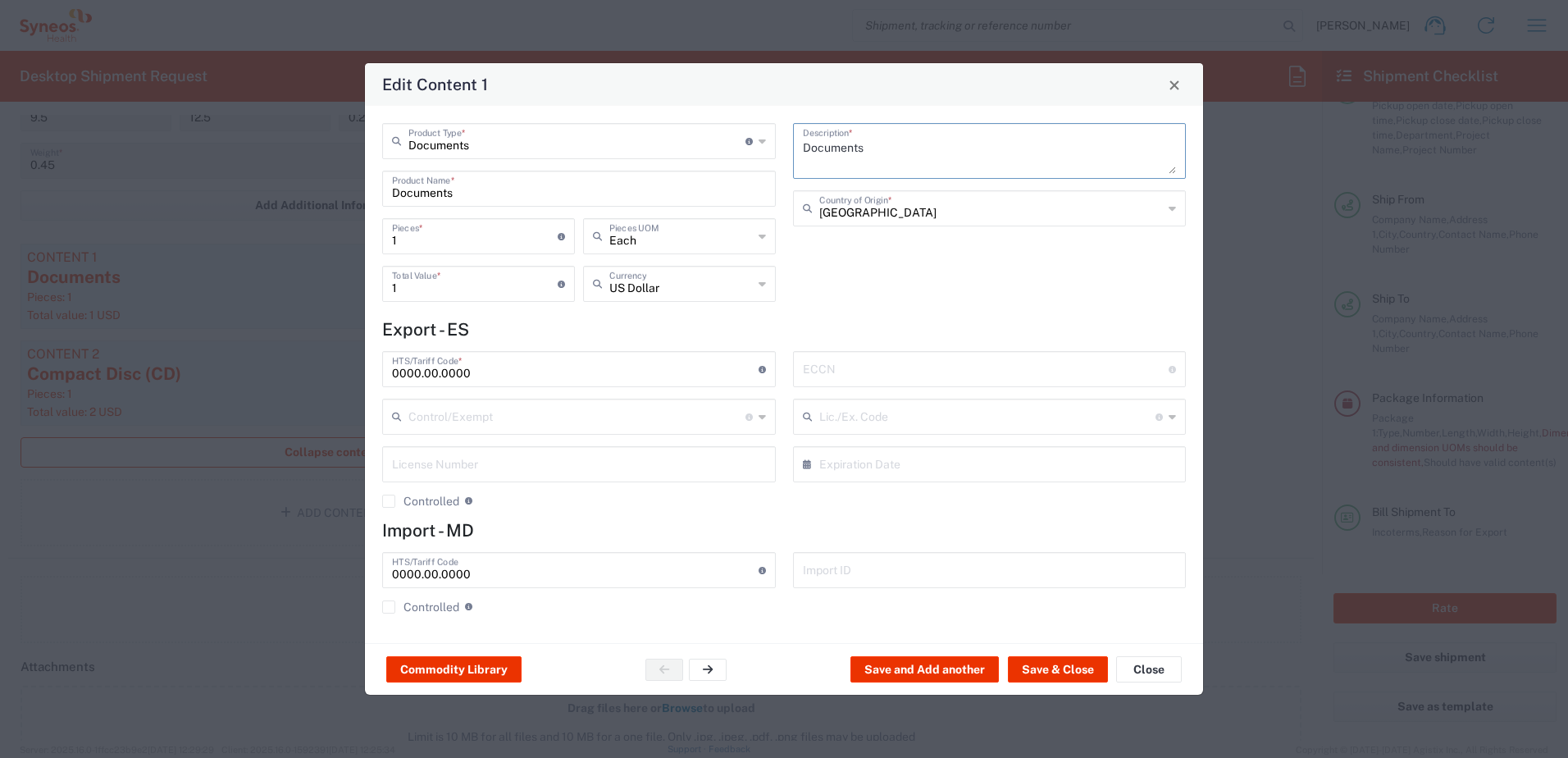
click at [847, 150] on textarea "Documents" at bounding box center [989, 151] width 374 height 46
type textarea "DSUR"
click at [1081, 664] on button "Save & Close" at bounding box center [1057, 669] width 100 height 26
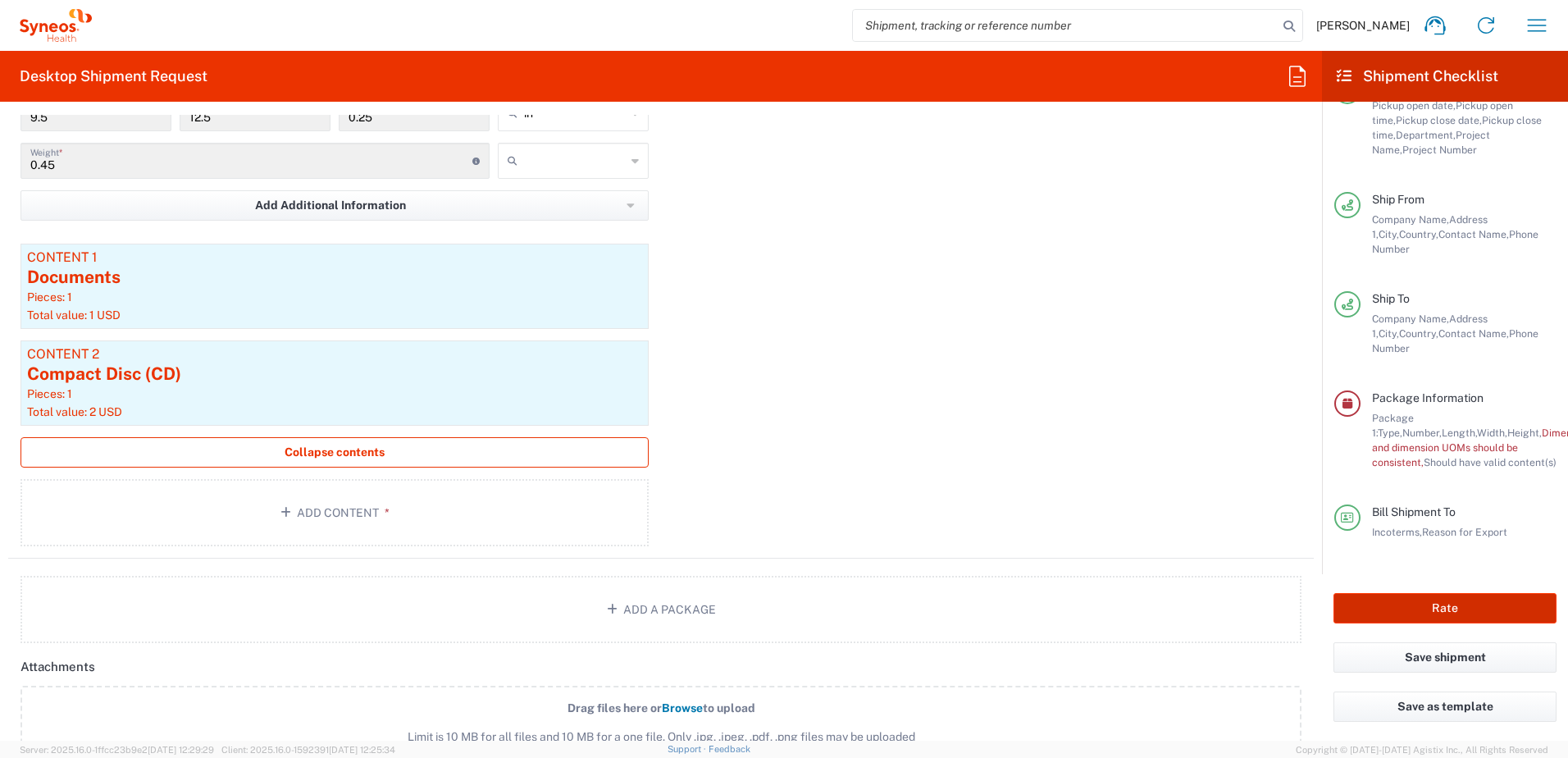
click at [1406, 599] on button "Rate" at bounding box center [1445, 607] width 223 height 30
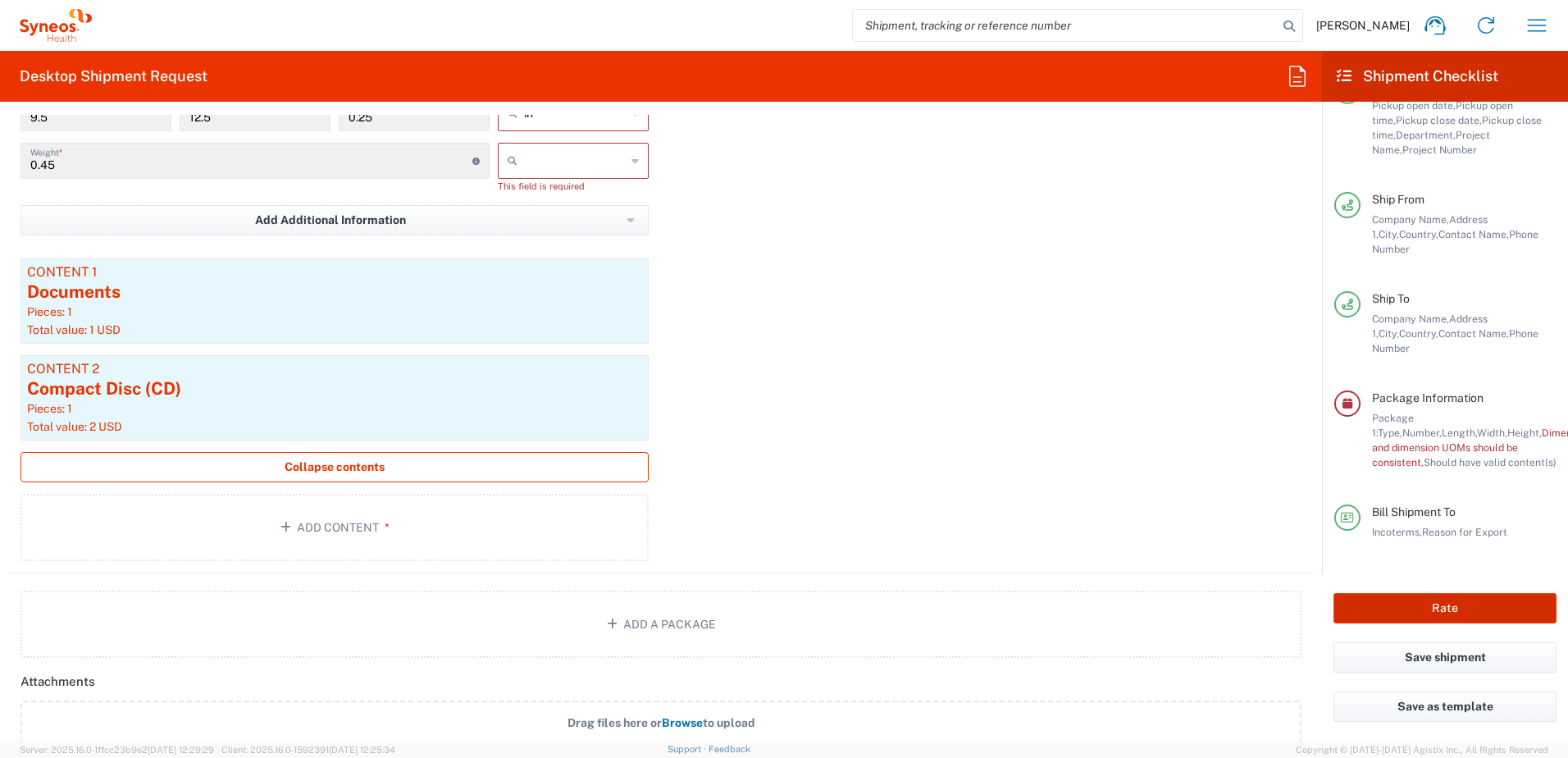
type input "7050681"
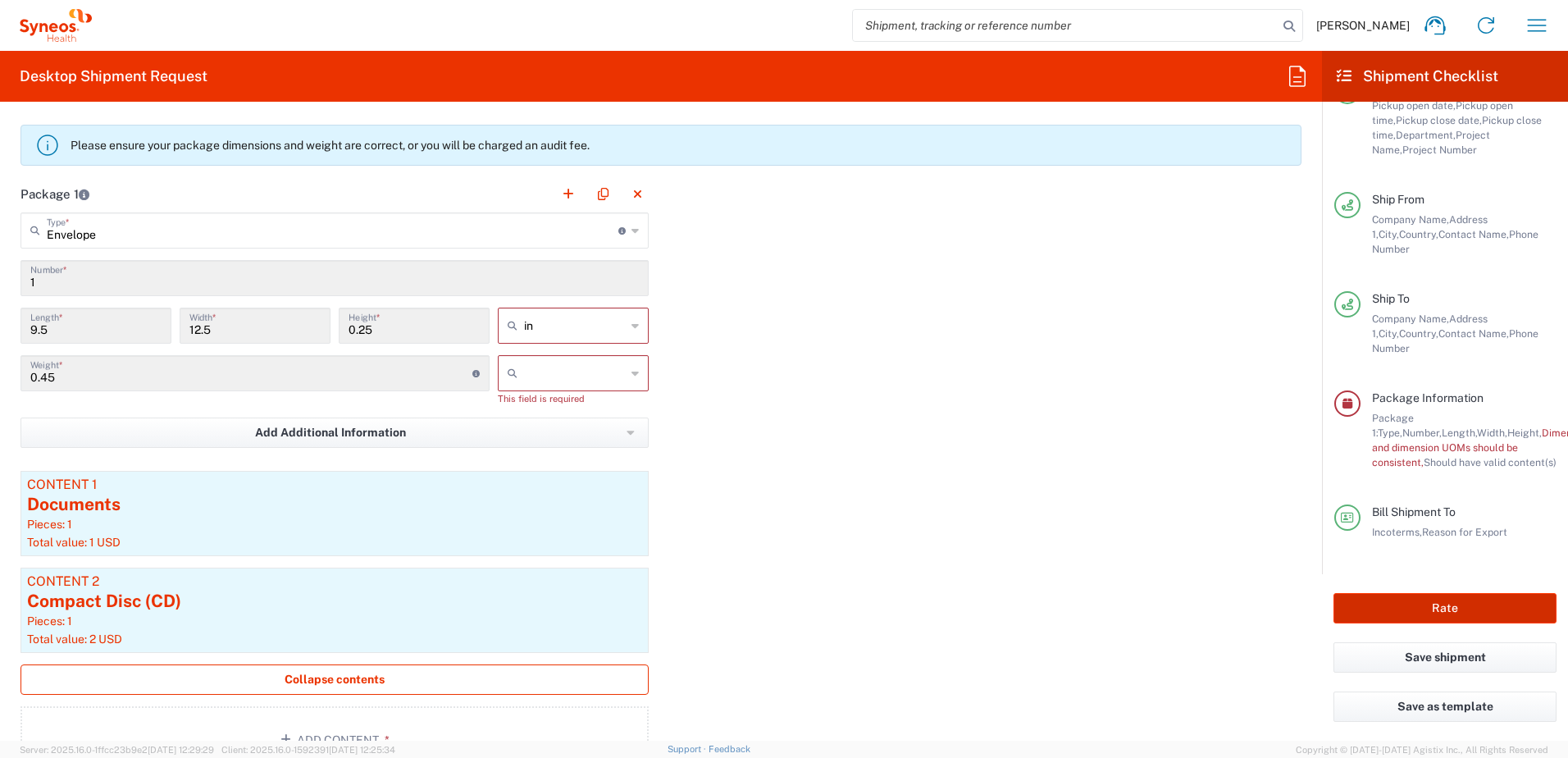
scroll to position [1511, 0]
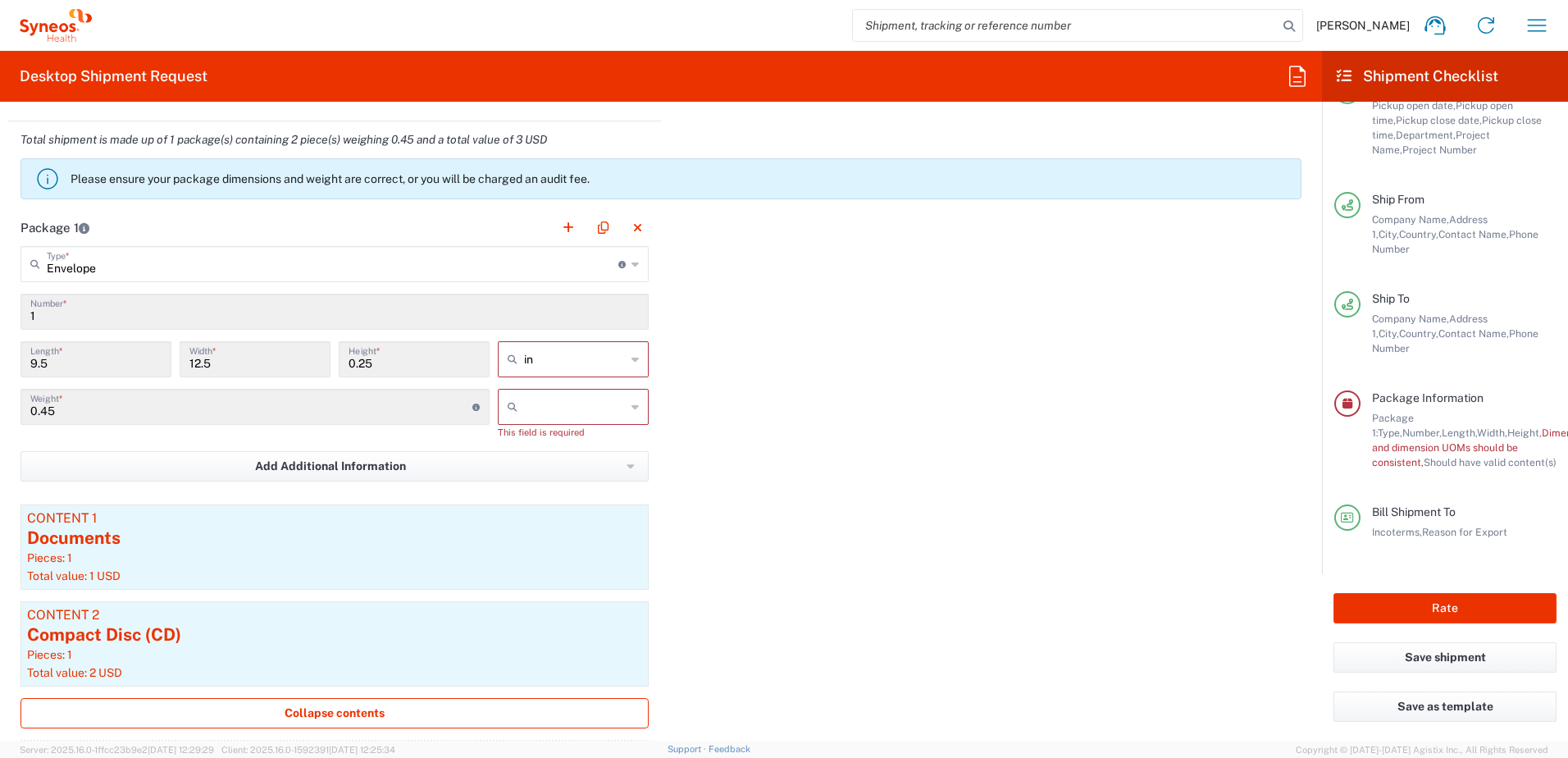
click at [631, 405] on icon at bounding box center [634, 407] width 7 height 26
click at [515, 466] on span "lbs" at bounding box center [568, 469] width 146 height 25
type input "lbs"
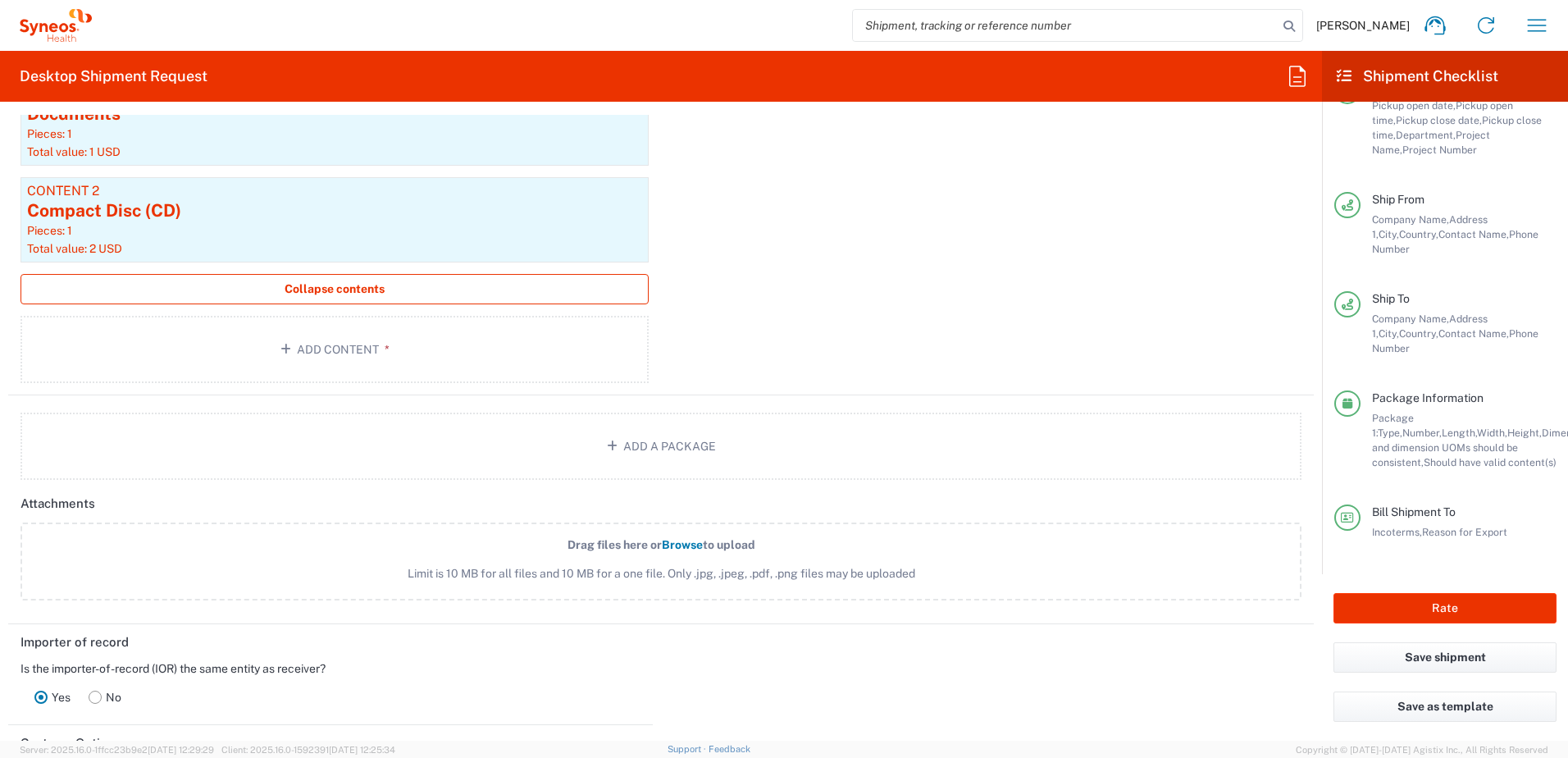
scroll to position [1921, 0]
click at [1414, 599] on button "Rate" at bounding box center [1445, 607] width 223 height 30
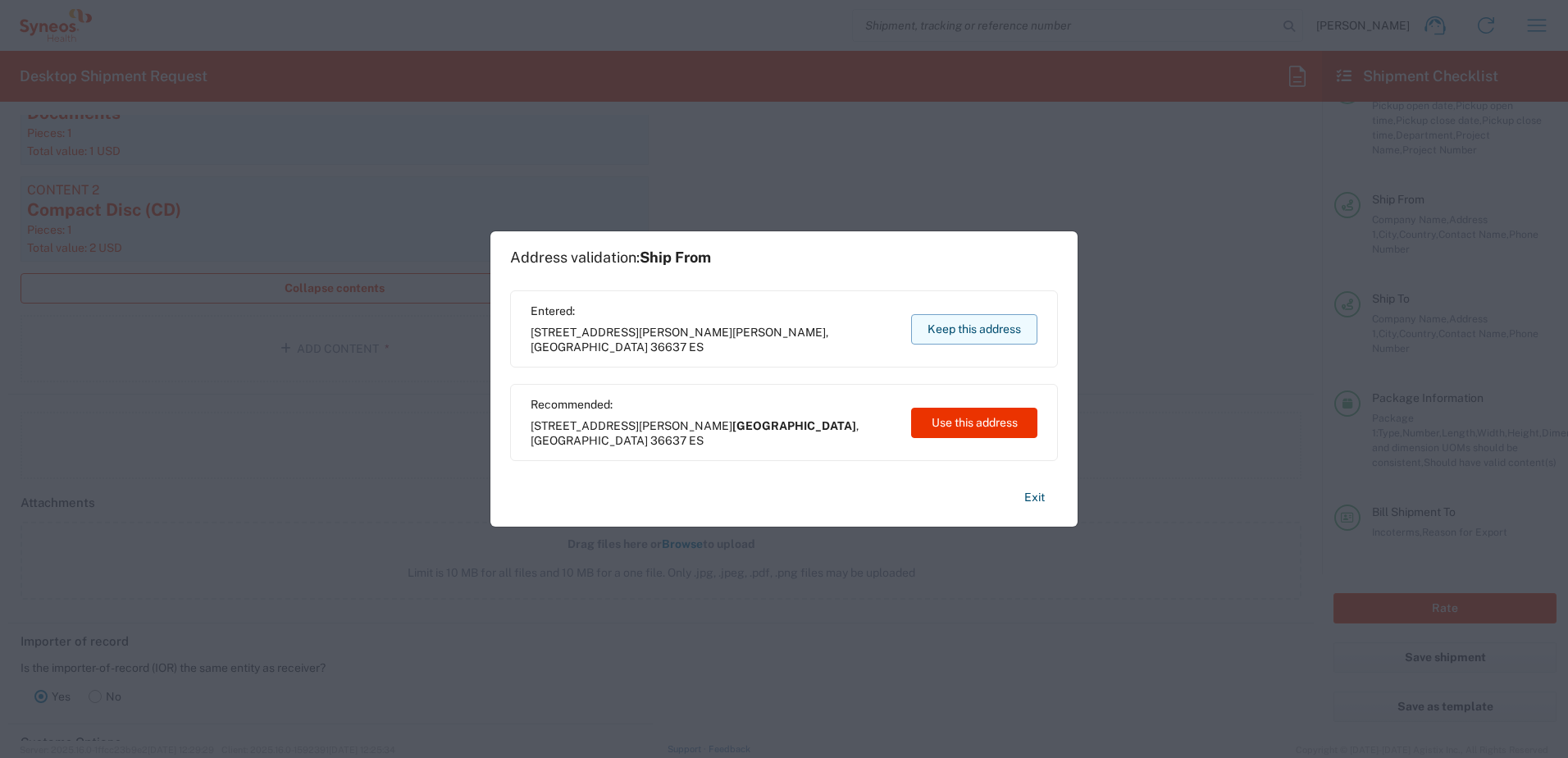
click at [988, 323] on button "Keep this address" at bounding box center [974, 329] width 127 height 30
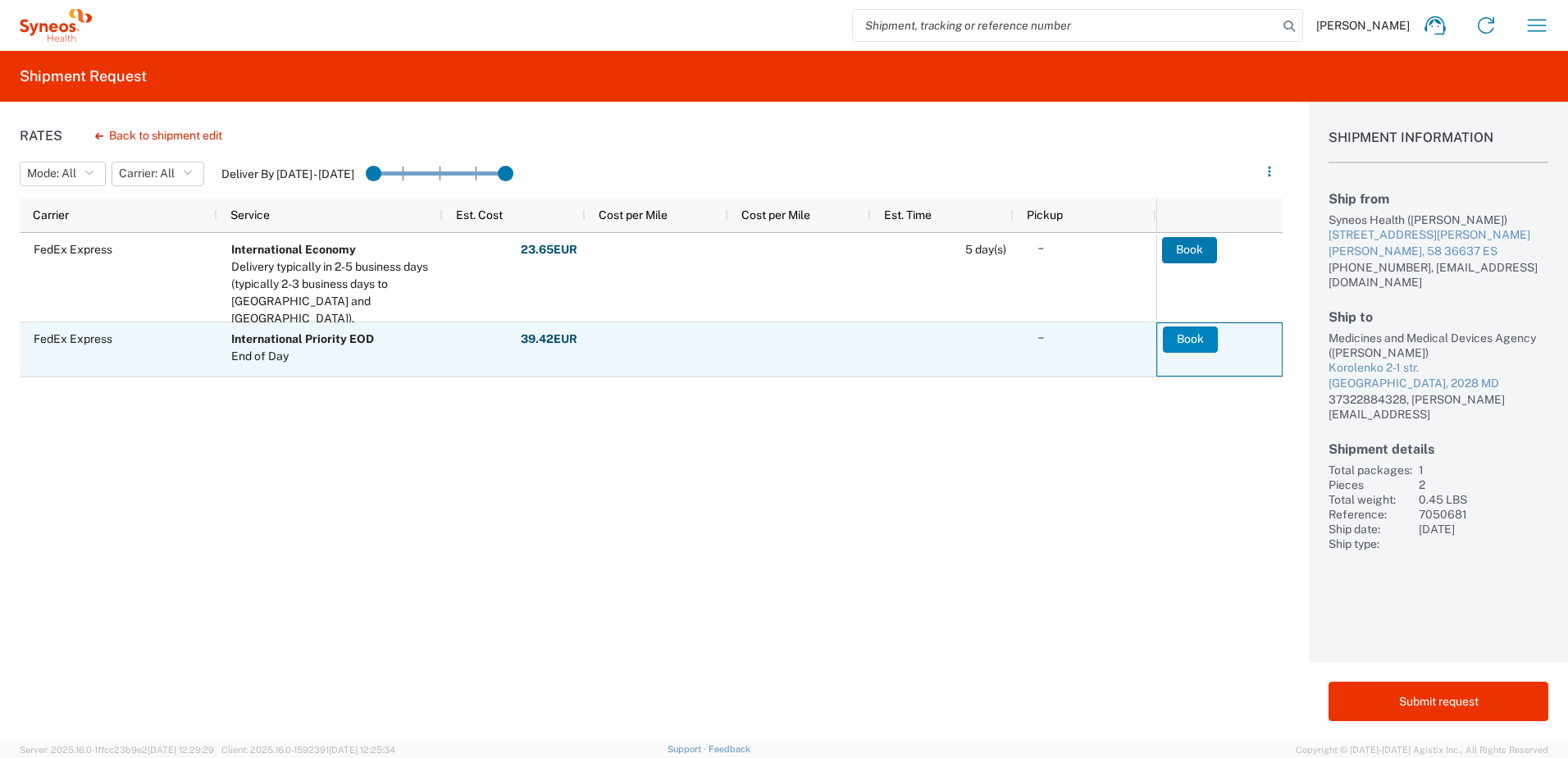
click at [1191, 345] on button "Book" at bounding box center [1190, 339] width 55 height 26
